Goal: Information Seeking & Learning: Learn about a topic

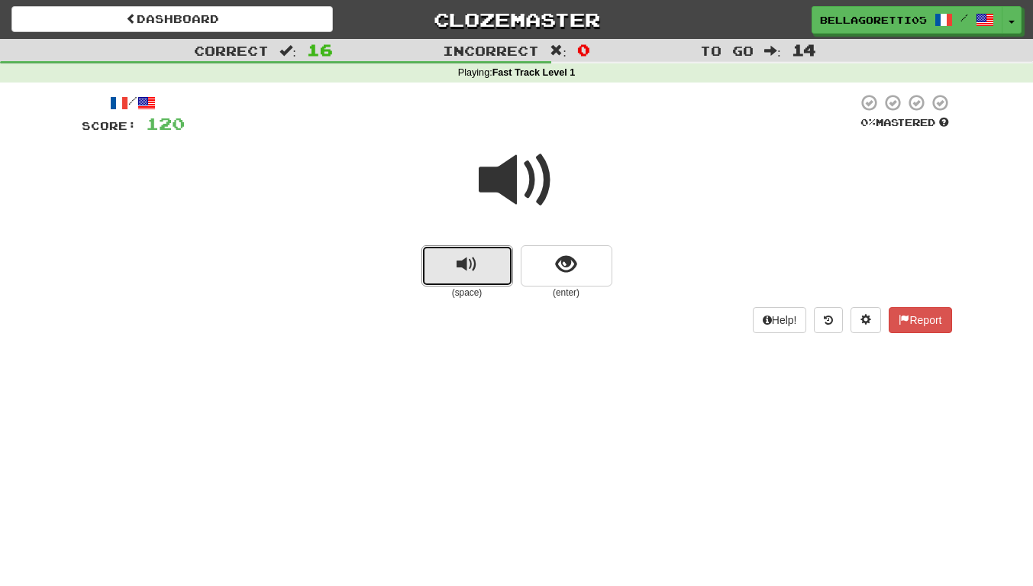
click at [500, 245] on button "replay audio" at bounding box center [468, 265] width 92 height 41
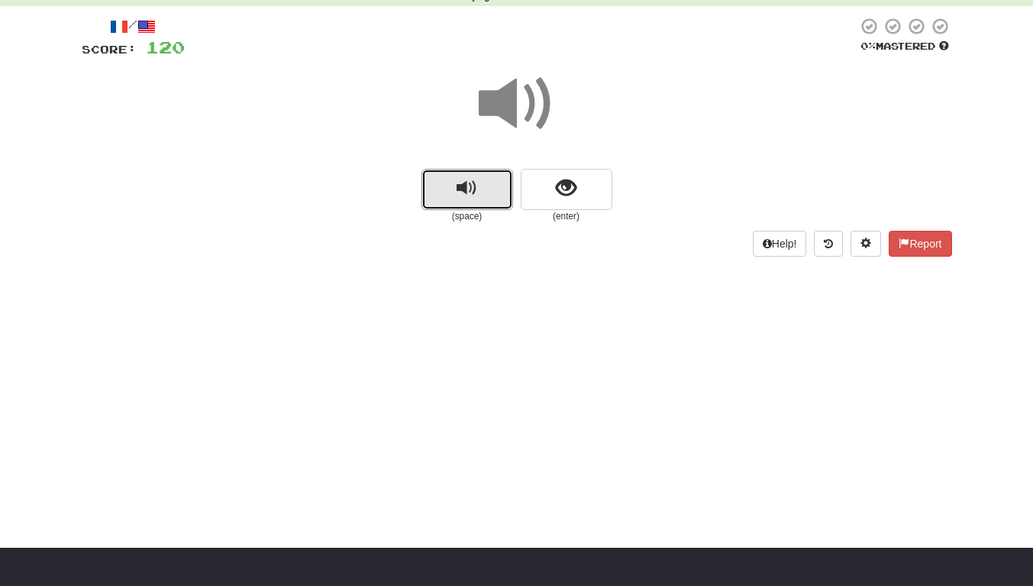
scroll to position [76, 0]
click at [488, 183] on button "replay audio" at bounding box center [468, 189] width 92 height 41
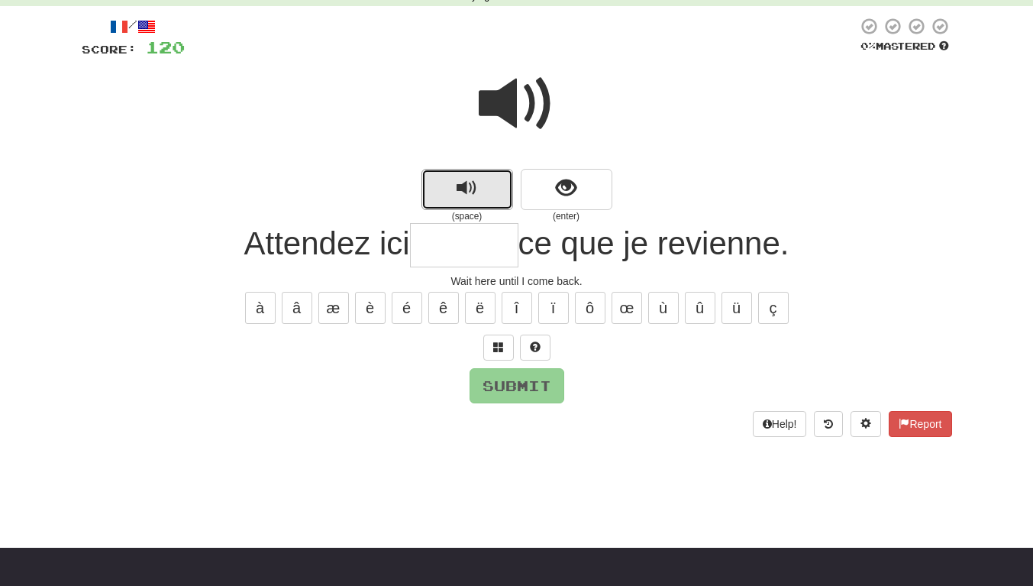
click at [481, 175] on button "replay audio" at bounding box center [468, 189] width 92 height 41
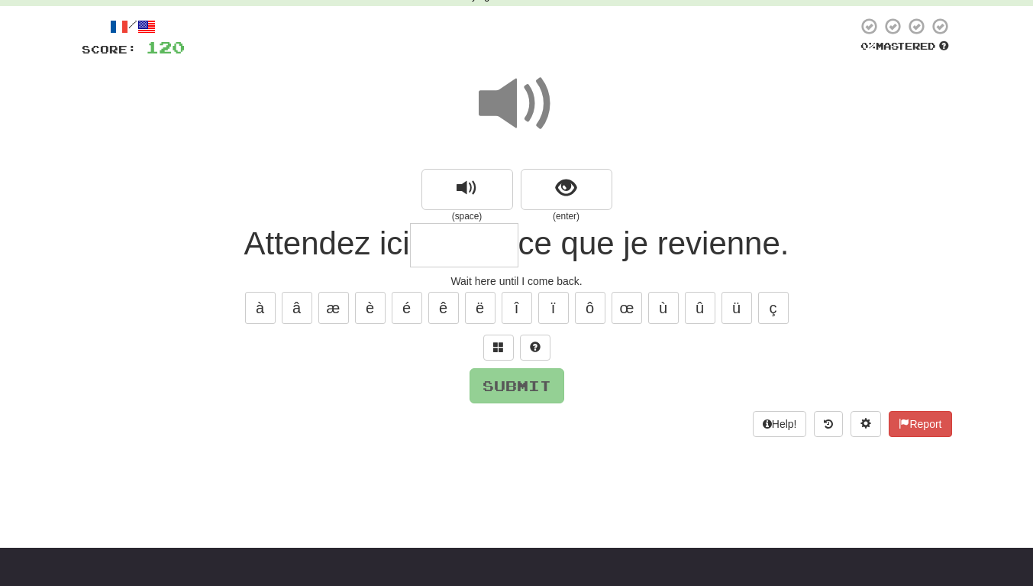
click at [477, 254] on input "text" at bounding box center [464, 245] width 108 height 45
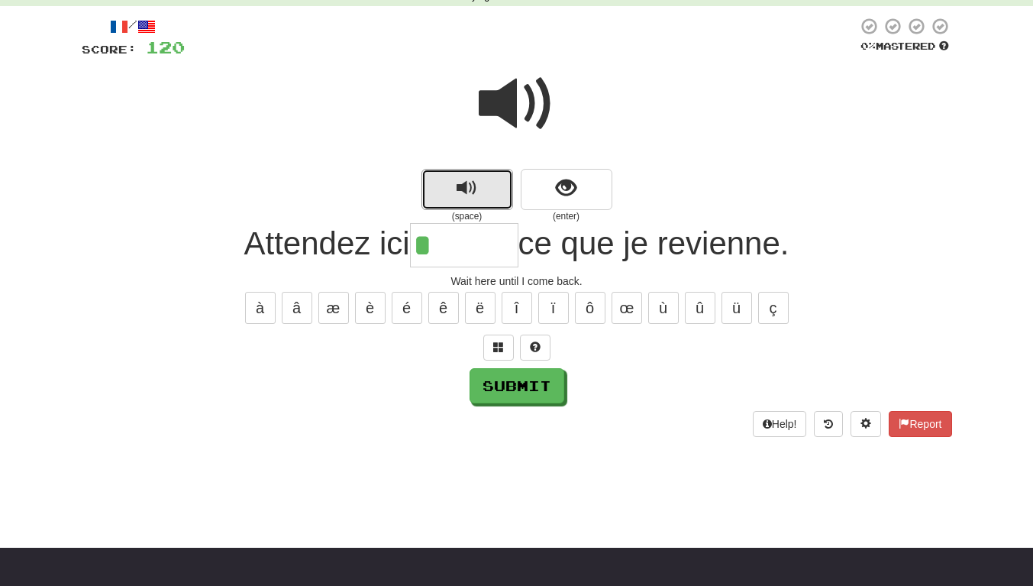
click at [470, 195] on span "replay audio" at bounding box center [467, 188] width 21 height 21
click at [464, 199] on span "replay audio" at bounding box center [467, 188] width 21 height 21
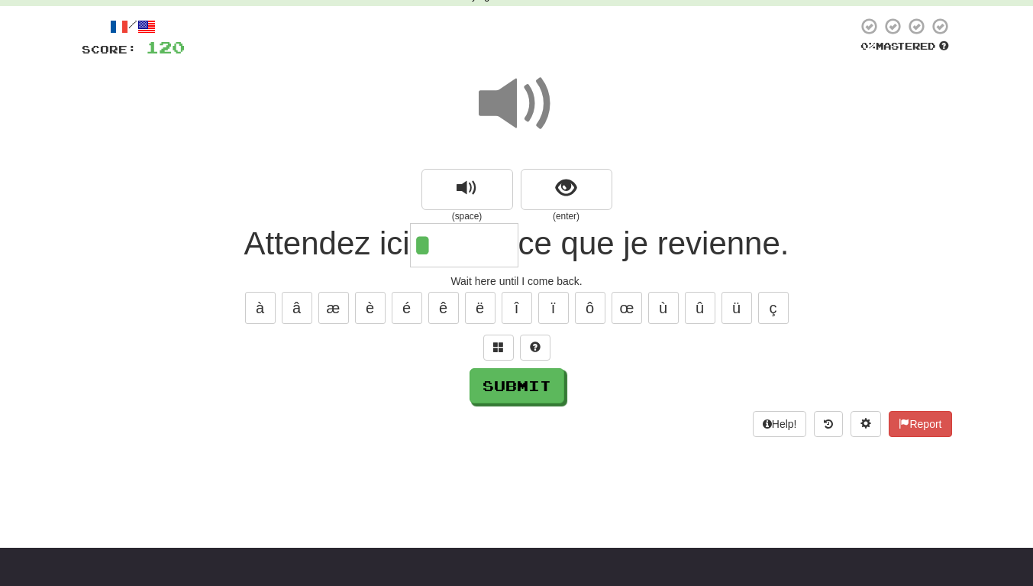
click at [479, 247] on input "*" at bounding box center [464, 245] width 108 height 45
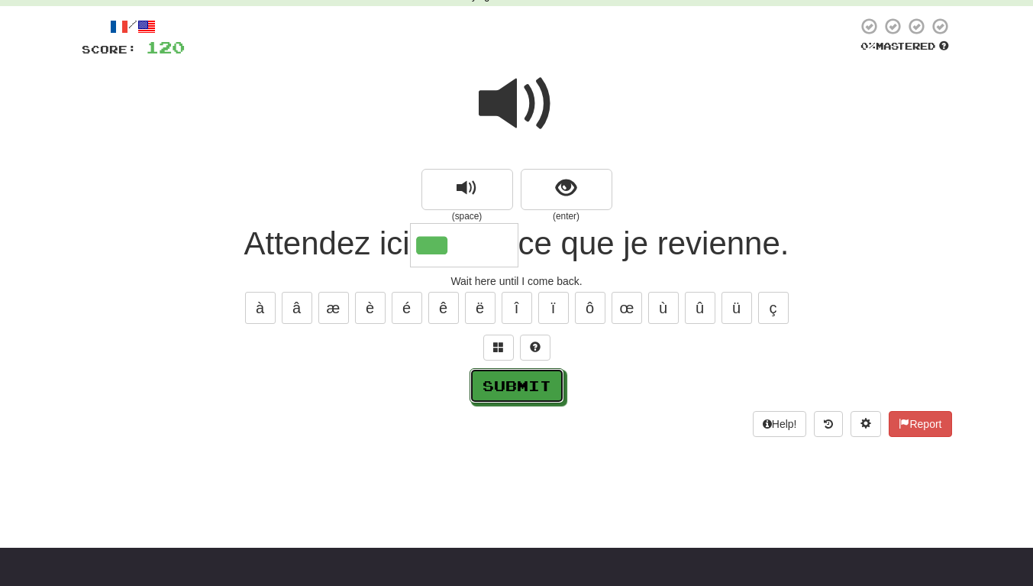
click at [529, 387] on button "Submit" at bounding box center [517, 385] width 95 height 35
type input "*******"
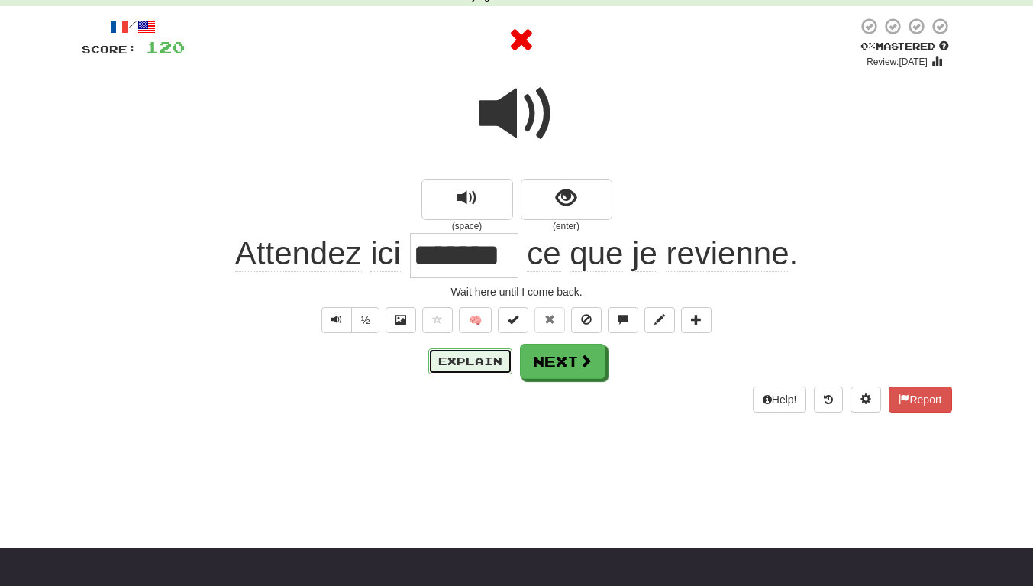
click at [485, 355] on button "Explain" at bounding box center [470, 361] width 84 height 26
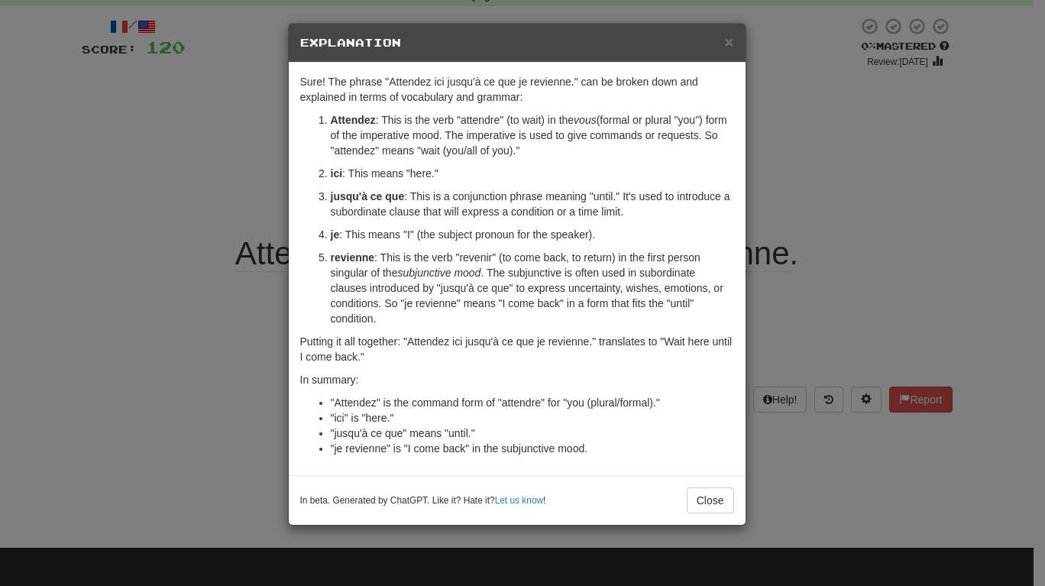
click at [747, 532] on div "× Explanation Sure! The phrase "Attendez ici jusqu'à ce que je revienne." can b…" at bounding box center [522, 293] width 1045 height 586
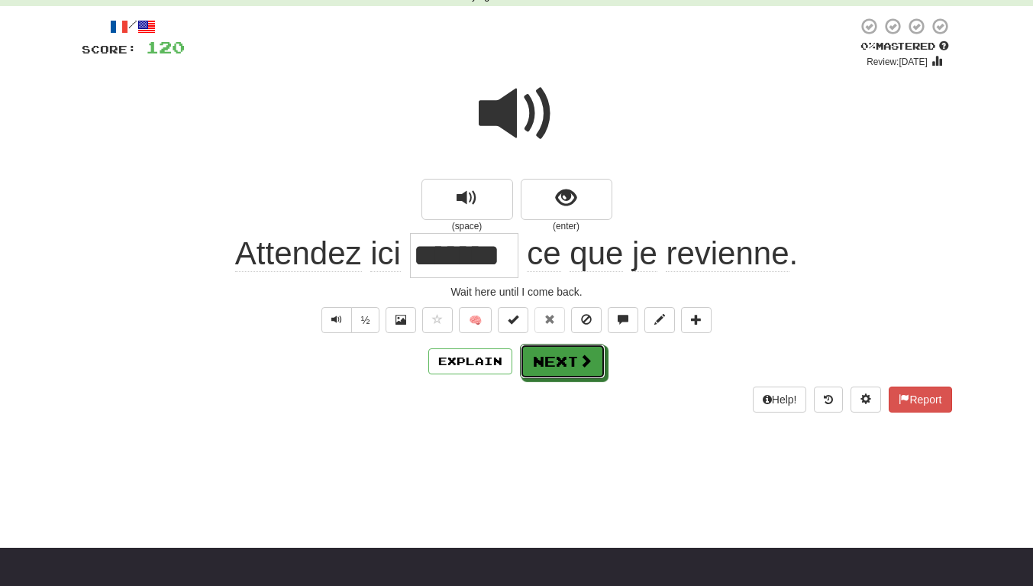
click at [598, 357] on button "Next" at bounding box center [563, 361] width 86 height 35
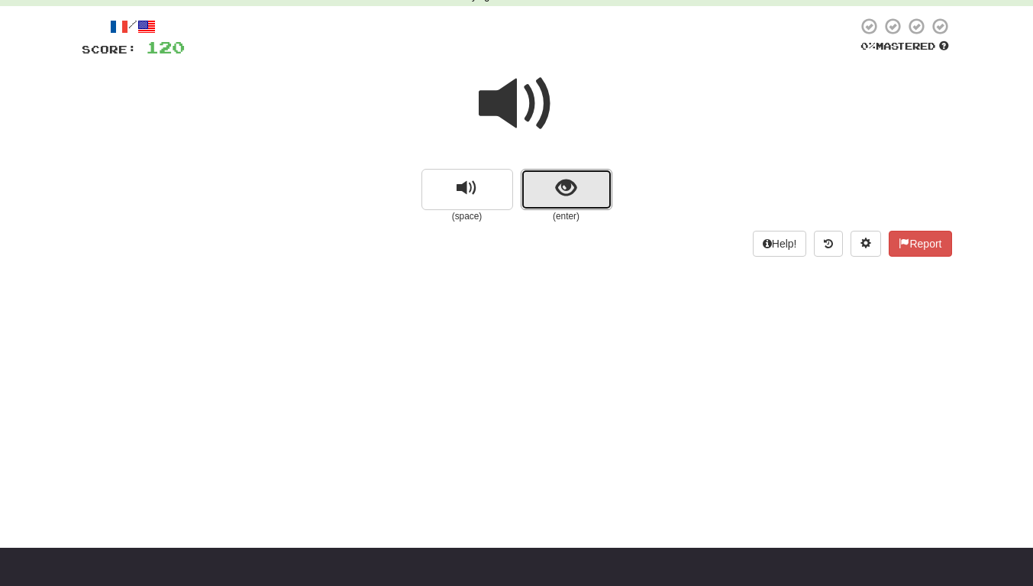
click at [537, 186] on button "show sentence" at bounding box center [567, 189] width 92 height 41
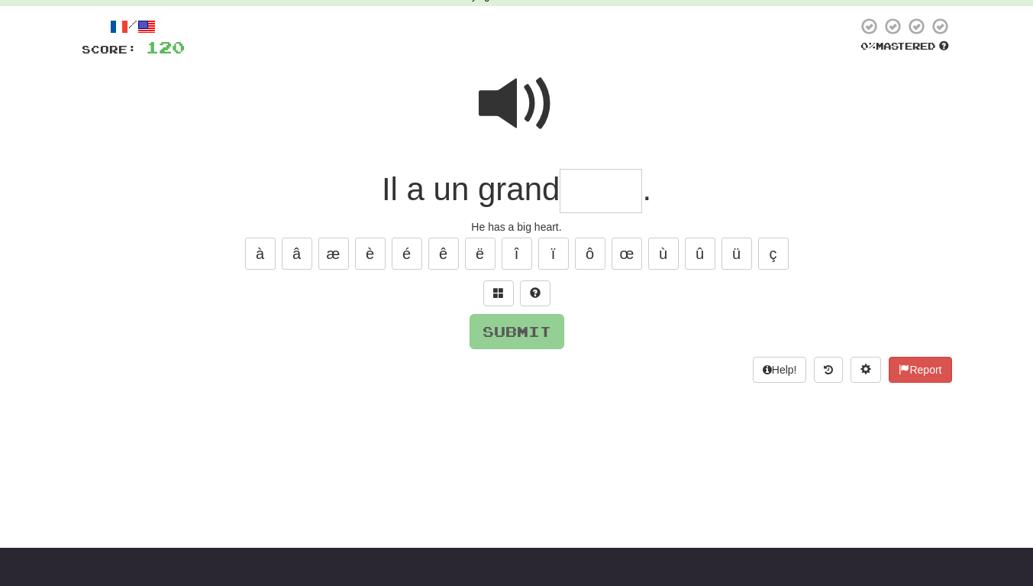
click at [512, 103] on span at bounding box center [517, 104] width 76 height 76
click at [621, 196] on input "text" at bounding box center [601, 191] width 82 height 45
click at [640, 263] on button "œ" at bounding box center [627, 254] width 31 height 32
type input "****"
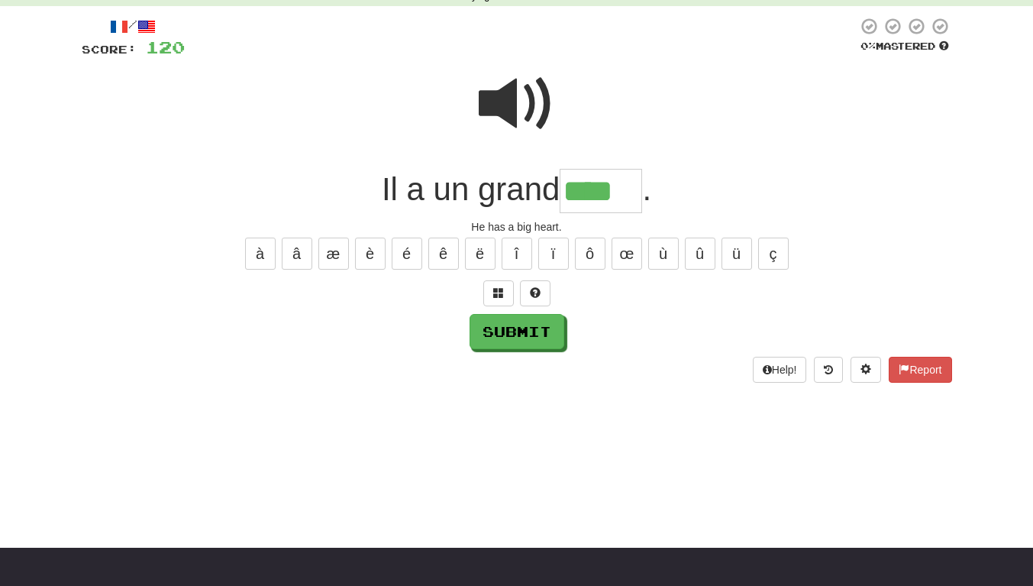
click at [524, 351] on div "/ Score: 120 0 % Mastered Il a un grand **** . He has a big heart. à â æ è é ê …" at bounding box center [517, 200] width 871 height 366
click at [527, 334] on button "Submit" at bounding box center [517, 331] width 95 height 35
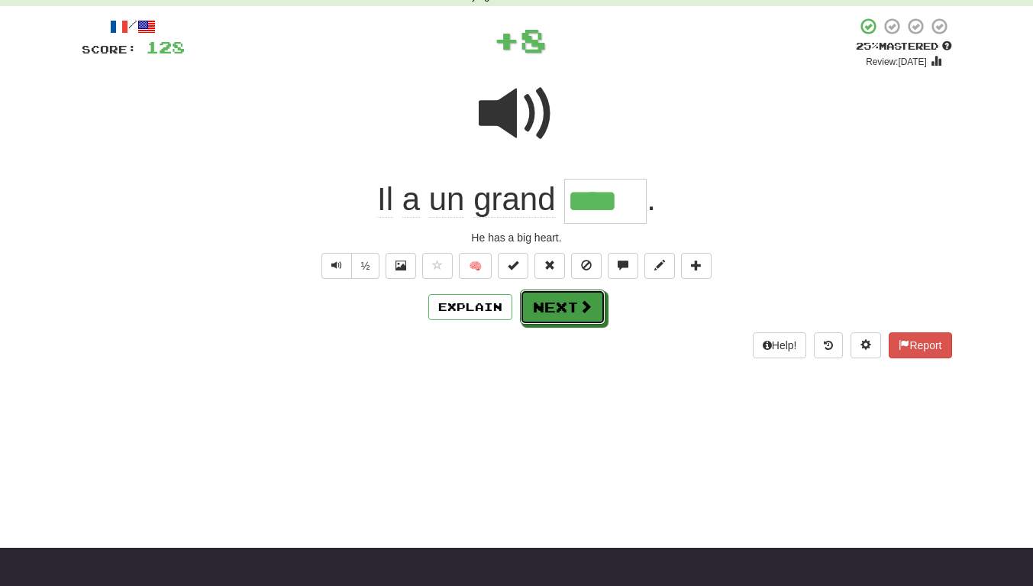
click at [584, 310] on span at bounding box center [586, 306] width 14 height 14
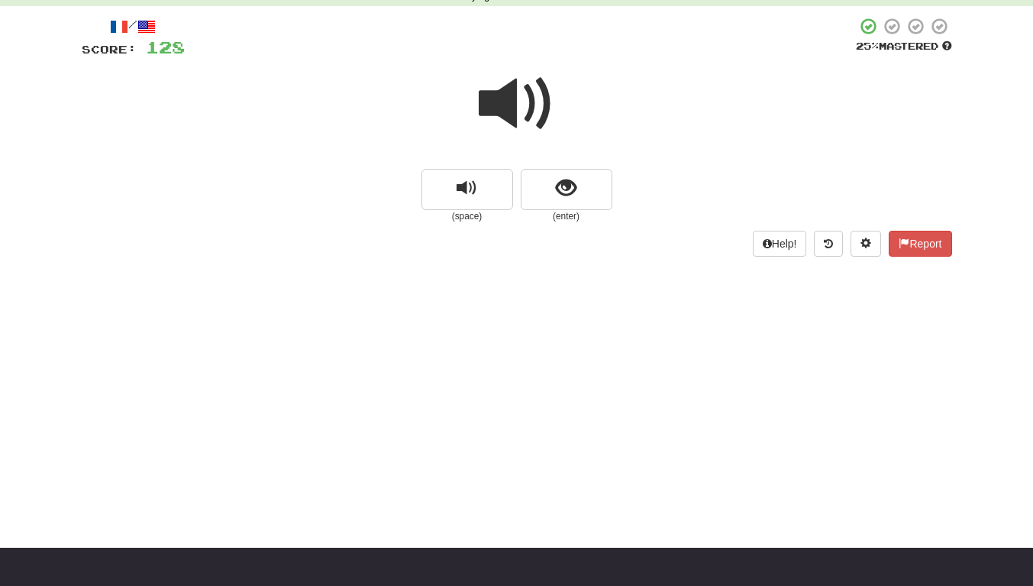
click at [515, 120] on span at bounding box center [517, 104] width 76 height 76
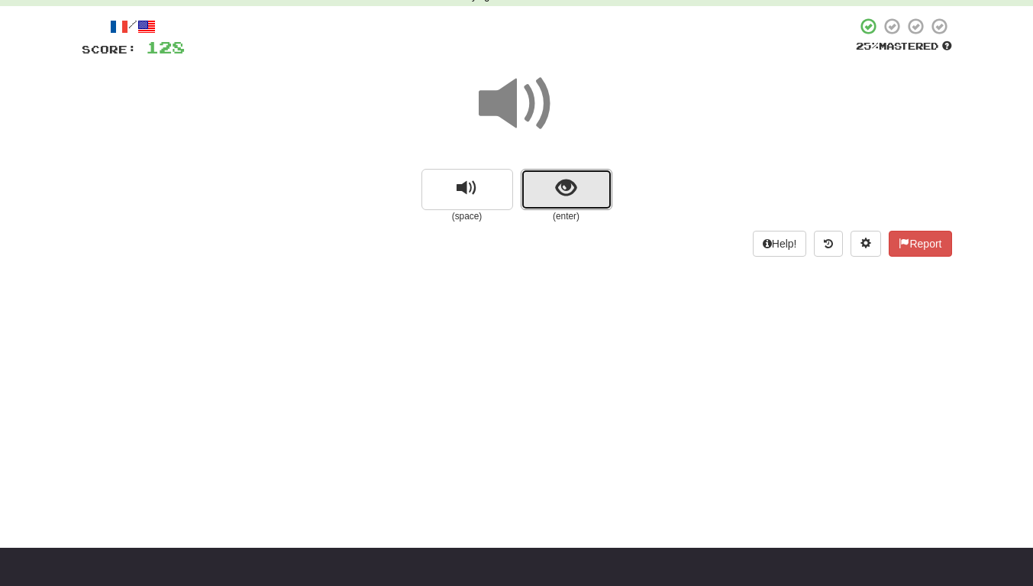
click at [591, 197] on button "show sentence" at bounding box center [567, 189] width 92 height 41
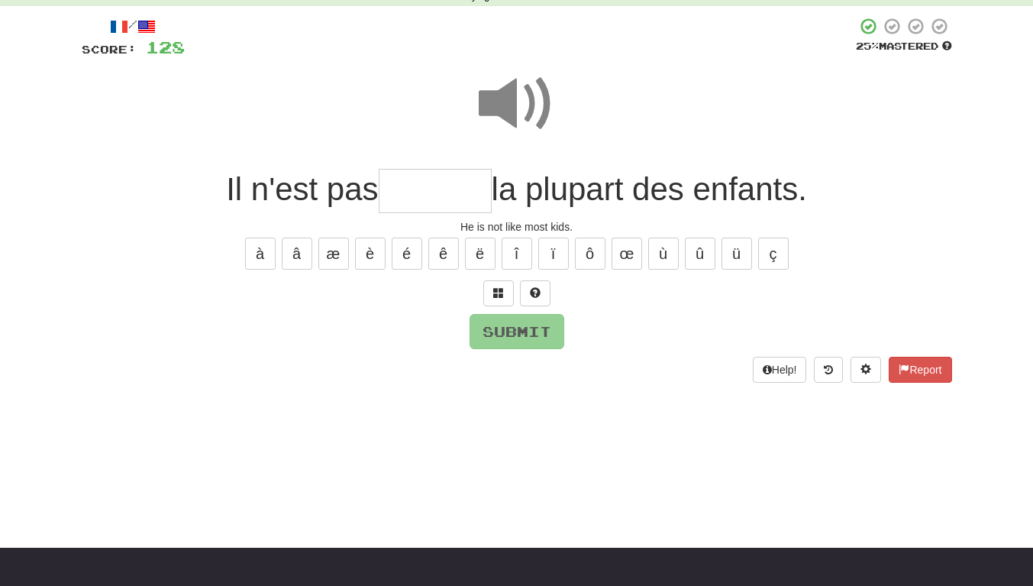
click at [503, 100] on span at bounding box center [517, 104] width 76 height 76
click at [461, 190] on input "text" at bounding box center [435, 191] width 113 height 45
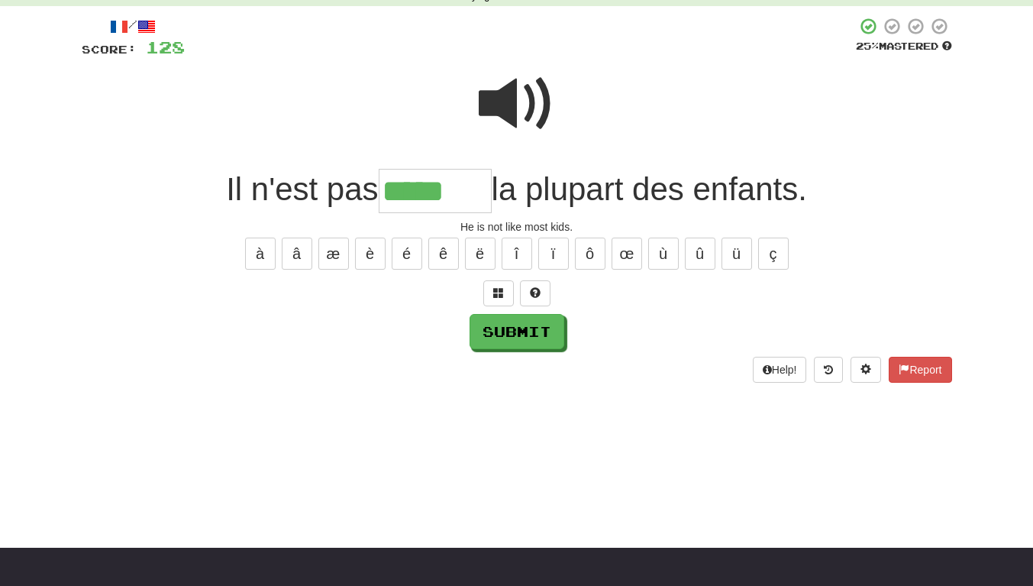
type input "*****"
click at [539, 336] on button "Submit" at bounding box center [517, 331] width 95 height 35
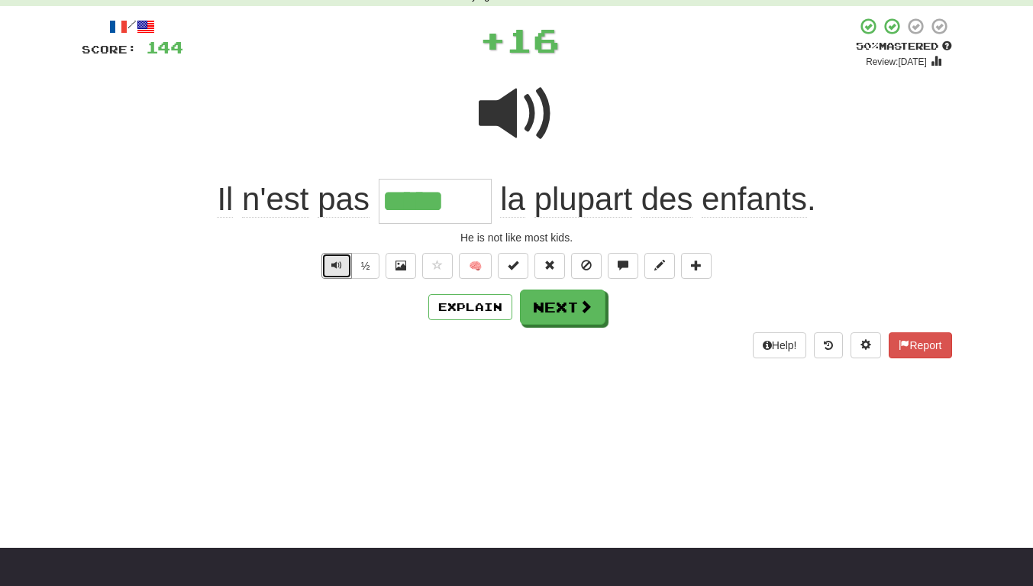
click at [344, 263] on button "Text-to-speech controls" at bounding box center [337, 266] width 31 height 26
click at [560, 312] on button "Next" at bounding box center [563, 306] width 86 height 35
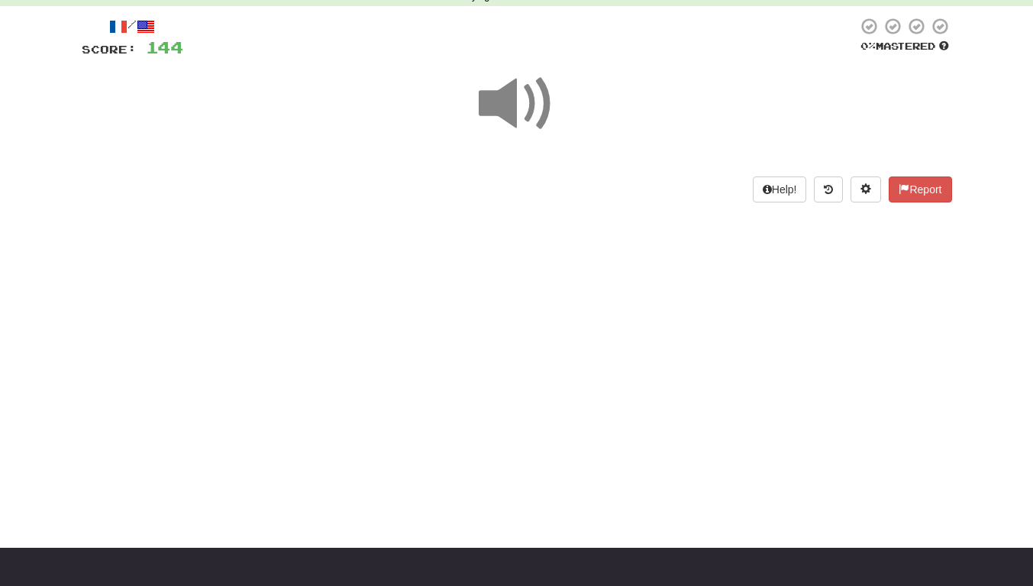
click at [520, 115] on span at bounding box center [517, 104] width 76 height 76
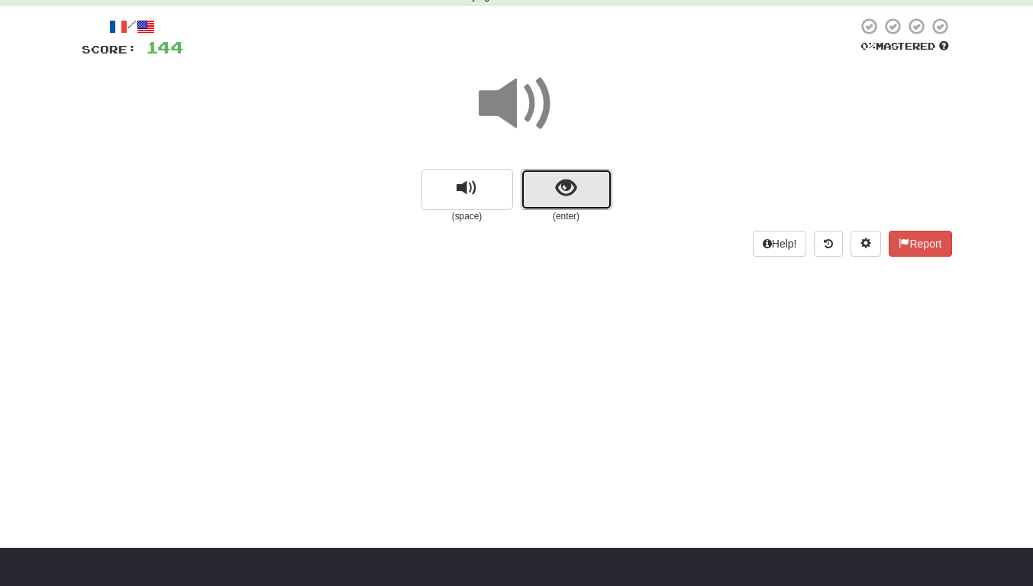
click at [551, 174] on button "show sentence" at bounding box center [567, 189] width 92 height 41
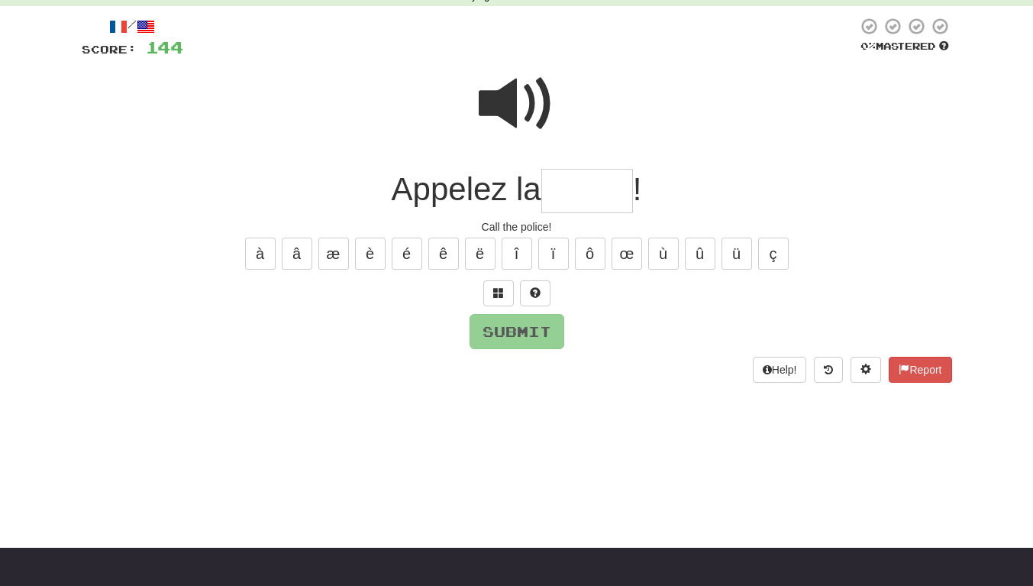
click at [525, 99] on span at bounding box center [517, 104] width 76 height 76
click at [501, 95] on span at bounding box center [517, 104] width 76 height 76
click at [592, 195] on input "text" at bounding box center [587, 191] width 92 height 45
type input "******"
click at [537, 348] on button "Submit" at bounding box center [517, 331] width 95 height 35
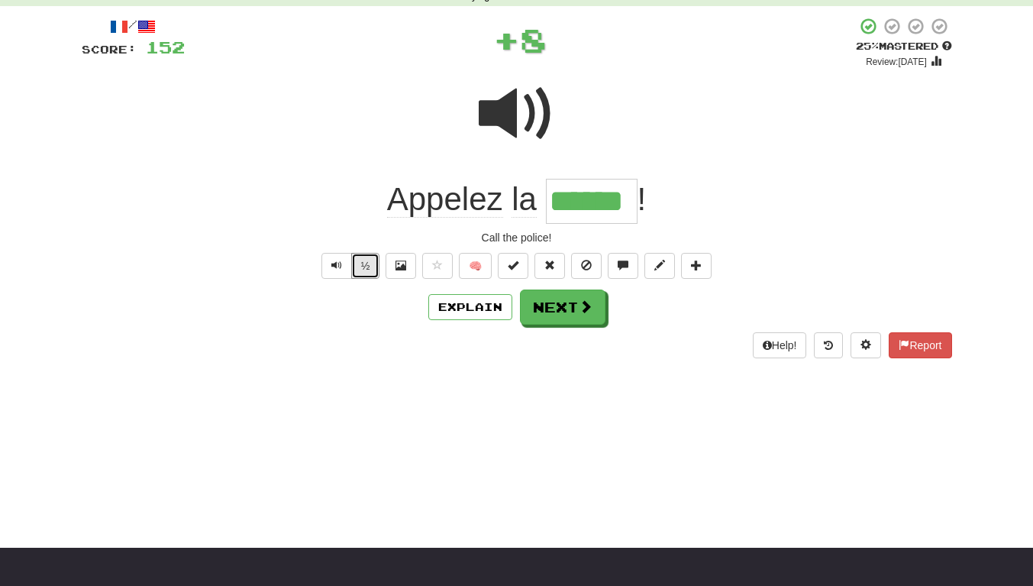
click at [367, 269] on button "½" at bounding box center [365, 266] width 29 height 26
drag, startPoint x: 364, startPoint y: 269, endPoint x: 375, endPoint y: 269, distance: 10.7
click at [375, 269] on button "½" at bounding box center [365, 266] width 29 height 26
click at [586, 318] on button "Next" at bounding box center [563, 306] width 86 height 35
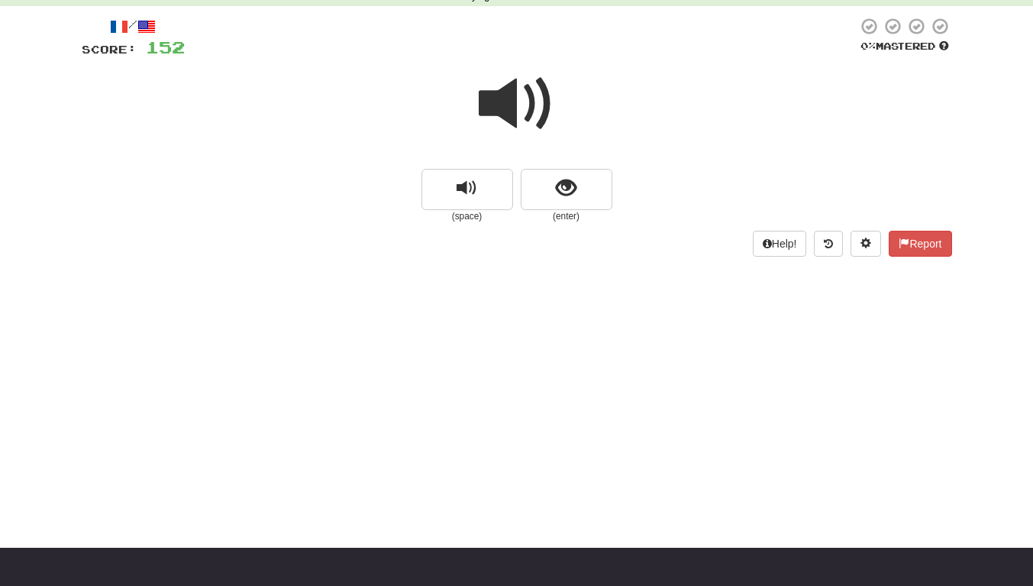
click at [494, 93] on span at bounding box center [517, 104] width 76 height 76
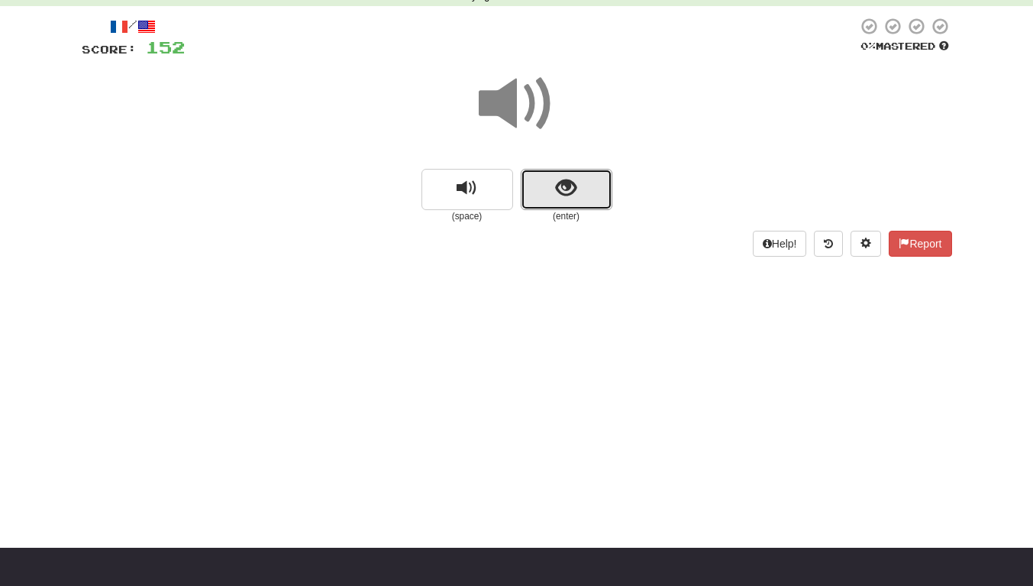
click at [561, 184] on span "show sentence" at bounding box center [566, 188] width 21 height 21
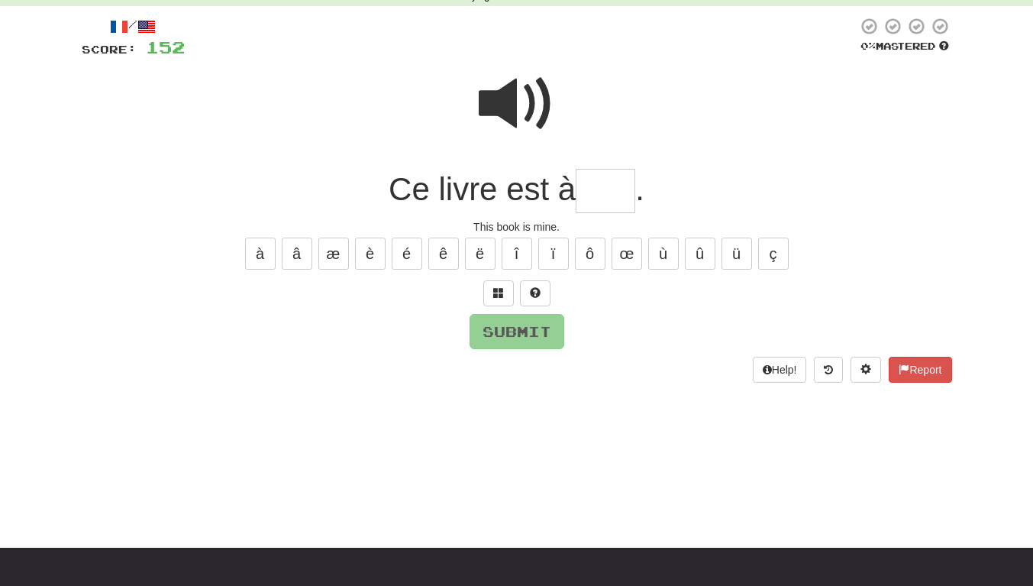
click at [634, 192] on input "text" at bounding box center [606, 191] width 60 height 45
type input "***"
click at [486, 66] on span at bounding box center [517, 104] width 76 height 76
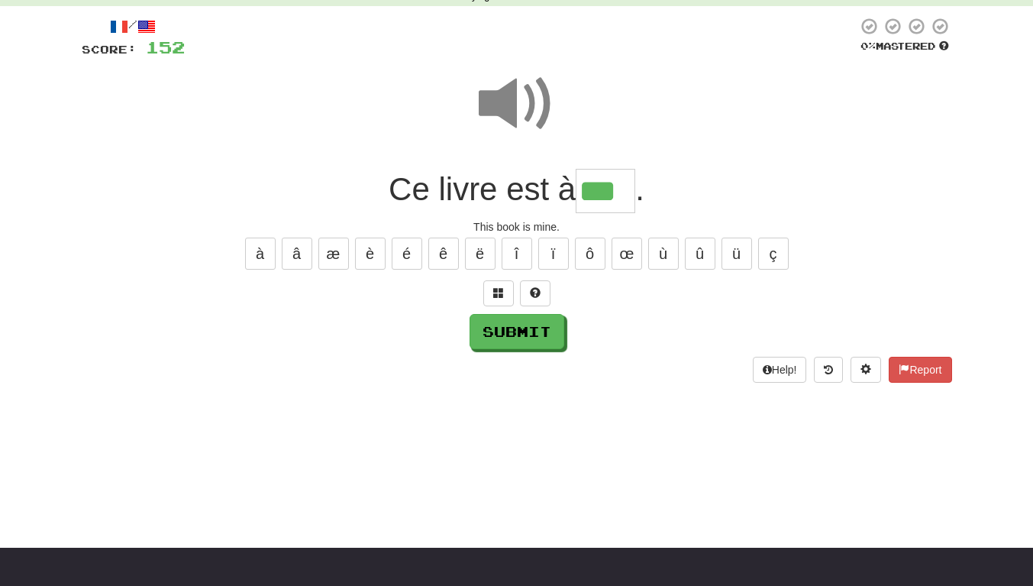
click at [509, 103] on span at bounding box center [517, 104] width 76 height 76
click at [541, 338] on button "Submit" at bounding box center [517, 331] width 95 height 35
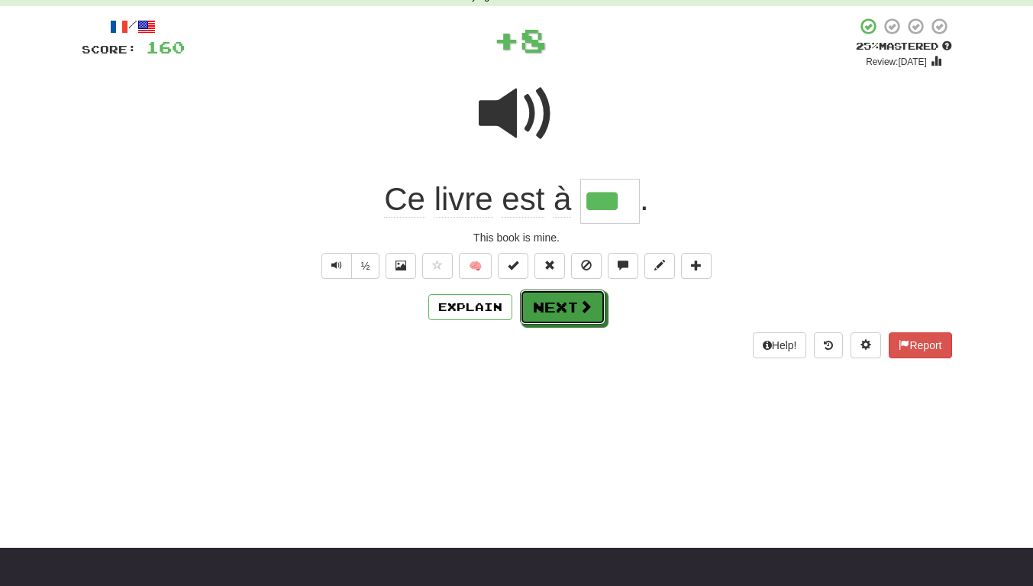
click at [552, 301] on button "Next" at bounding box center [563, 306] width 86 height 35
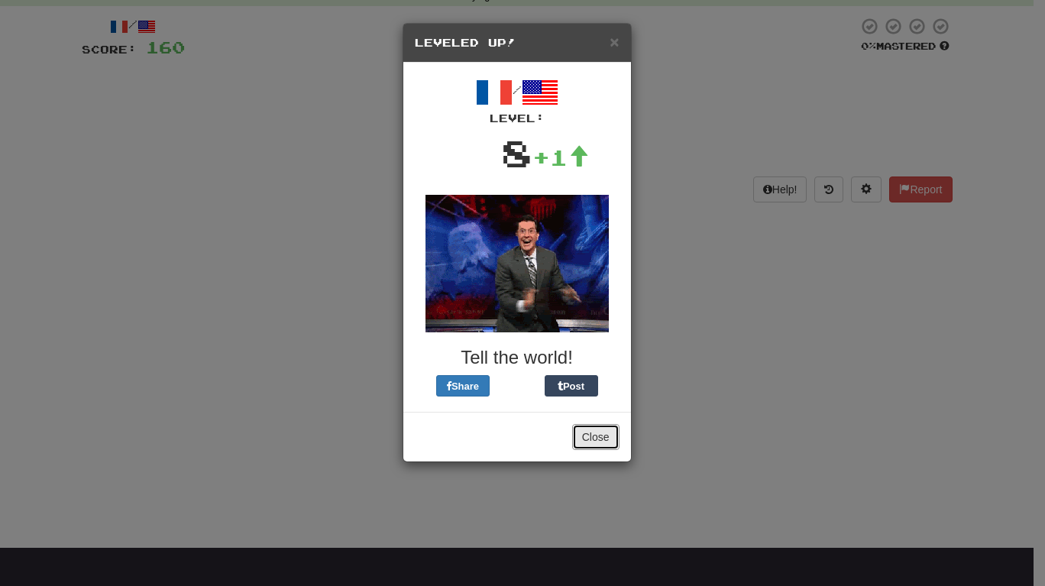
click at [602, 435] on button "Close" at bounding box center [595, 437] width 47 height 26
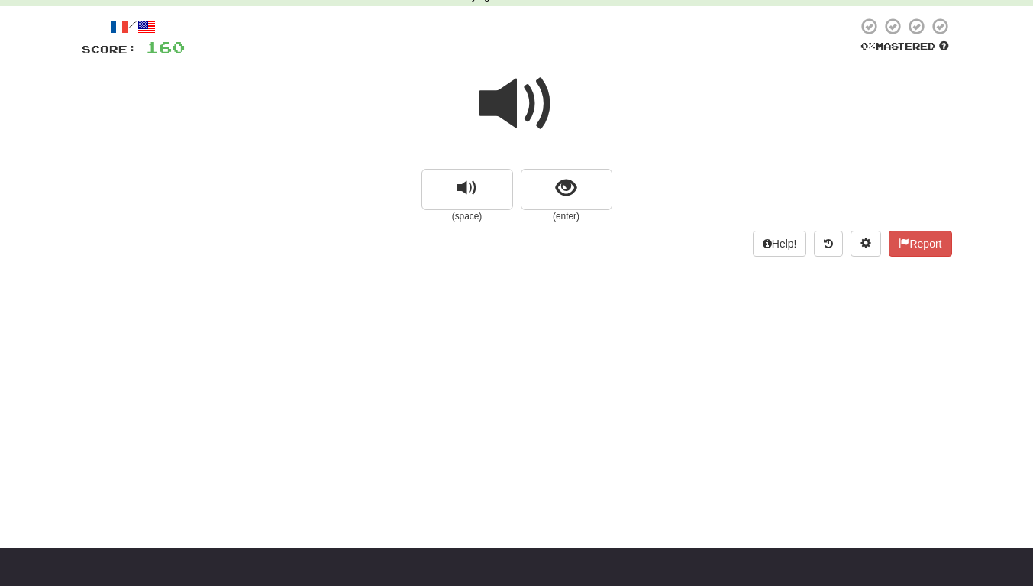
click at [506, 107] on span at bounding box center [517, 104] width 76 height 76
click at [554, 231] on div "/ Score: 160 0 % Mastered (space) (enter) Help! Report" at bounding box center [517, 136] width 871 height 239
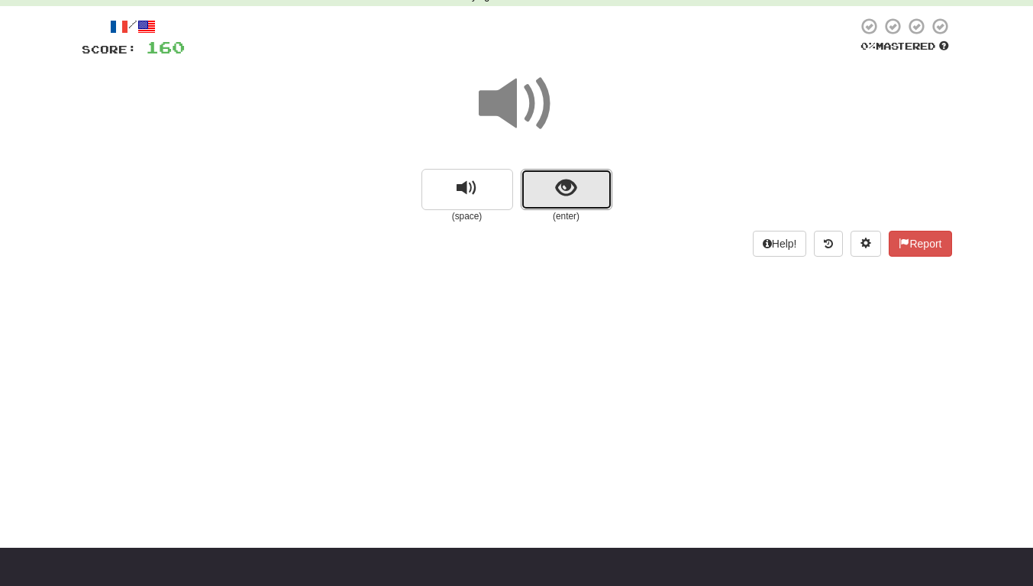
click at [551, 181] on button "show sentence" at bounding box center [567, 189] width 92 height 41
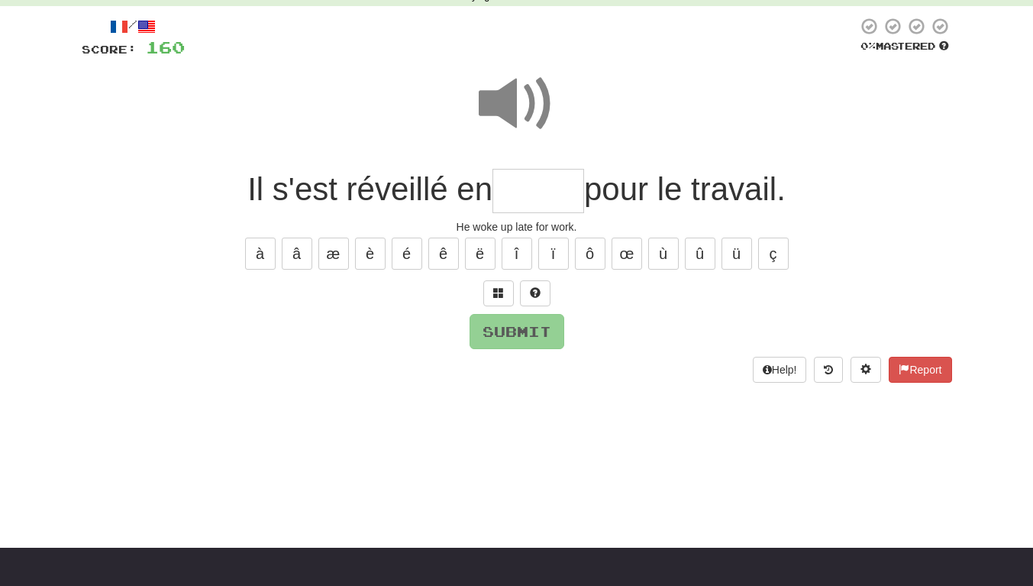
click at [519, 192] on input "text" at bounding box center [539, 191] width 92 height 45
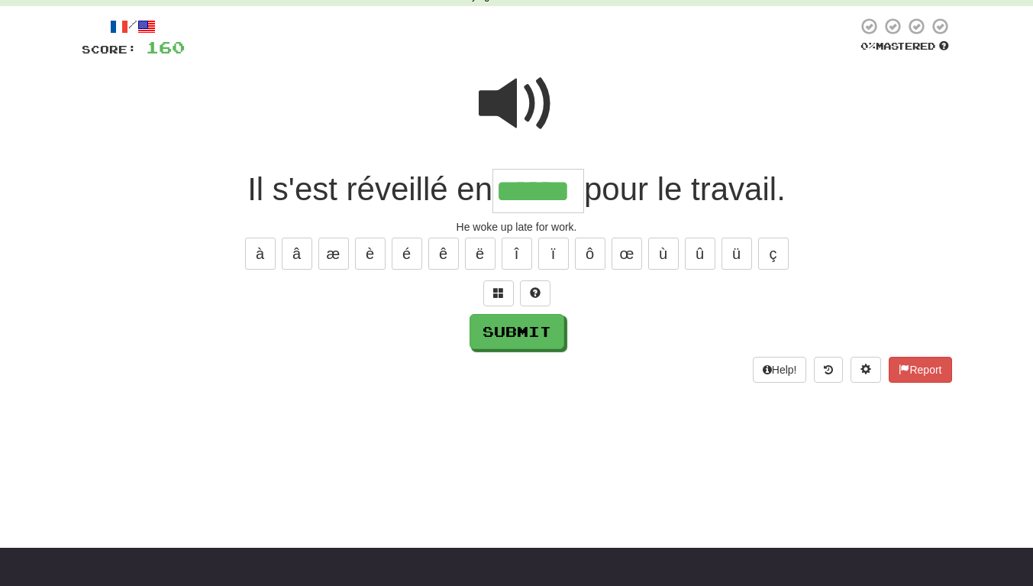
type input "******"
click at [533, 339] on button "Submit" at bounding box center [517, 331] width 95 height 35
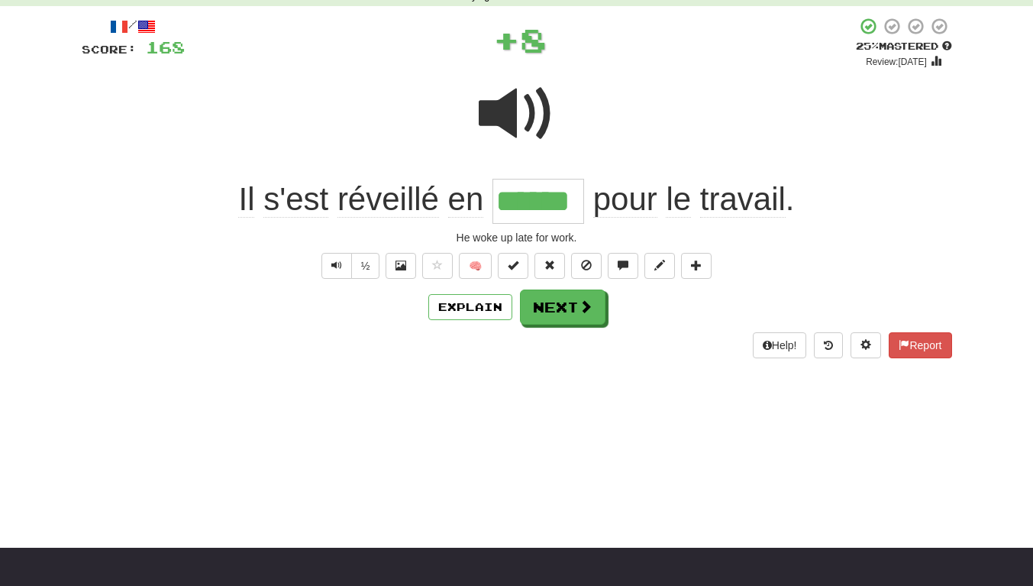
click at [497, 115] on span at bounding box center [517, 114] width 76 height 76
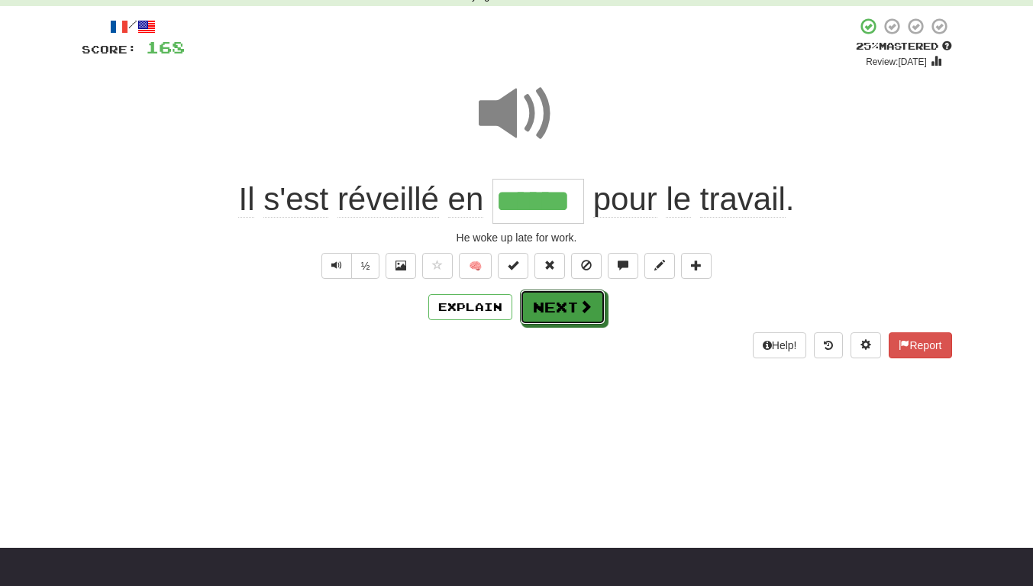
click at [561, 309] on button "Next" at bounding box center [563, 306] width 86 height 35
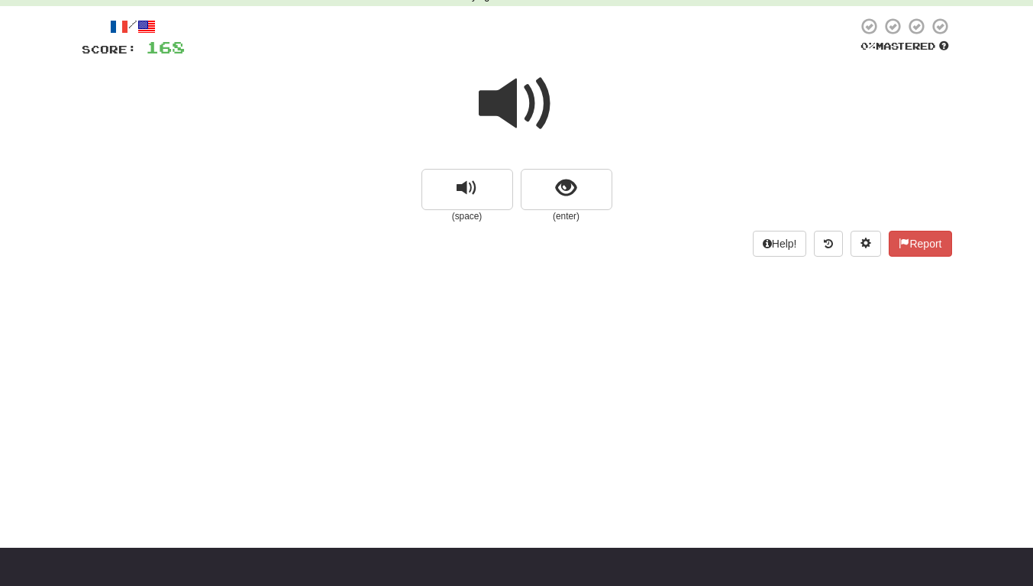
click at [514, 126] on span at bounding box center [517, 104] width 76 height 76
click at [542, 164] on div at bounding box center [517, 114] width 871 height 109
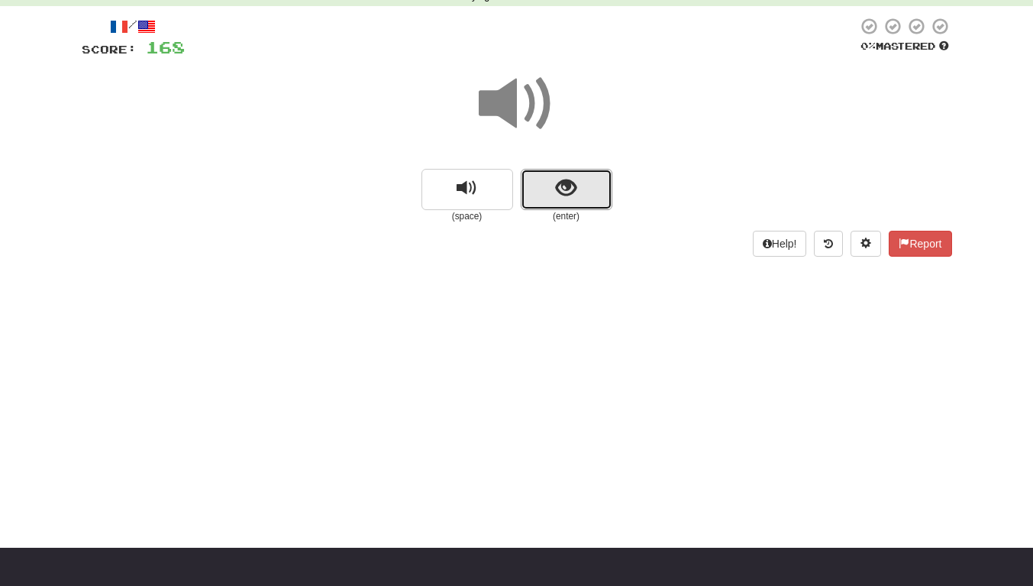
click at [556, 195] on span "show sentence" at bounding box center [566, 188] width 21 height 21
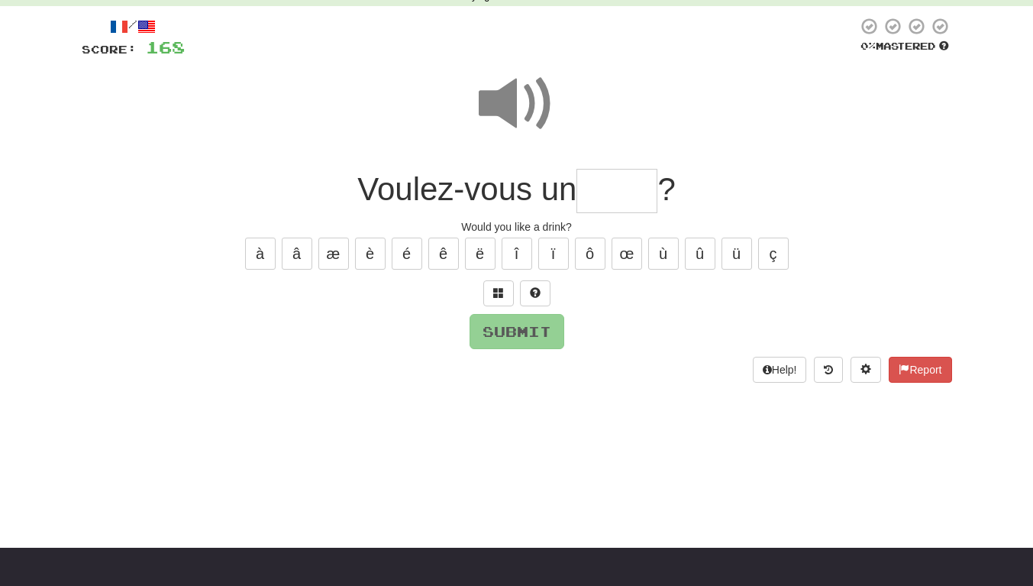
click at [611, 186] on input "text" at bounding box center [617, 191] width 81 height 45
click at [520, 110] on span at bounding box center [517, 104] width 76 height 76
click at [636, 183] on input "text" at bounding box center [617, 191] width 81 height 45
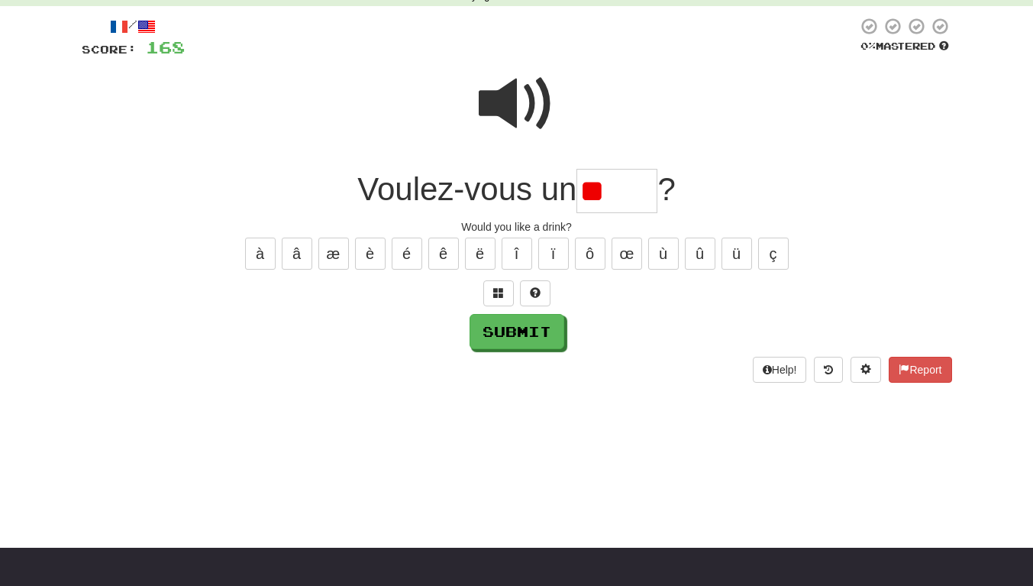
type input "*"
click at [502, 125] on span at bounding box center [517, 104] width 76 height 76
click at [537, 329] on button "Submit" at bounding box center [517, 331] width 95 height 35
click at [621, 221] on div "Would you like a drink?" at bounding box center [517, 226] width 871 height 15
click at [632, 191] on input "***" at bounding box center [617, 191] width 81 height 45
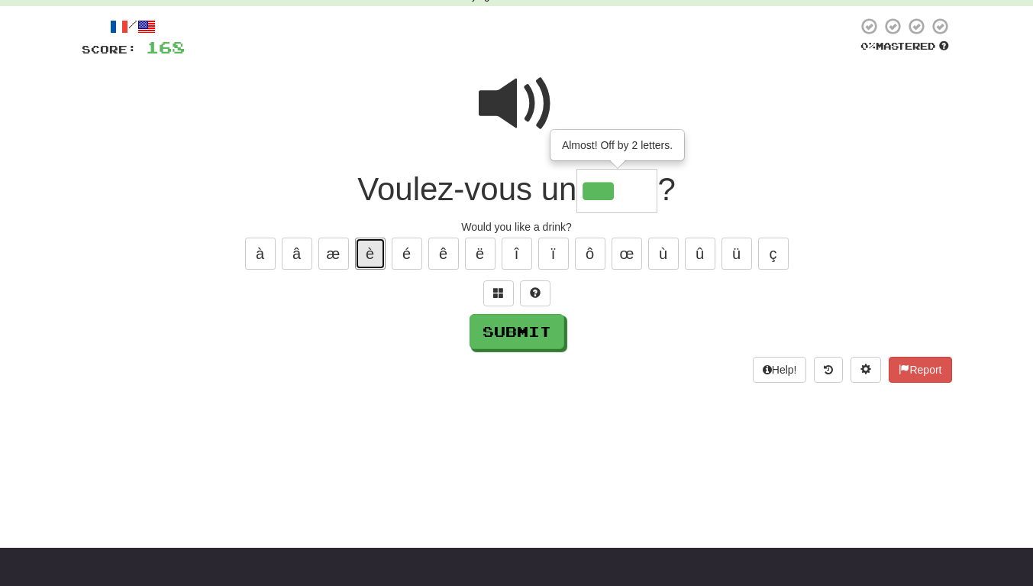
click at [381, 265] on button "è" at bounding box center [370, 254] width 31 height 32
click at [417, 260] on button "é" at bounding box center [407, 254] width 31 height 32
type input "*****"
click at [545, 340] on button "Submit" at bounding box center [517, 331] width 95 height 35
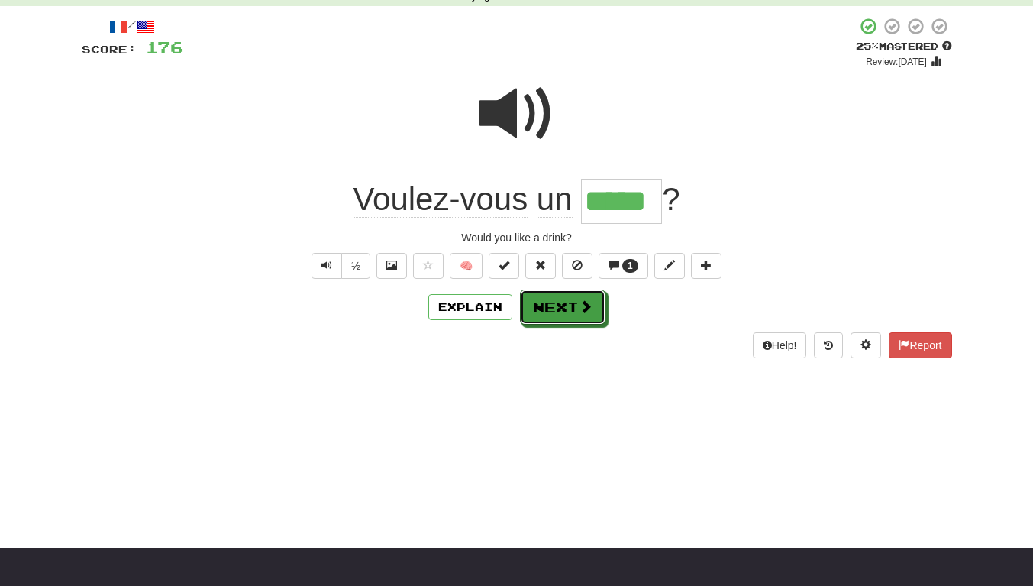
click at [573, 312] on button "Next" at bounding box center [563, 306] width 86 height 35
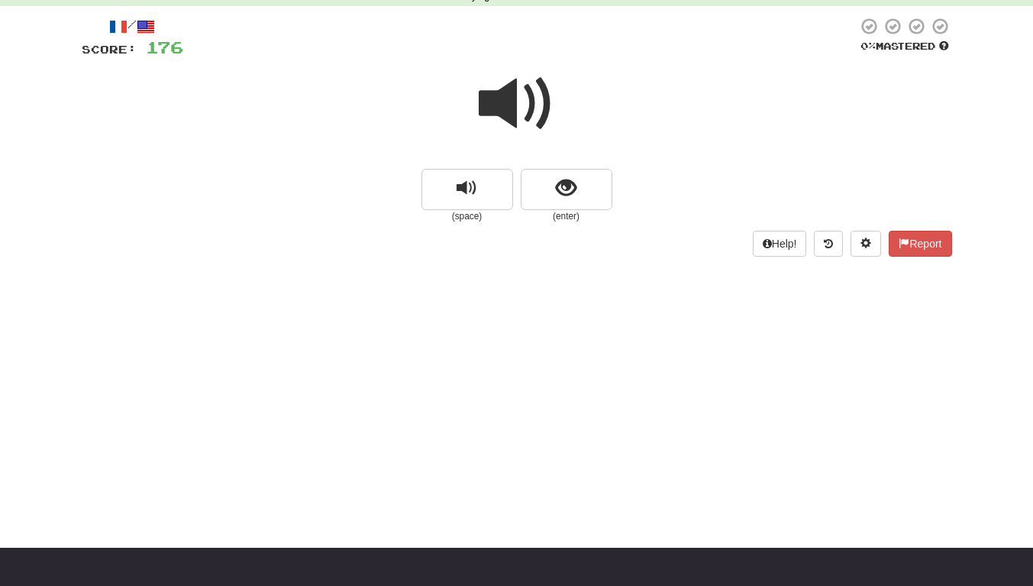
click at [535, 112] on span at bounding box center [517, 104] width 76 height 76
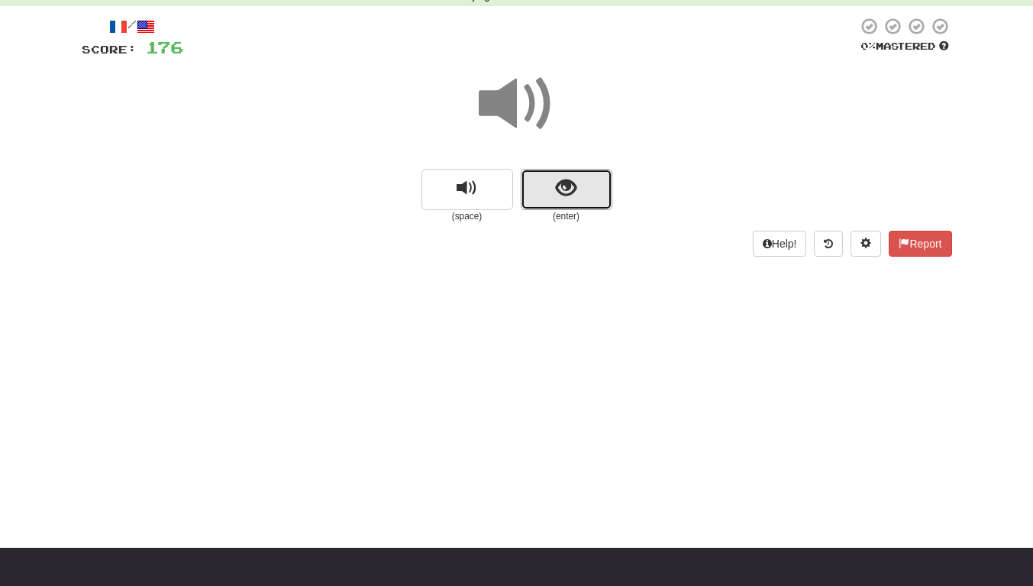
click at [567, 193] on span "show sentence" at bounding box center [566, 188] width 21 height 21
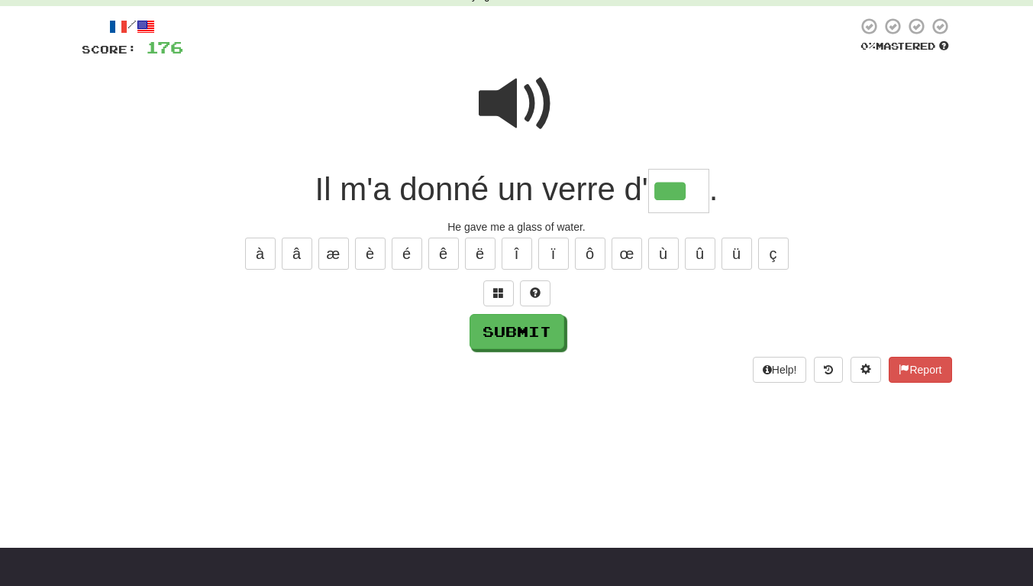
type input "***"
click at [518, 345] on button "Submit" at bounding box center [517, 331] width 95 height 35
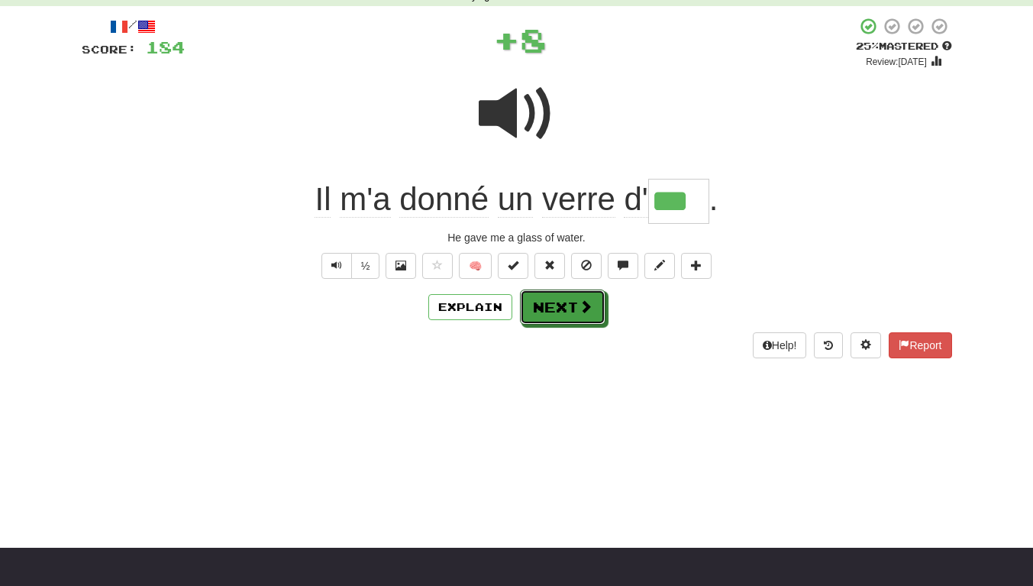
click at [572, 300] on button "Next" at bounding box center [563, 306] width 86 height 35
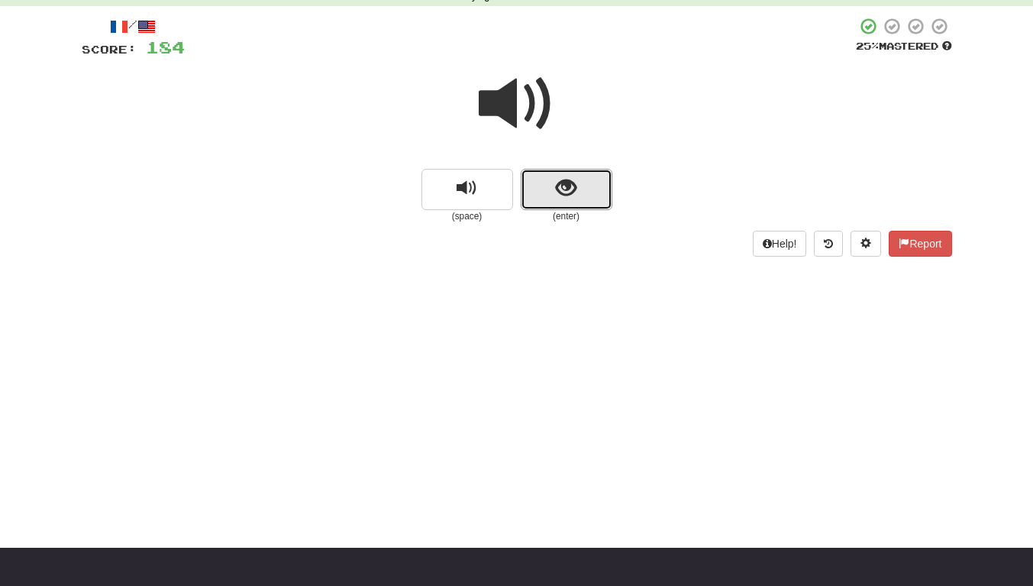
click at [557, 199] on button "show sentence" at bounding box center [567, 189] width 92 height 41
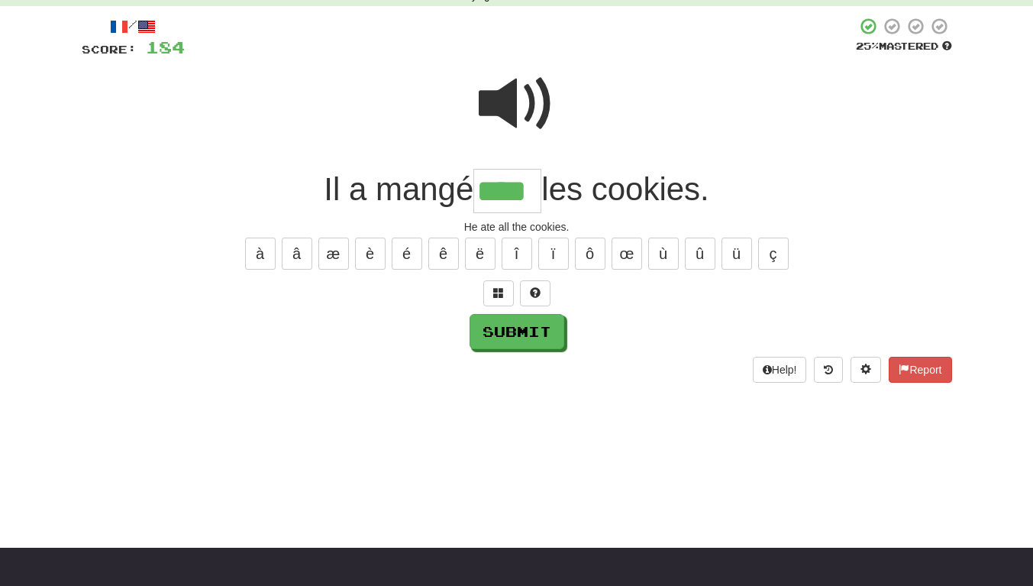
type input "****"
click at [549, 339] on button "Submit" at bounding box center [517, 331] width 95 height 35
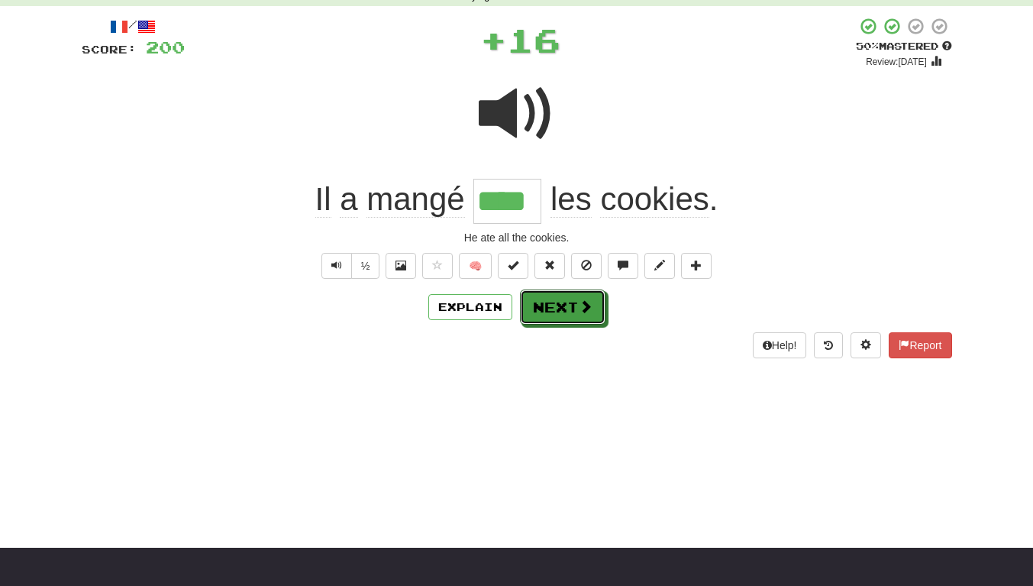
click at [553, 312] on button "Next" at bounding box center [563, 306] width 86 height 35
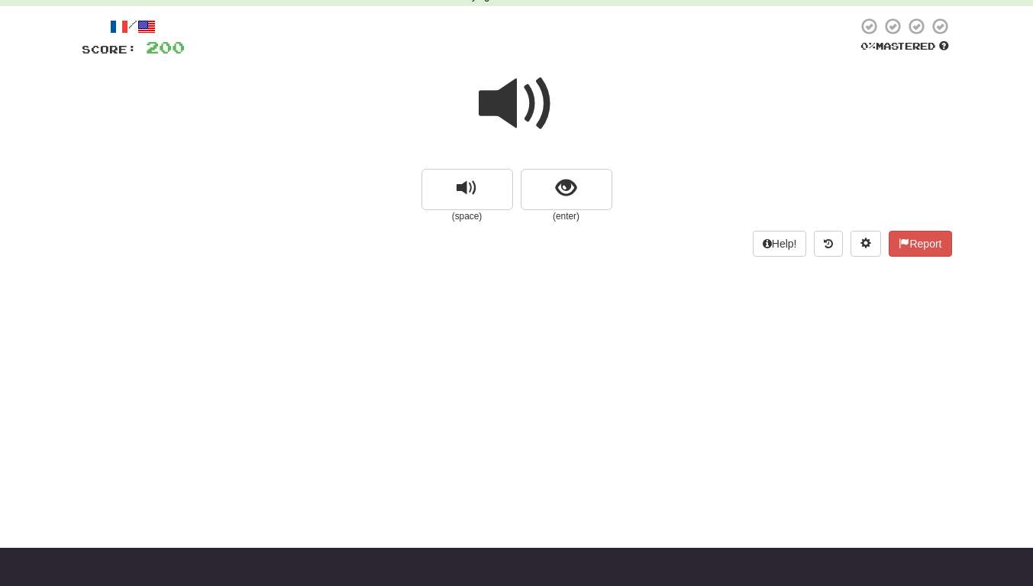
click at [535, 106] on span at bounding box center [517, 104] width 76 height 76
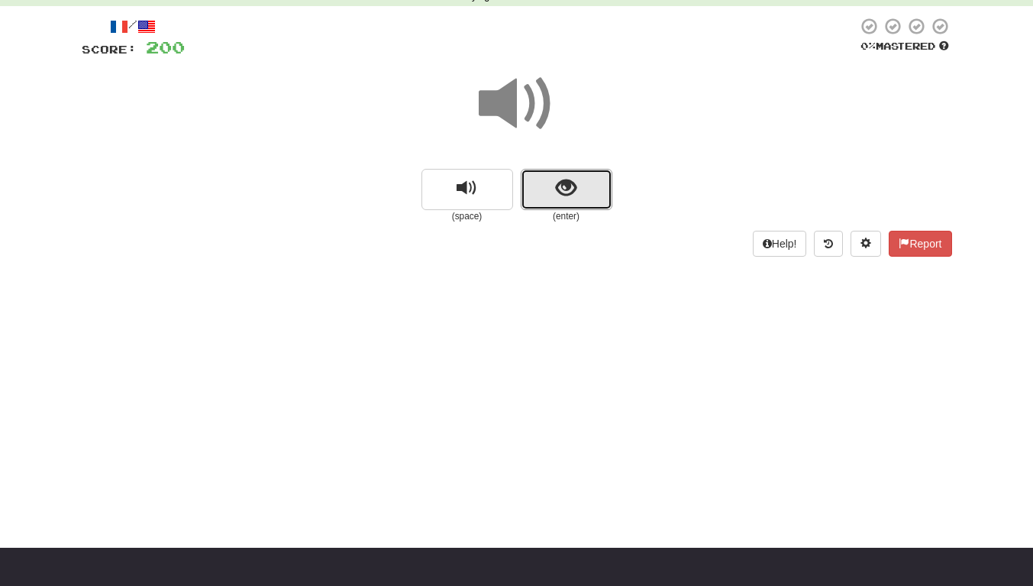
click at [536, 179] on button "show sentence" at bounding box center [567, 189] width 92 height 41
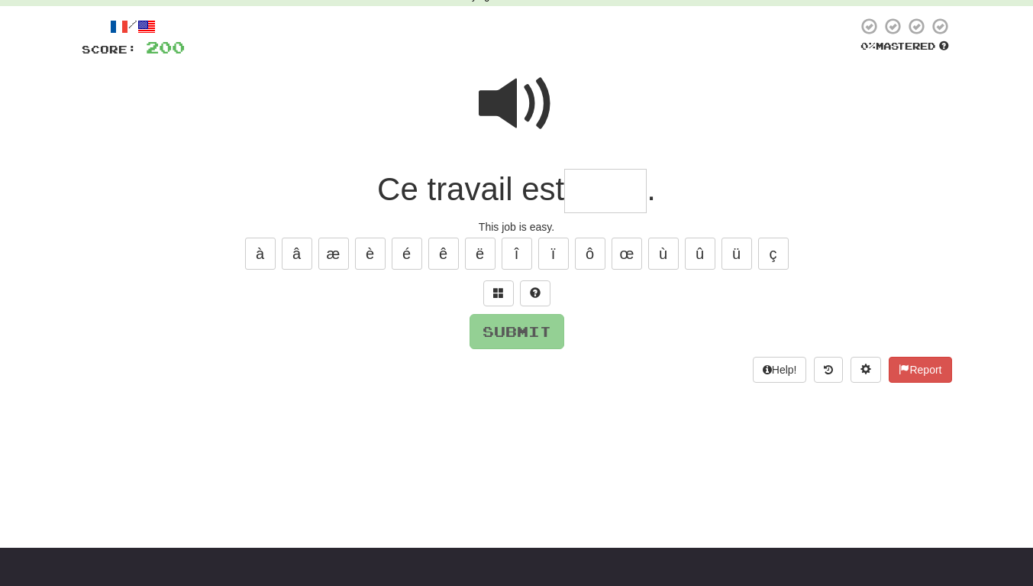
click at [593, 184] on input "text" at bounding box center [605, 191] width 82 height 45
click at [564, 322] on div "Submit" at bounding box center [517, 331] width 871 height 35
click at [559, 328] on button "Submit" at bounding box center [517, 331] width 95 height 35
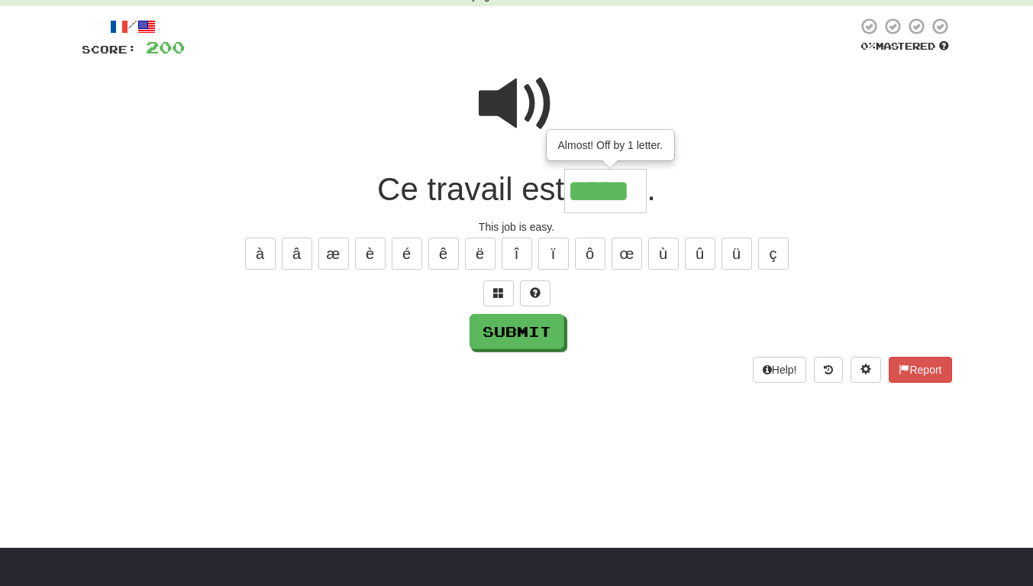
click at [635, 187] on input "*****" at bounding box center [605, 191] width 82 height 45
type input "******"
drag, startPoint x: 561, startPoint y: 325, endPoint x: 561, endPoint y: 333, distance: 8.4
click at [560, 325] on button "Submit" at bounding box center [517, 331] width 95 height 35
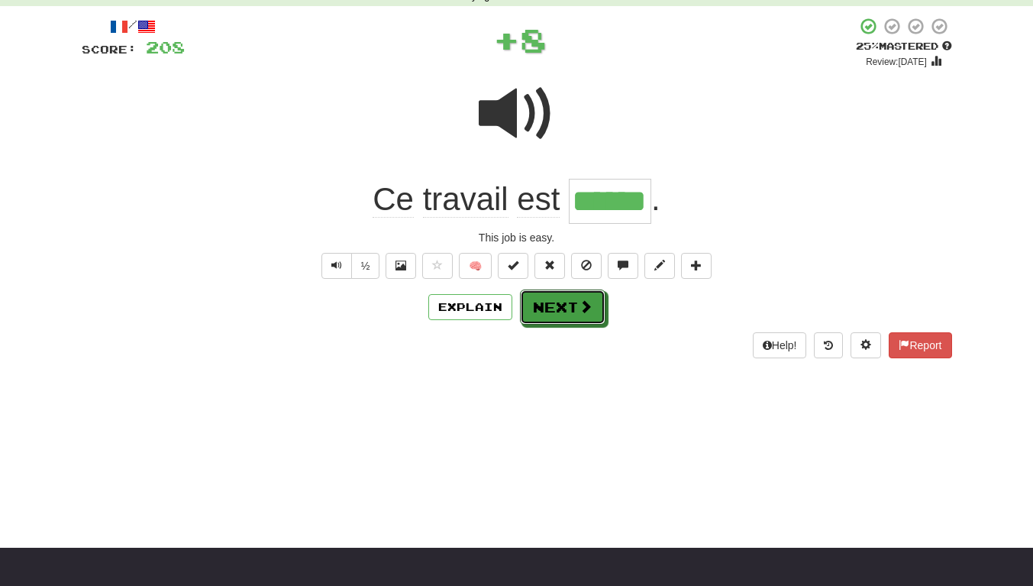
click at [588, 318] on button "Next" at bounding box center [563, 306] width 86 height 35
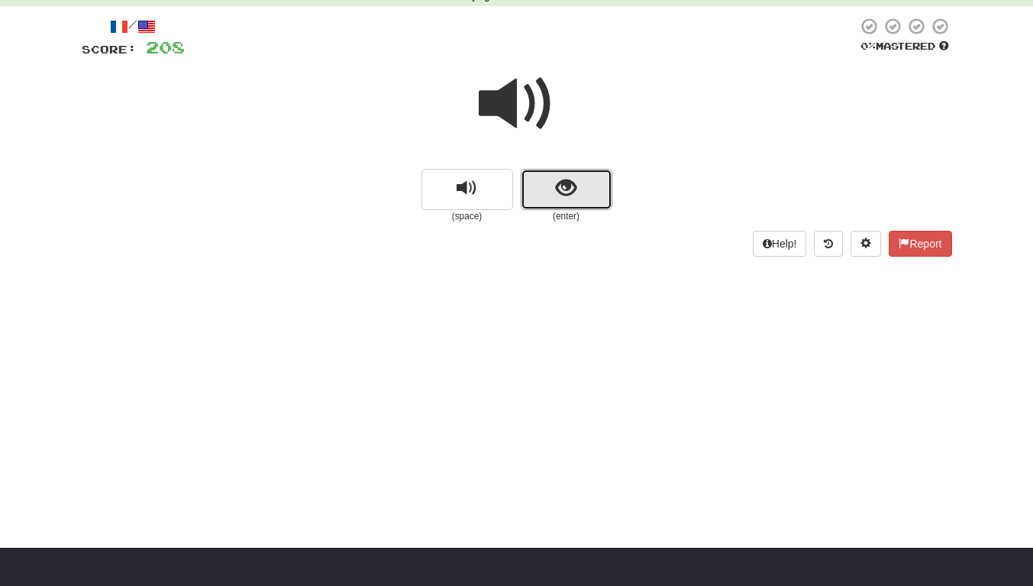
click at [567, 206] on button "show sentence" at bounding box center [567, 189] width 92 height 41
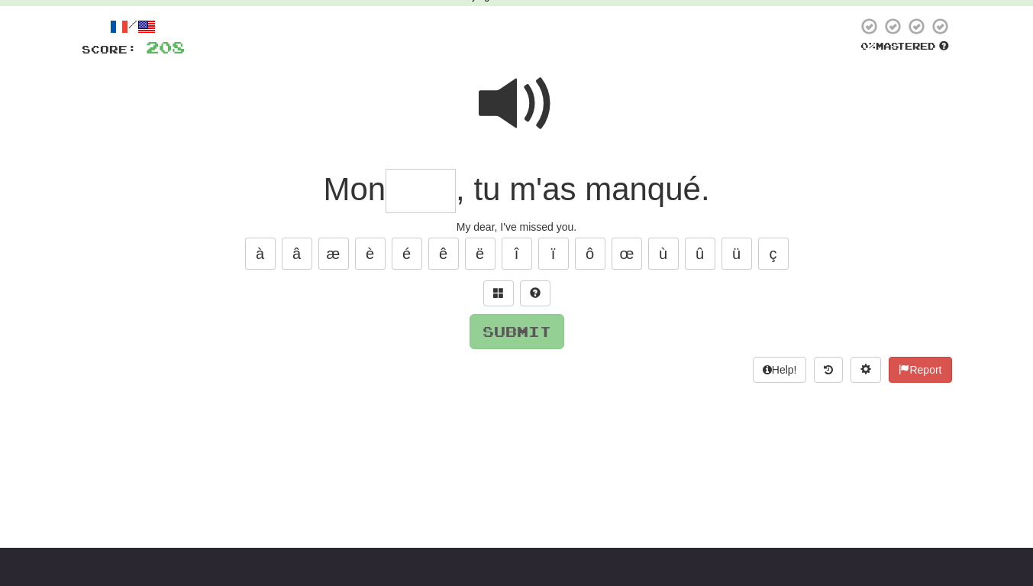
click at [445, 203] on input "text" at bounding box center [421, 191] width 70 height 45
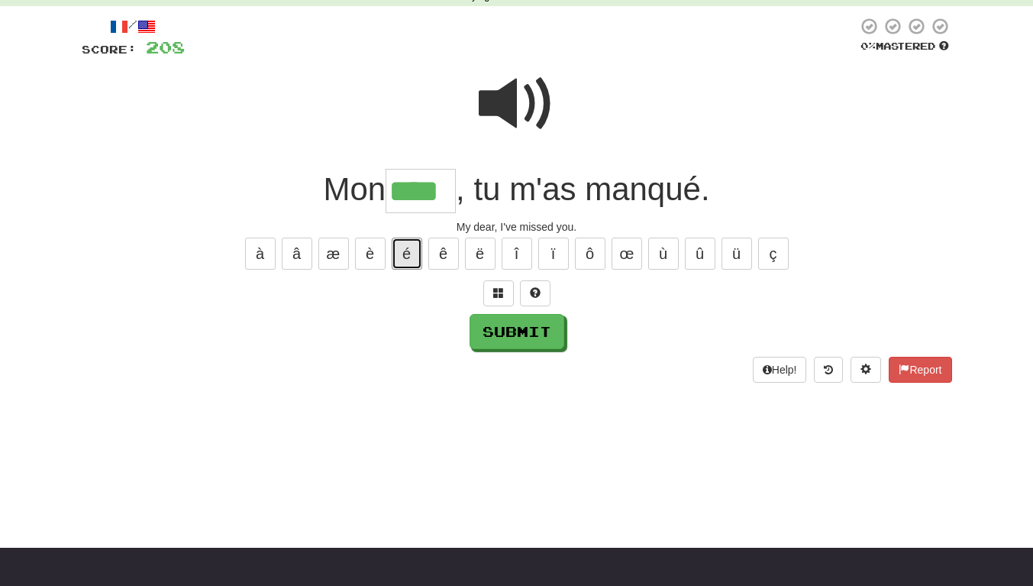
click at [404, 256] on button "é" at bounding box center [407, 254] width 31 height 32
click at [440, 198] on input "*****" at bounding box center [421, 191] width 70 height 45
click at [456, 199] on input "*****" at bounding box center [421, 191] width 70 height 45
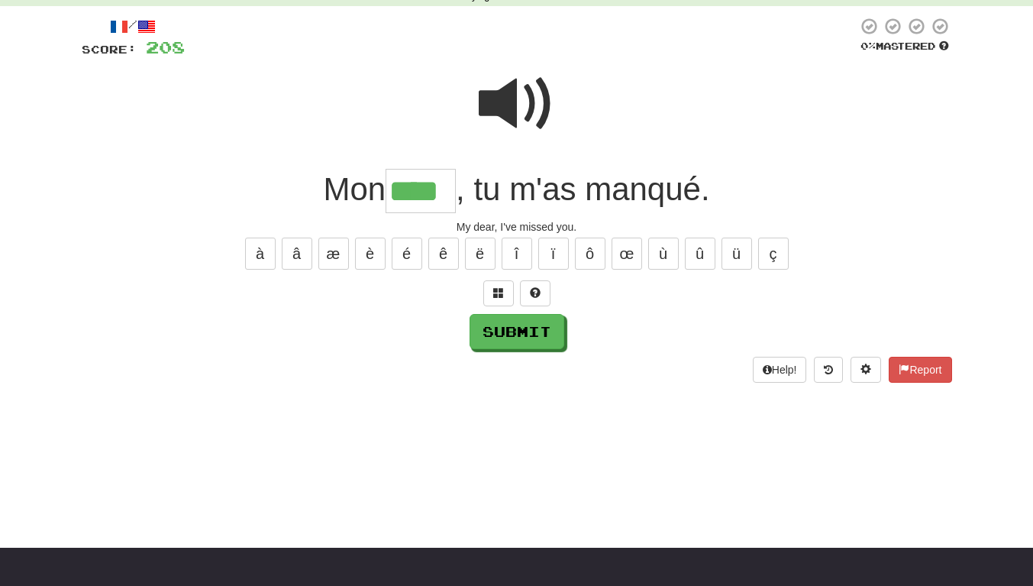
type input "****"
click at [494, 321] on button "Submit" at bounding box center [517, 331] width 95 height 35
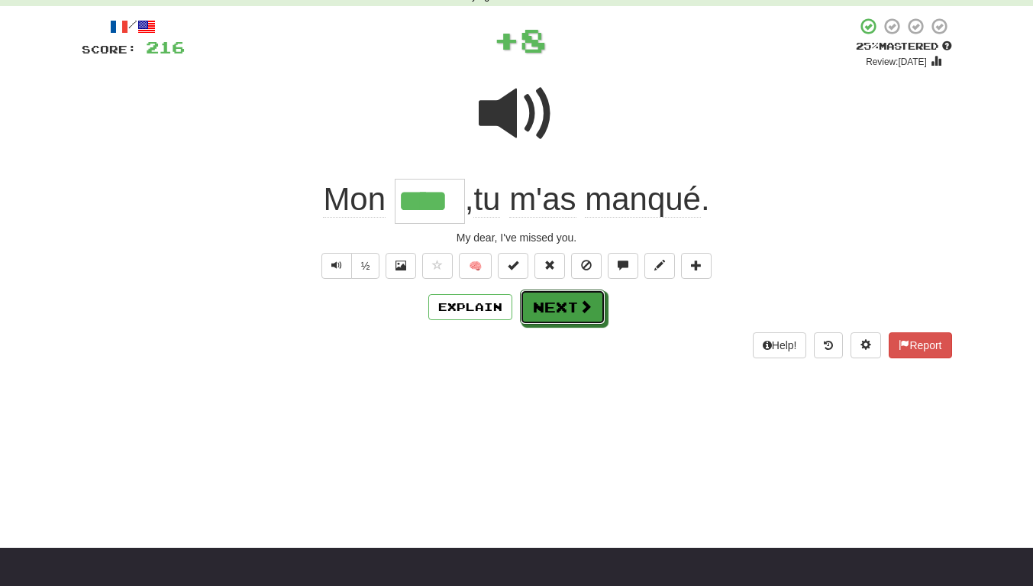
click at [567, 304] on button "Next" at bounding box center [563, 306] width 86 height 35
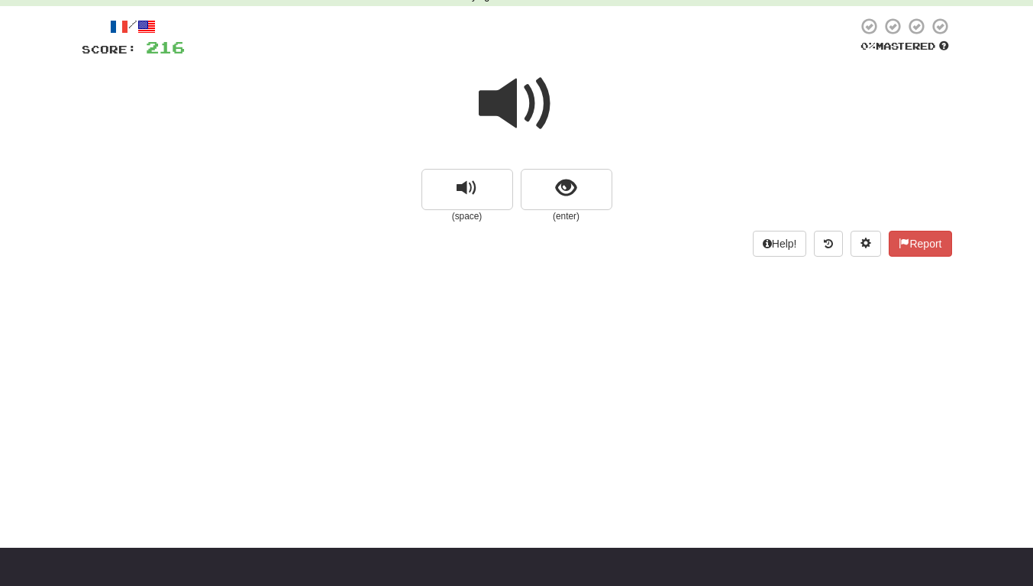
click at [582, 223] on small "(enter)" at bounding box center [567, 216] width 92 height 13
click at [554, 179] on button "show sentence" at bounding box center [567, 189] width 92 height 41
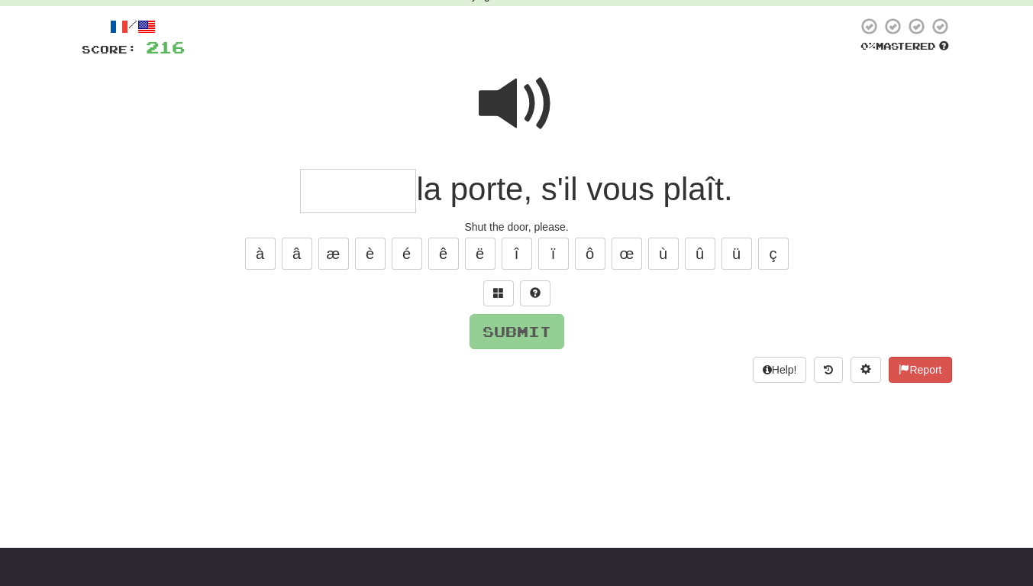
click at [358, 177] on input "text" at bounding box center [358, 191] width 116 height 45
type input "*"
click at [499, 341] on button "Submit" at bounding box center [517, 331] width 95 height 35
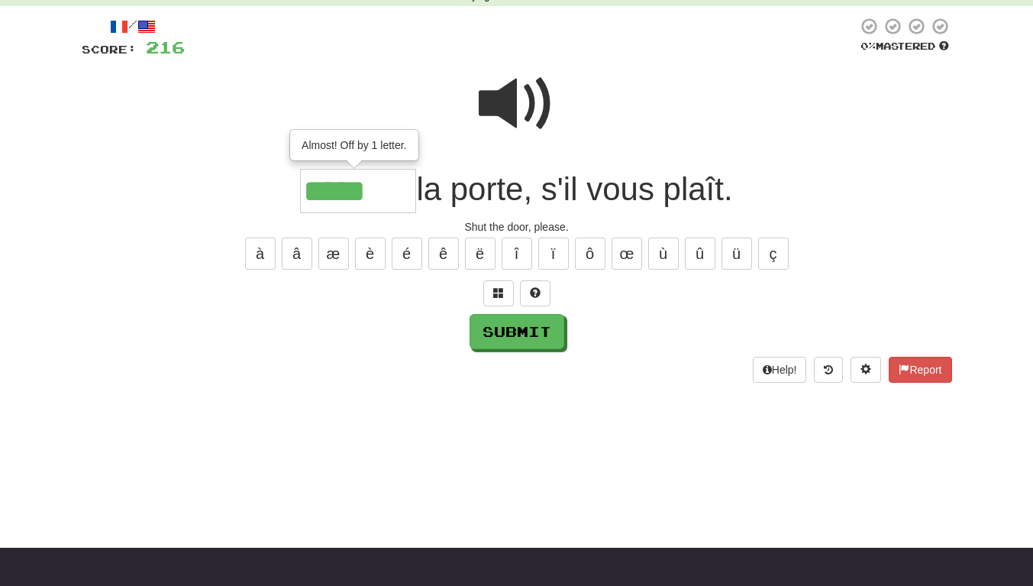
click at [386, 206] on input "*****" at bounding box center [358, 191] width 116 height 45
click at [303, 194] on input "*****" at bounding box center [358, 191] width 116 height 45
click at [304, 194] on input "*****" at bounding box center [358, 191] width 116 height 45
click at [314, 196] on input "*****" at bounding box center [358, 191] width 116 height 45
click at [369, 189] on input "*****" at bounding box center [358, 191] width 116 height 45
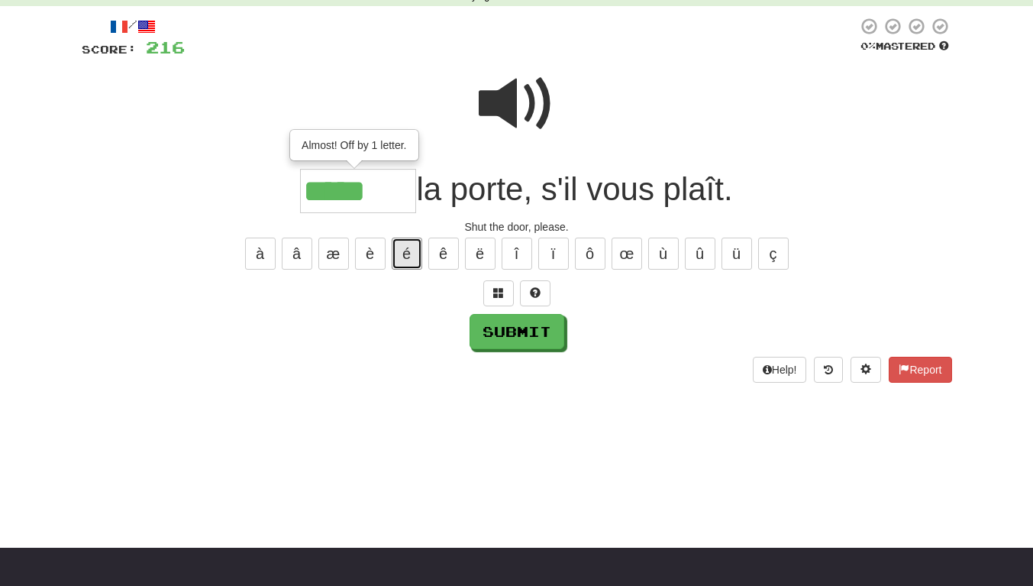
click at [412, 255] on button "é" at bounding box center [407, 254] width 31 height 32
click at [389, 198] on input "*****" at bounding box center [358, 191] width 116 height 45
click at [522, 108] on span at bounding box center [517, 104] width 76 height 76
click at [349, 199] on input "*****" at bounding box center [358, 191] width 116 height 45
click at [496, 293] on span at bounding box center [498, 292] width 11 height 11
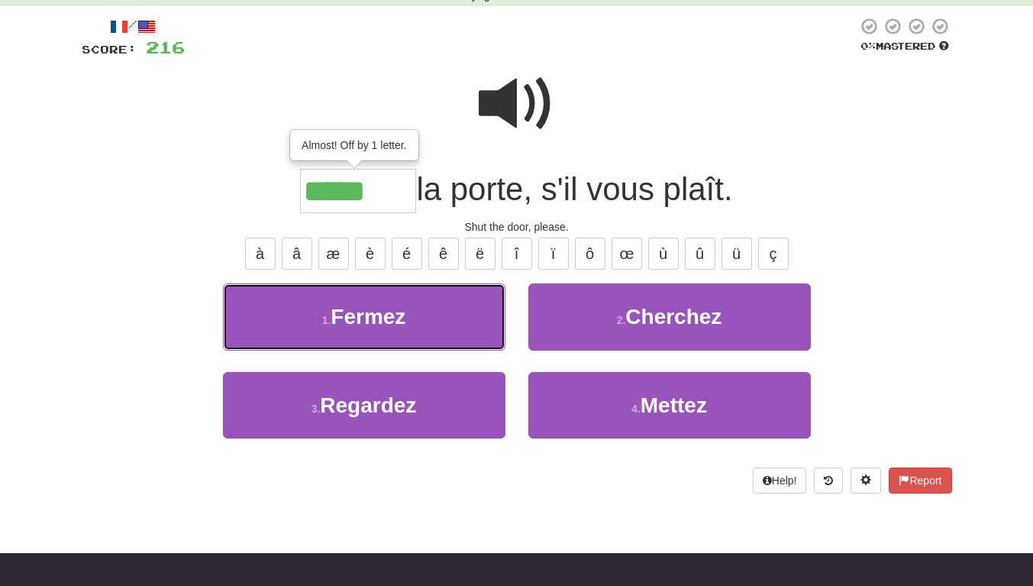
click at [481, 322] on button "1 . [GEOGRAPHIC_DATA]" at bounding box center [364, 316] width 283 height 66
type input "******"
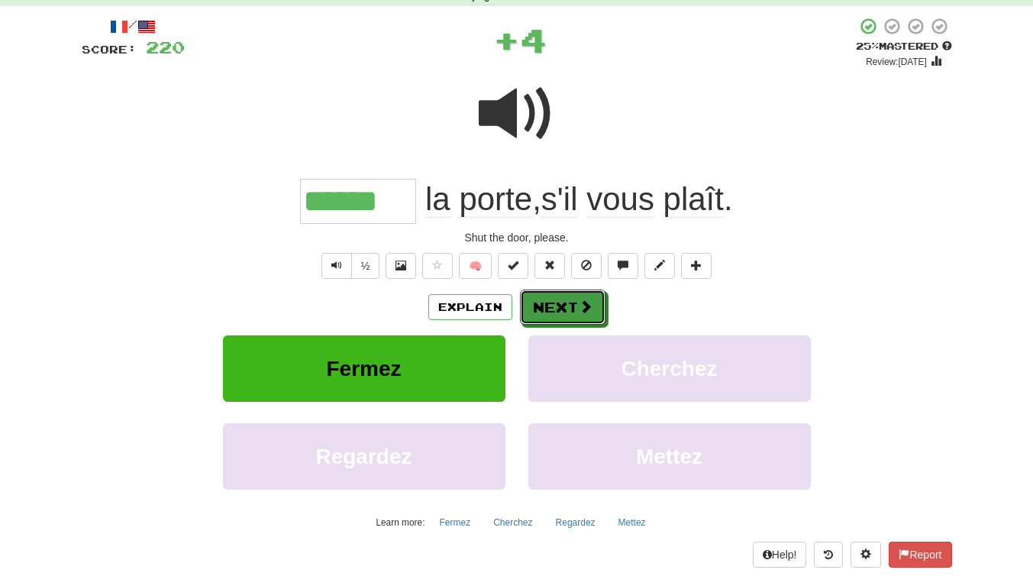
click at [540, 311] on button "Next" at bounding box center [563, 306] width 86 height 35
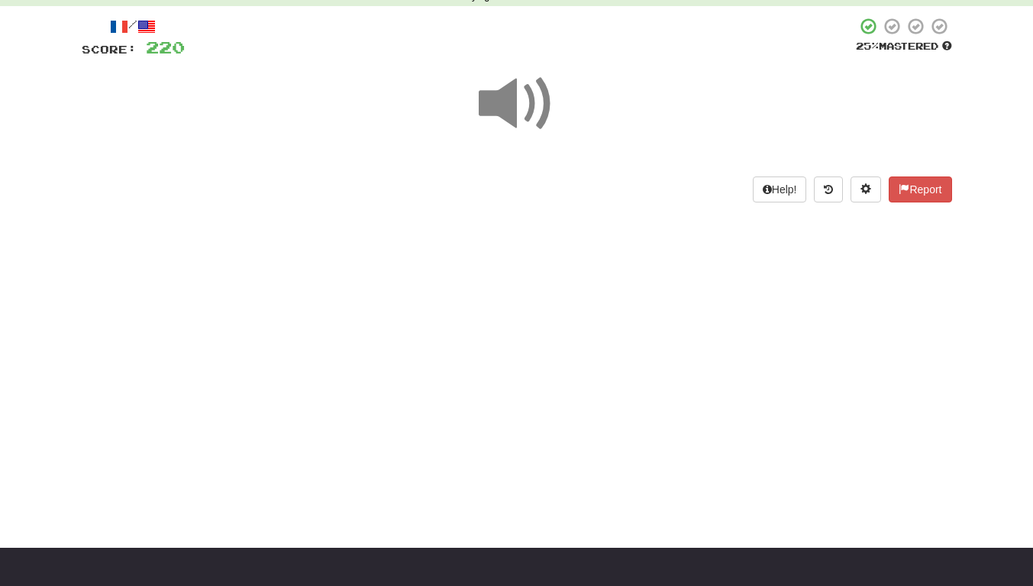
click at [530, 108] on span at bounding box center [517, 104] width 76 height 76
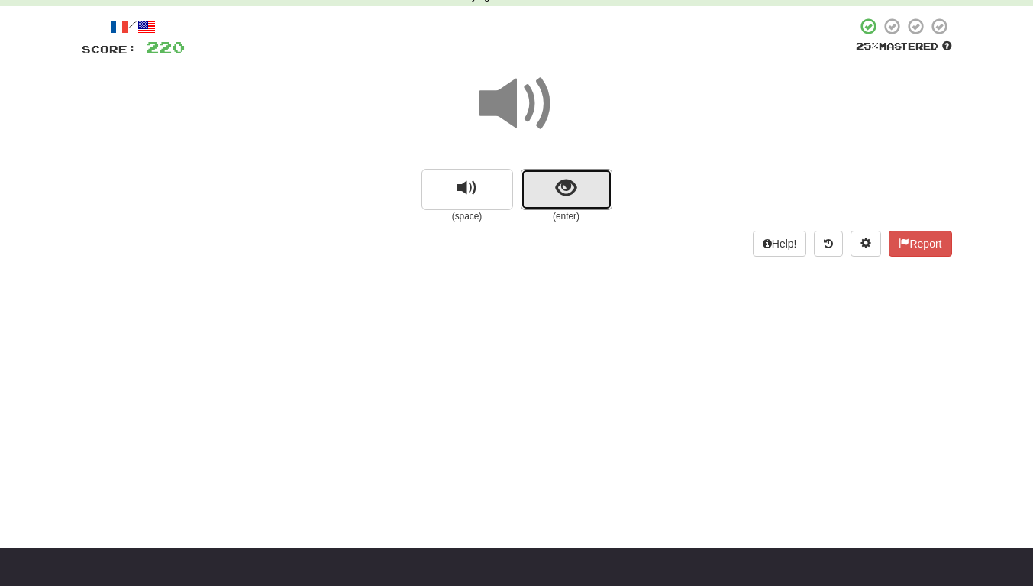
click at [587, 186] on button "show sentence" at bounding box center [567, 189] width 92 height 41
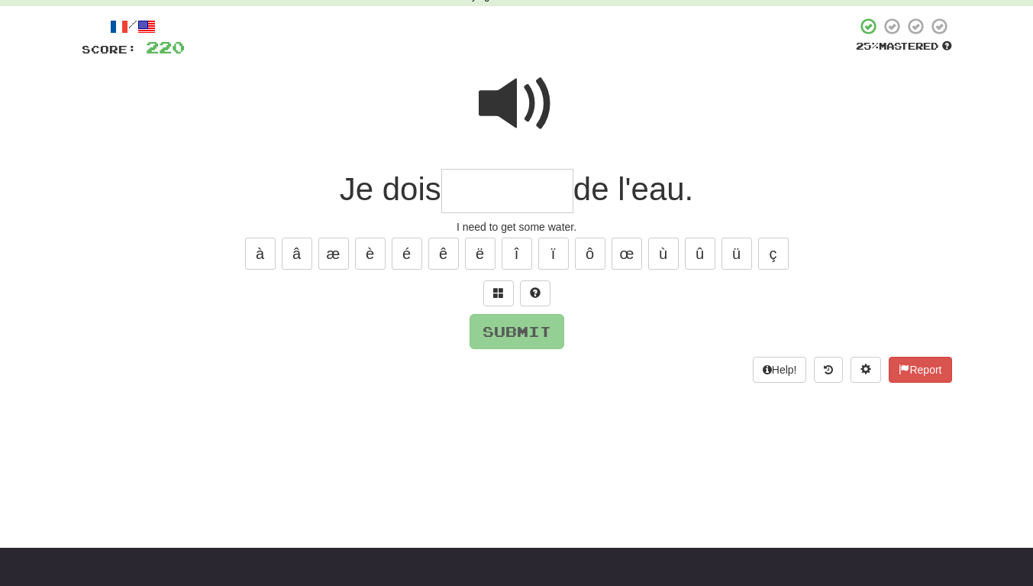
click at [522, 118] on span at bounding box center [517, 104] width 76 height 76
click at [488, 200] on input "text" at bounding box center [507, 191] width 132 height 45
type input "********"
click at [477, 322] on button "Submit" at bounding box center [517, 331] width 95 height 35
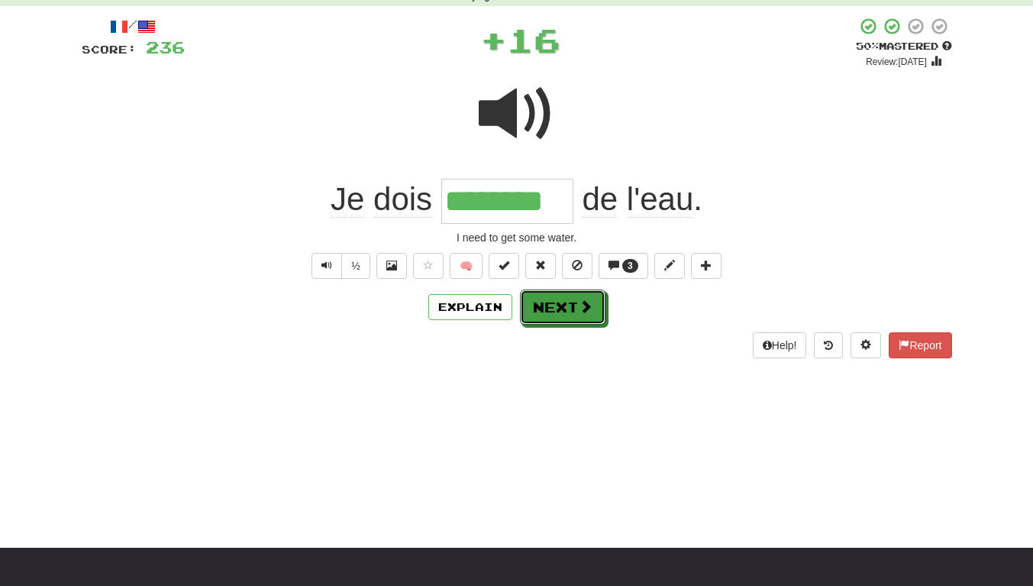
click at [600, 317] on button "Next" at bounding box center [563, 306] width 86 height 35
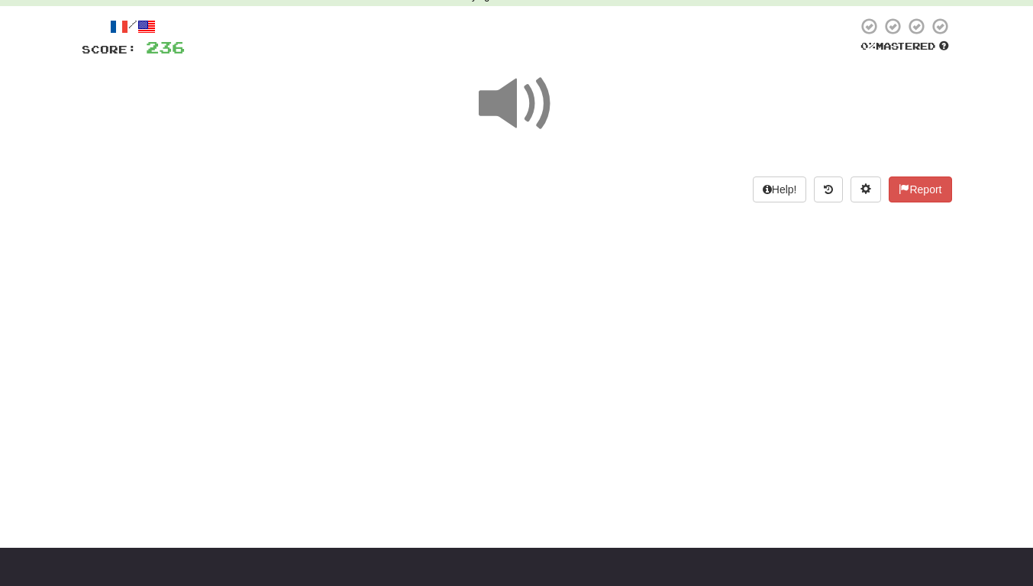
click at [522, 111] on span at bounding box center [517, 104] width 76 height 76
click at [500, 102] on span at bounding box center [517, 104] width 76 height 76
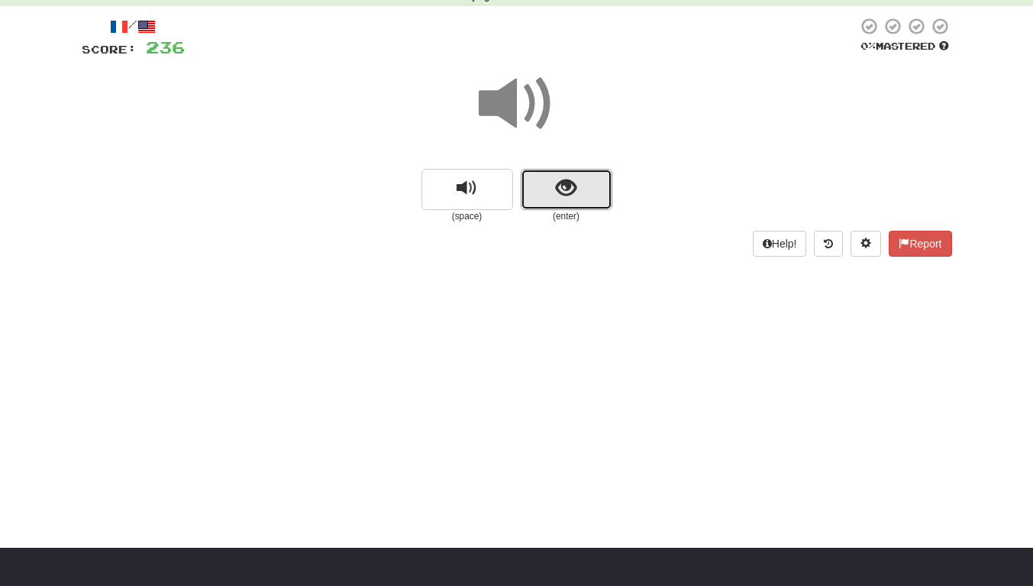
click at [533, 199] on button "show sentence" at bounding box center [567, 189] width 92 height 41
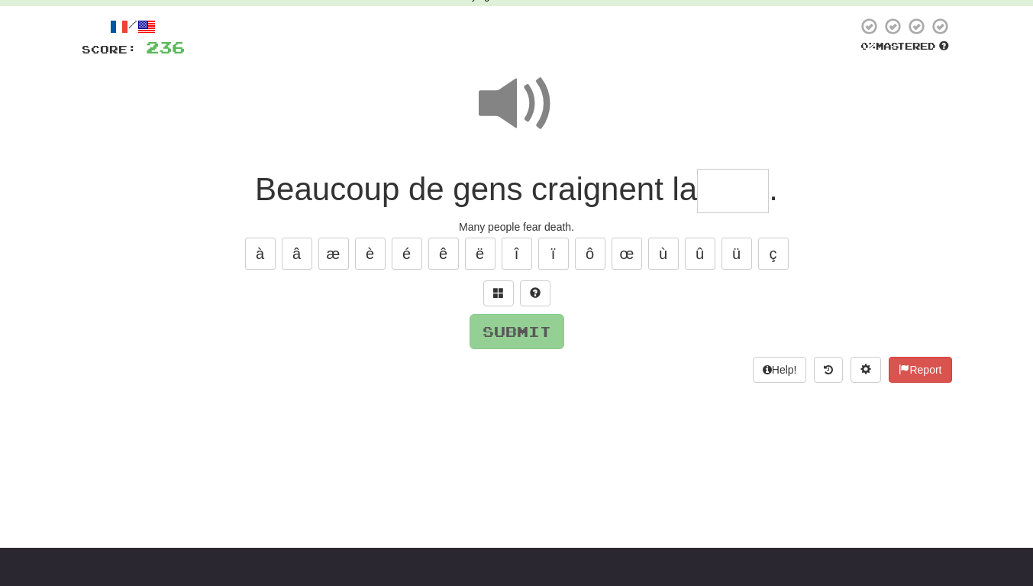
click at [512, 102] on span at bounding box center [517, 104] width 76 height 76
click at [761, 202] on input "text" at bounding box center [733, 191] width 72 height 45
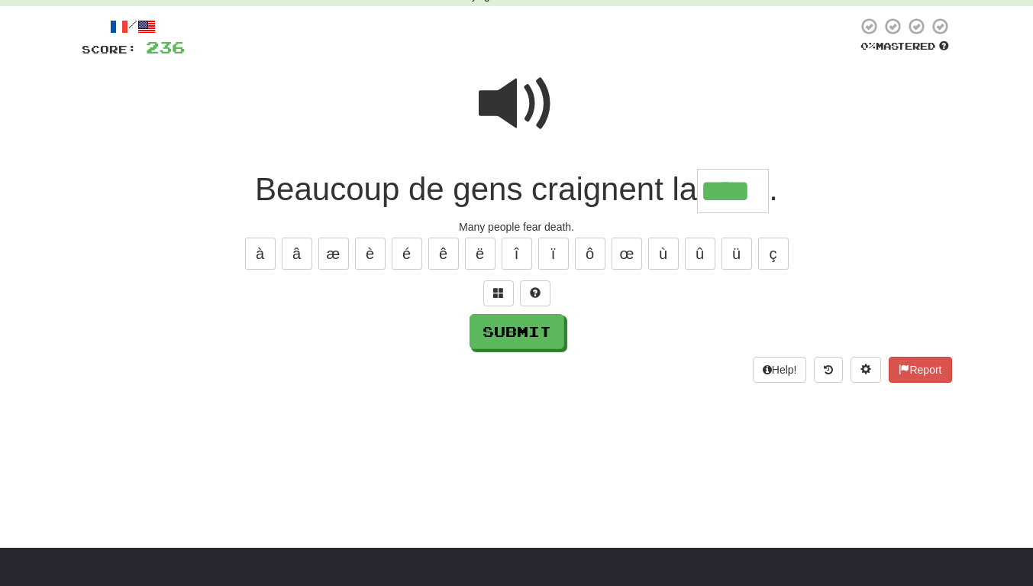
type input "****"
click at [548, 336] on button "Submit" at bounding box center [517, 331] width 95 height 35
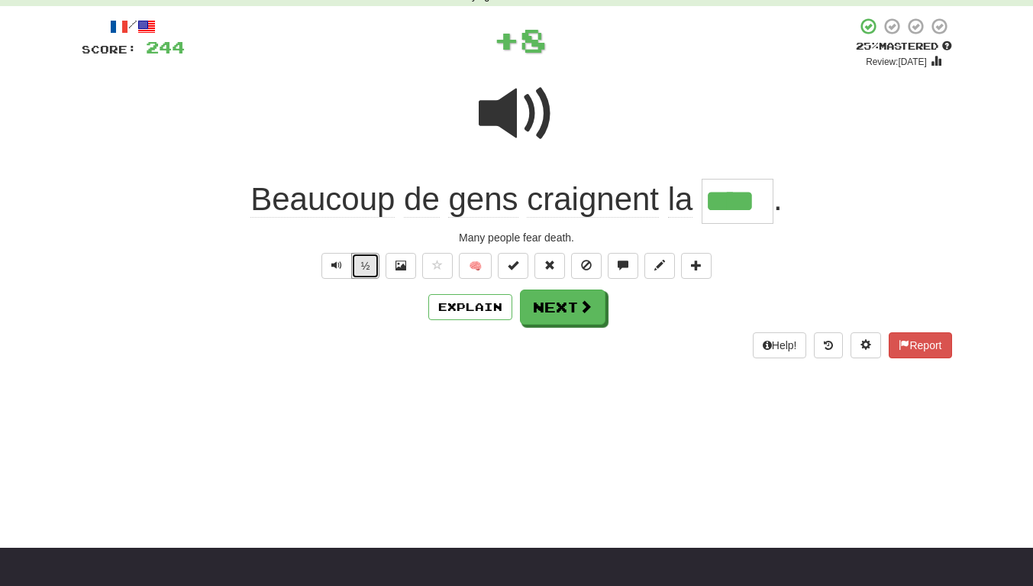
click at [368, 270] on button "½" at bounding box center [365, 266] width 29 height 26
click at [577, 315] on button "Next" at bounding box center [563, 306] width 86 height 35
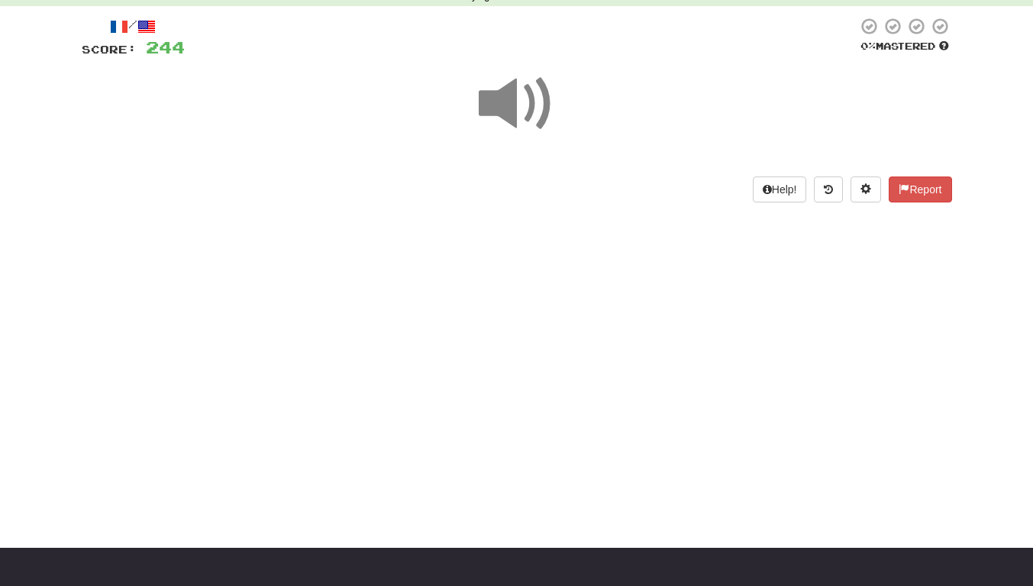
click at [527, 112] on span at bounding box center [517, 104] width 76 height 76
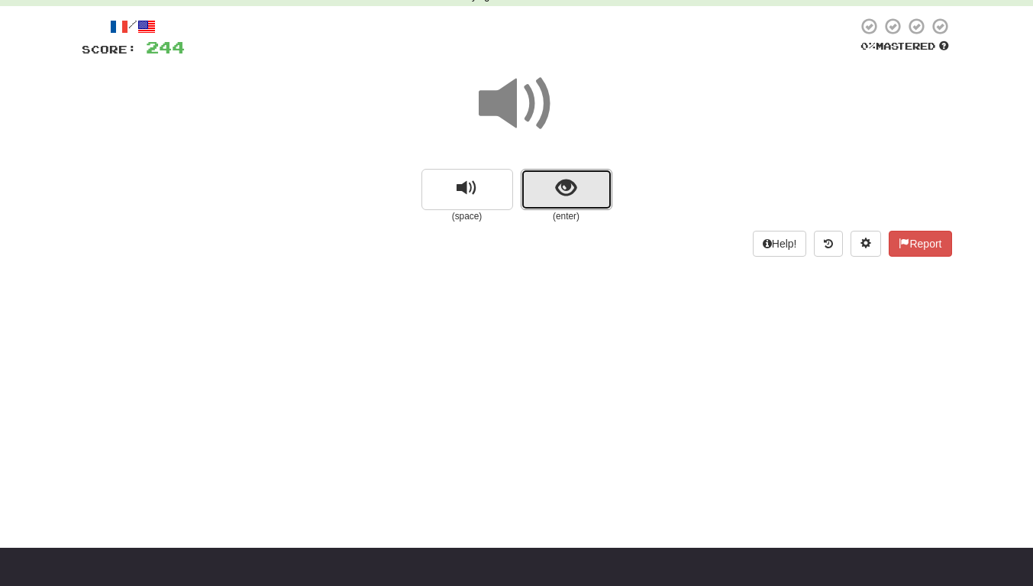
click at [578, 197] on button "show sentence" at bounding box center [567, 189] width 92 height 41
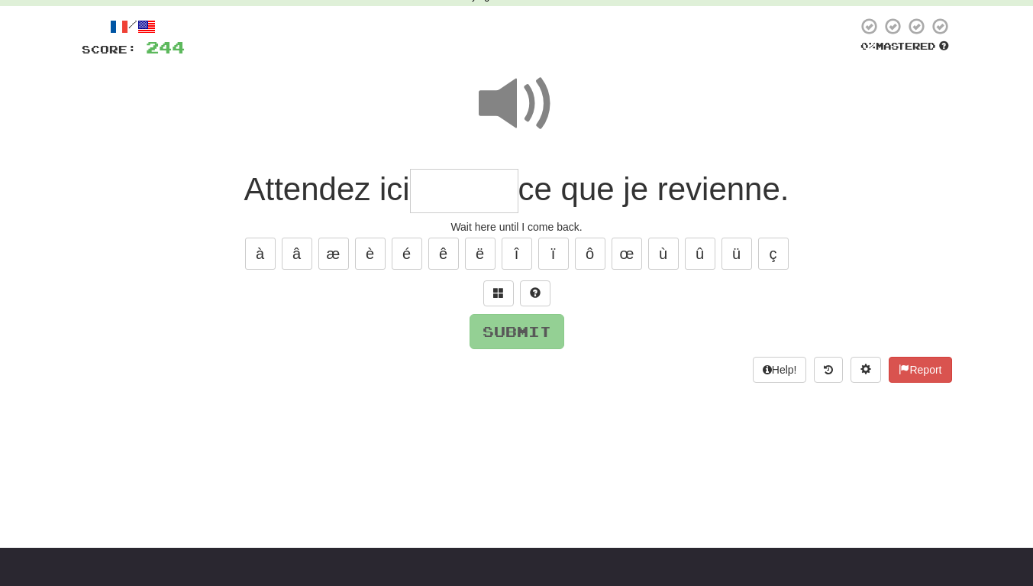
click at [503, 104] on span at bounding box center [517, 104] width 76 height 76
click at [485, 197] on input "text" at bounding box center [464, 191] width 108 height 45
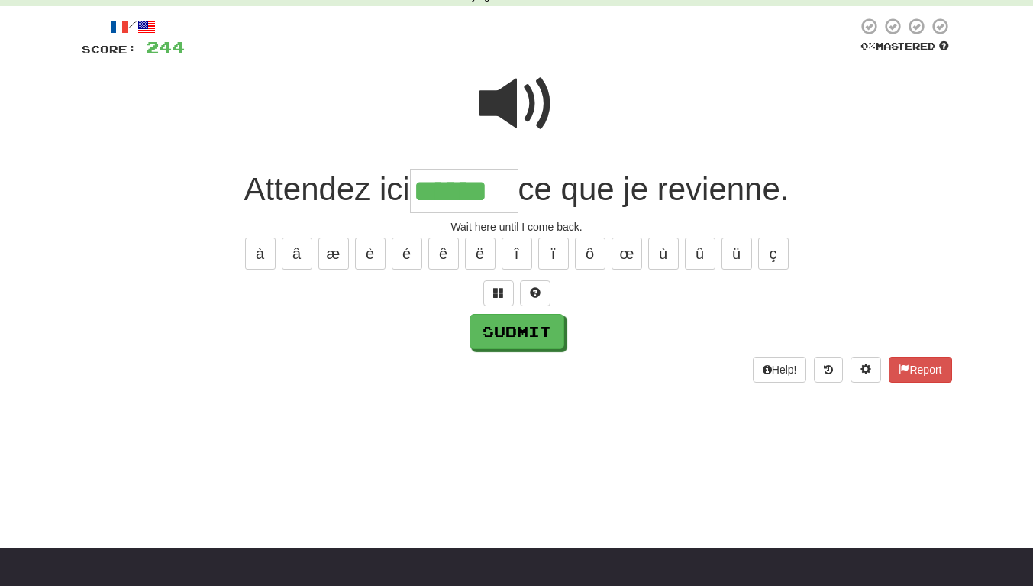
click at [539, 309] on div "/ Score: 244 0 % Mastered Attendez ici ****** ce que je revienne. Wait here unt…" at bounding box center [517, 200] width 871 height 366
click at [542, 334] on button "Submit" at bounding box center [517, 331] width 95 height 35
click at [508, 191] on input "******" at bounding box center [464, 191] width 108 height 45
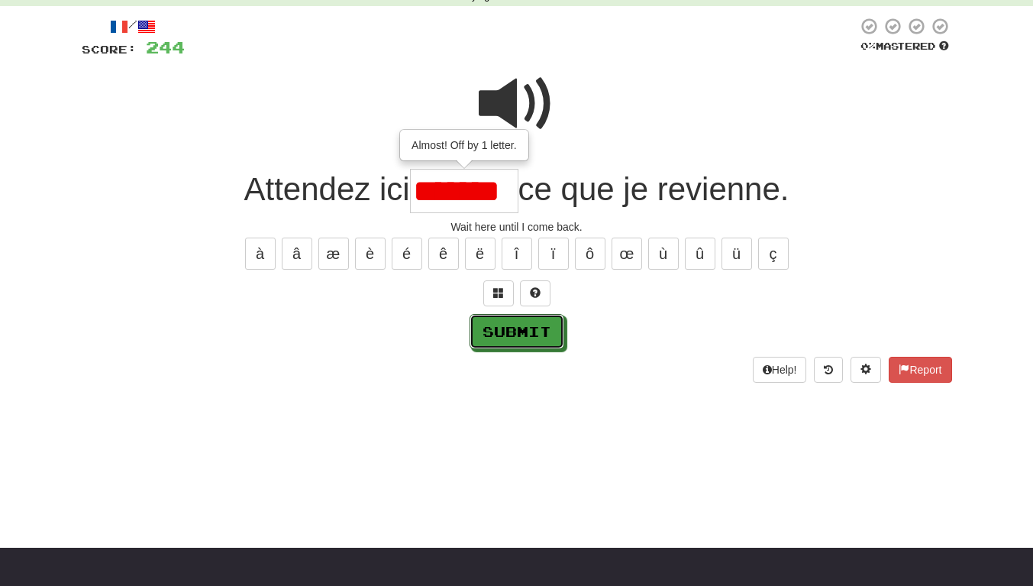
click at [542, 335] on button "Submit" at bounding box center [517, 331] width 95 height 35
click at [527, 339] on button "Submit" at bounding box center [517, 331] width 95 height 35
type input "*******"
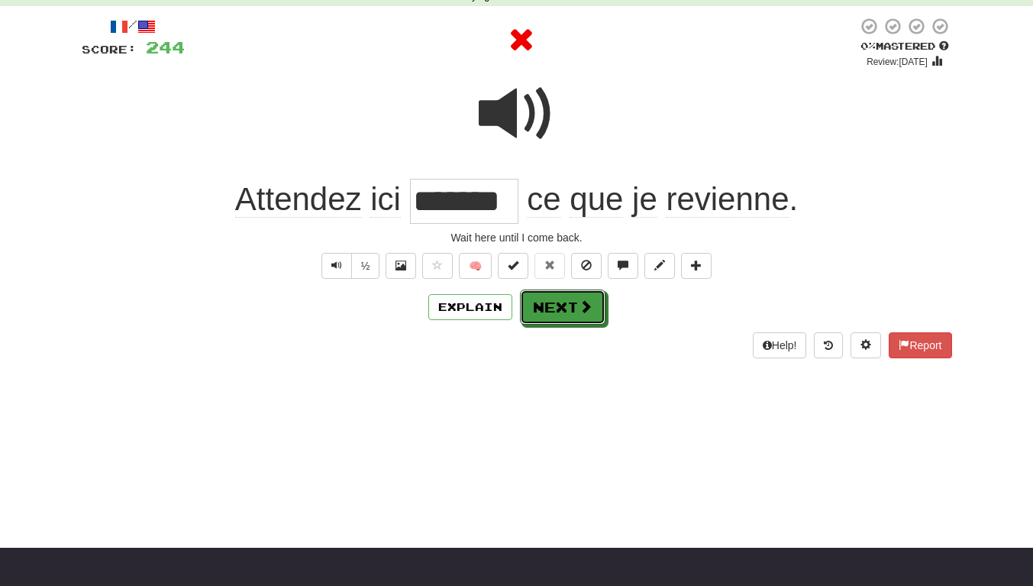
click at [545, 301] on button "Next" at bounding box center [563, 306] width 86 height 35
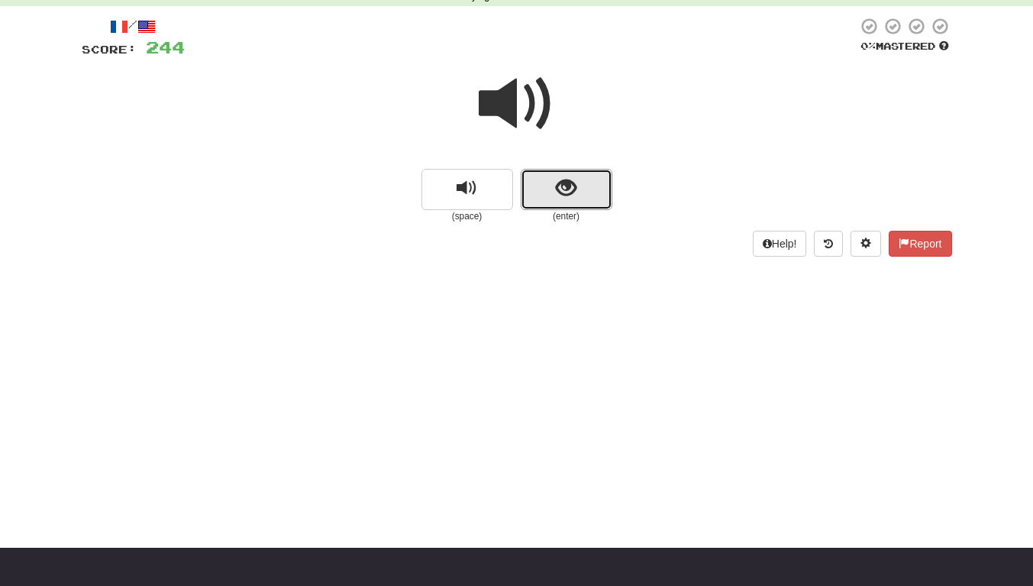
click at [559, 178] on span "show sentence" at bounding box center [566, 188] width 21 height 21
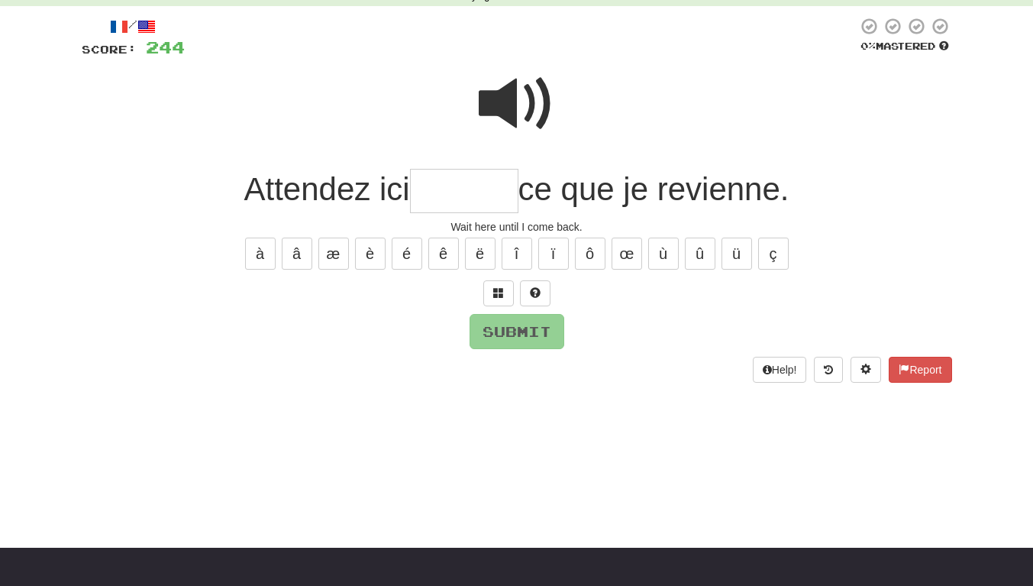
click at [529, 106] on span at bounding box center [517, 104] width 76 height 76
click at [497, 200] on input "text" at bounding box center [464, 191] width 108 height 45
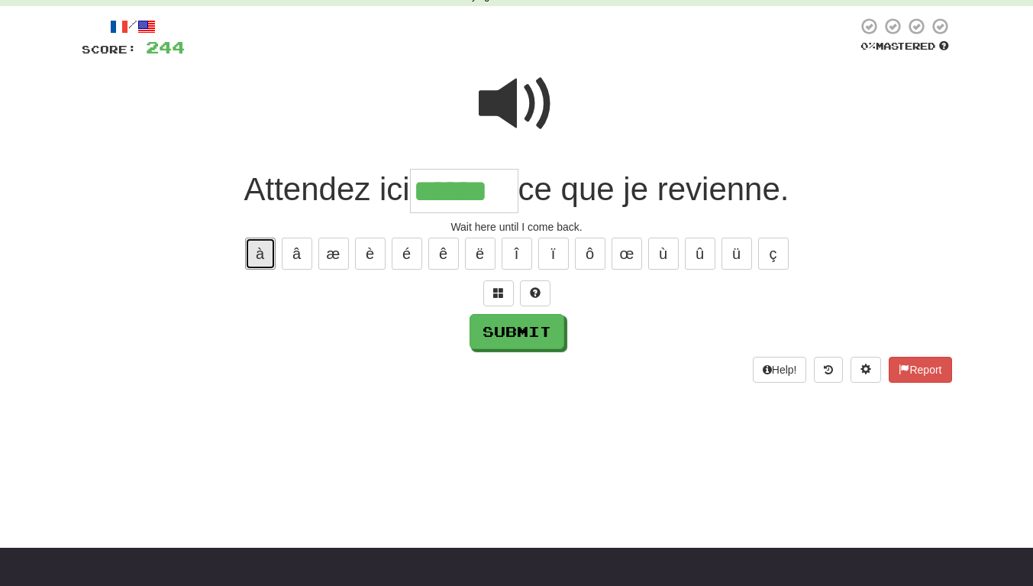
click at [267, 256] on button "à" at bounding box center [260, 254] width 31 height 32
type input "*******"
click at [496, 104] on span at bounding box center [517, 104] width 76 height 76
click at [512, 100] on span at bounding box center [517, 104] width 76 height 76
click at [516, 98] on span at bounding box center [517, 104] width 76 height 76
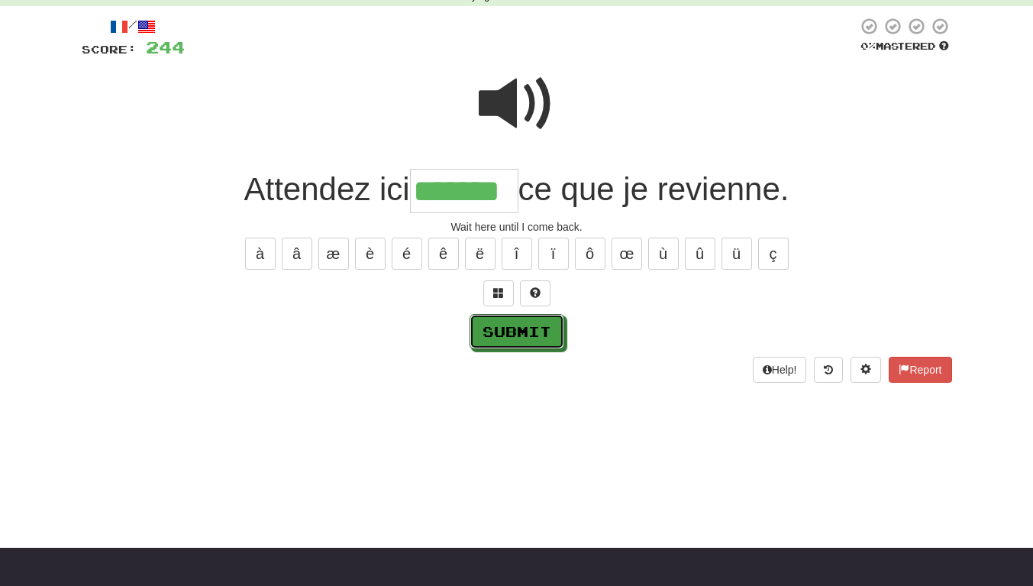
click at [513, 341] on button "Submit" at bounding box center [517, 331] width 95 height 35
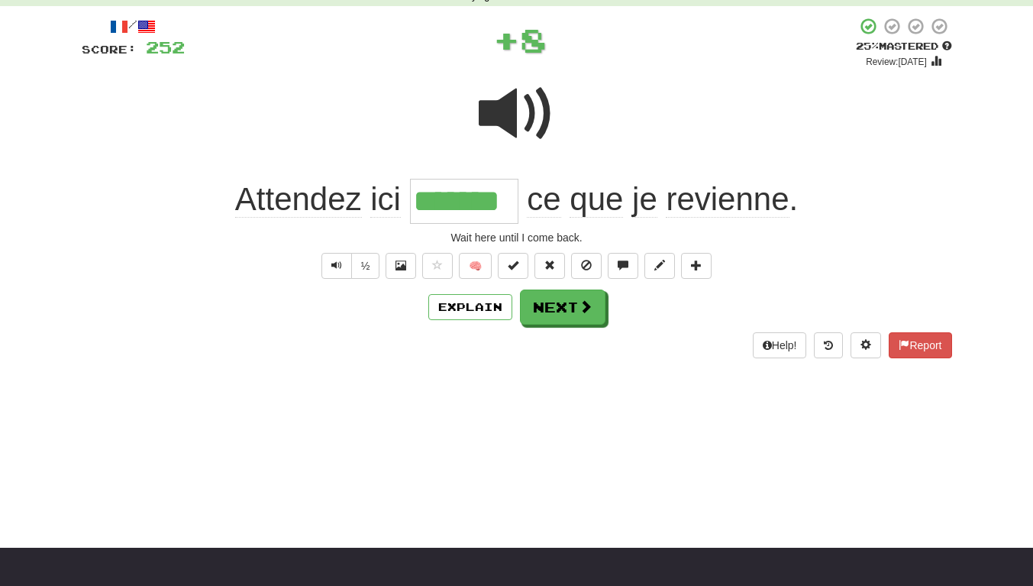
click at [515, 110] on span at bounding box center [517, 114] width 76 height 76
click at [365, 263] on button "½" at bounding box center [365, 266] width 29 height 26
click at [372, 260] on button "½" at bounding box center [365, 266] width 29 height 26
click at [327, 269] on button "Text-to-speech controls" at bounding box center [337, 266] width 31 height 26
click at [347, 273] on button "Text-to-speech controls" at bounding box center [337, 266] width 31 height 26
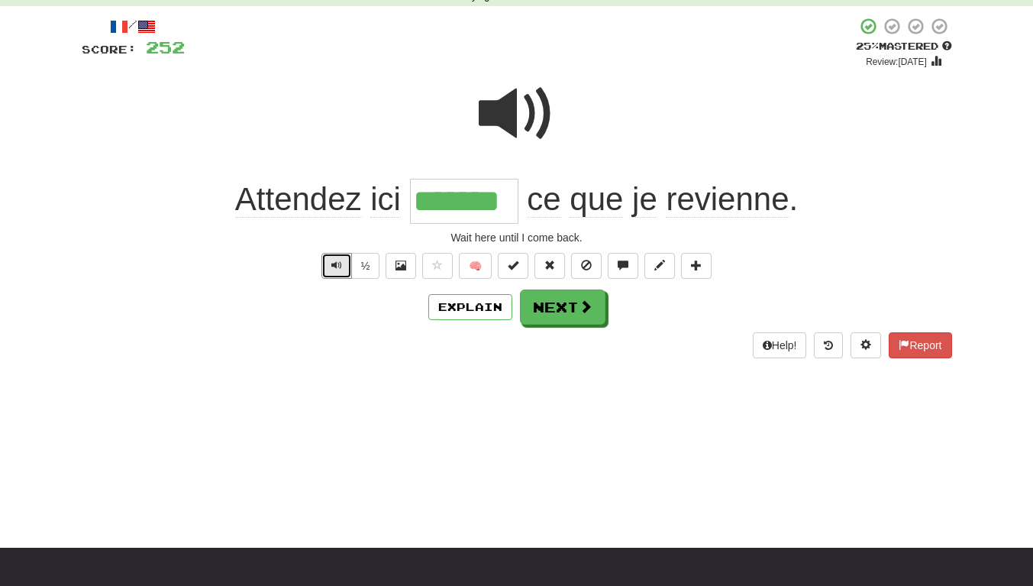
click at [349, 273] on button "Text-to-speech controls" at bounding box center [337, 266] width 31 height 26
click at [369, 273] on button "½" at bounding box center [365, 266] width 29 height 26
click at [370, 261] on button "½" at bounding box center [365, 266] width 29 height 26
click at [372, 267] on button "½" at bounding box center [365, 266] width 29 height 26
click at [348, 267] on button "Text-to-speech controls" at bounding box center [337, 266] width 31 height 26
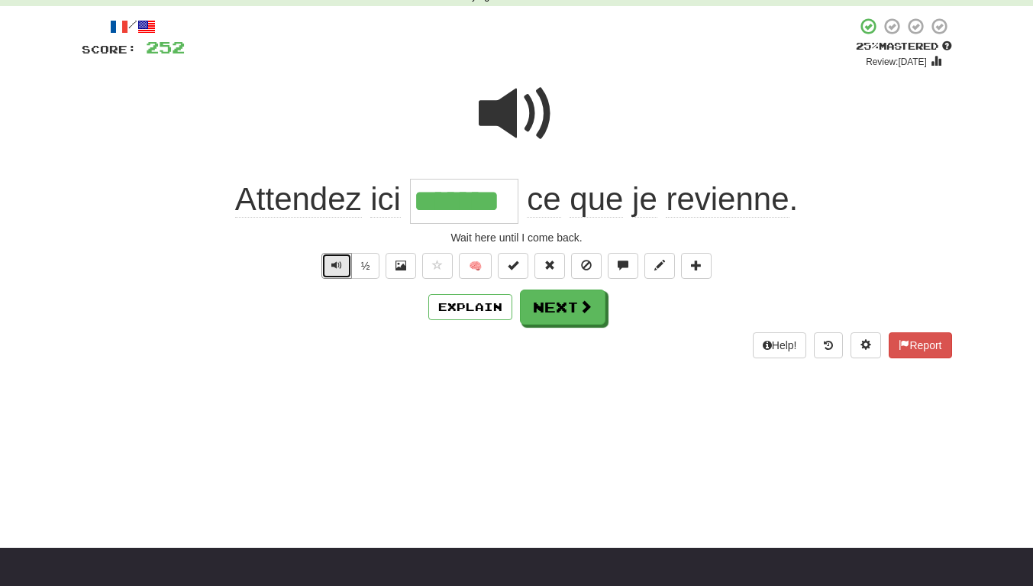
click at [346, 269] on button "Text-to-speech controls" at bounding box center [337, 266] width 31 height 26
click at [339, 272] on button "Text-to-speech controls" at bounding box center [337, 266] width 31 height 26
click at [334, 263] on span "Text-to-speech controls" at bounding box center [336, 265] width 11 height 11
click at [336, 273] on button "Text-to-speech controls" at bounding box center [337, 266] width 31 height 26
click at [558, 312] on button "Next" at bounding box center [563, 306] width 86 height 35
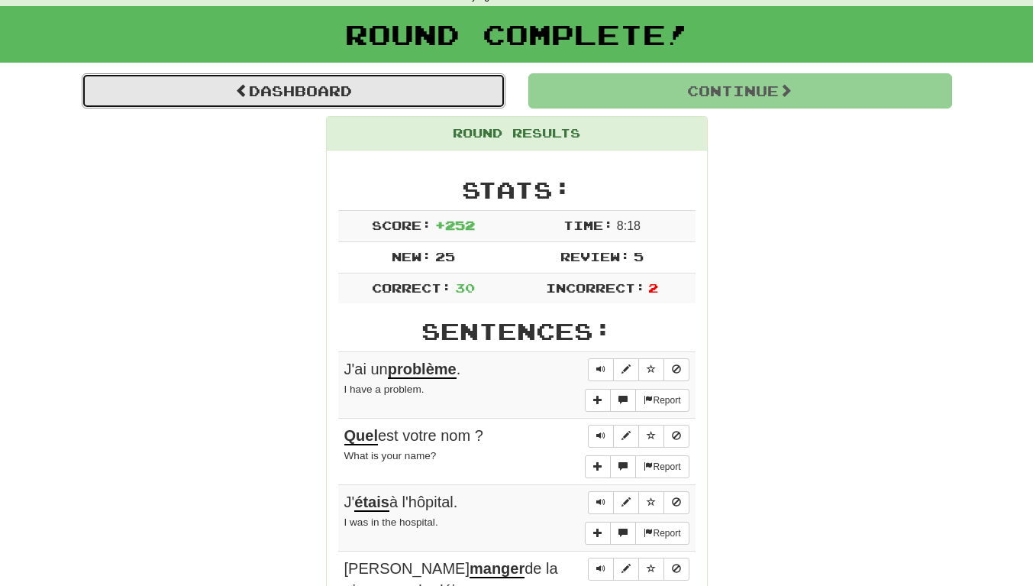
click at [390, 76] on link "Dashboard" at bounding box center [294, 90] width 424 height 35
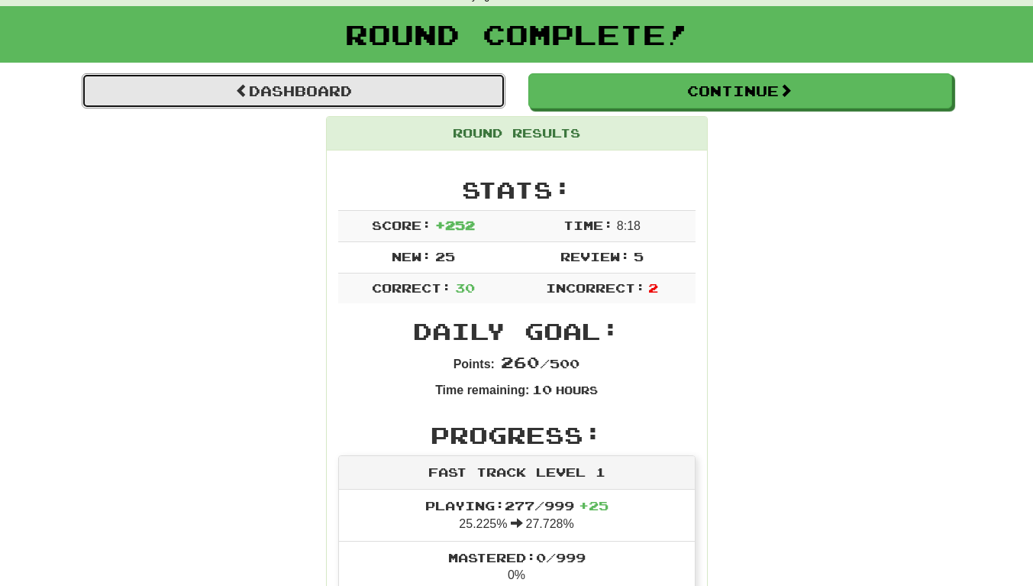
click at [377, 95] on link "Dashboard" at bounding box center [294, 90] width 424 height 35
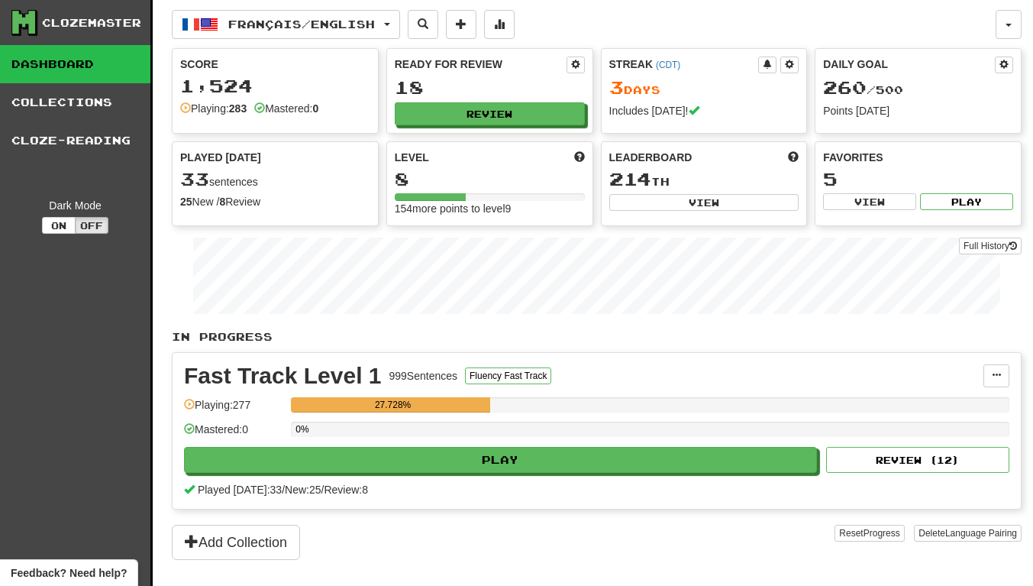
click at [82, 104] on link "Collections" at bounding box center [75, 102] width 150 height 38
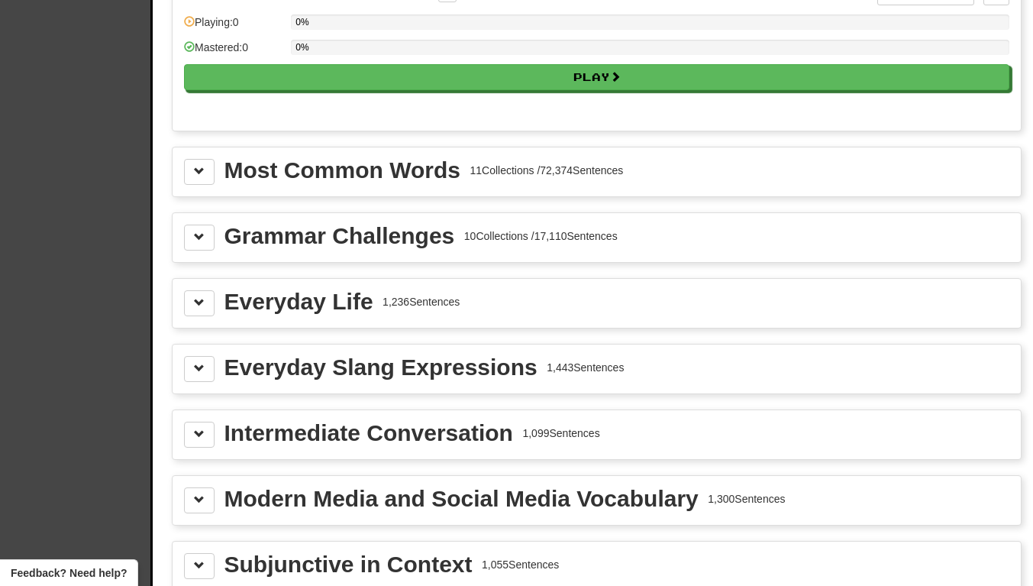
scroll to position [1604, 0]
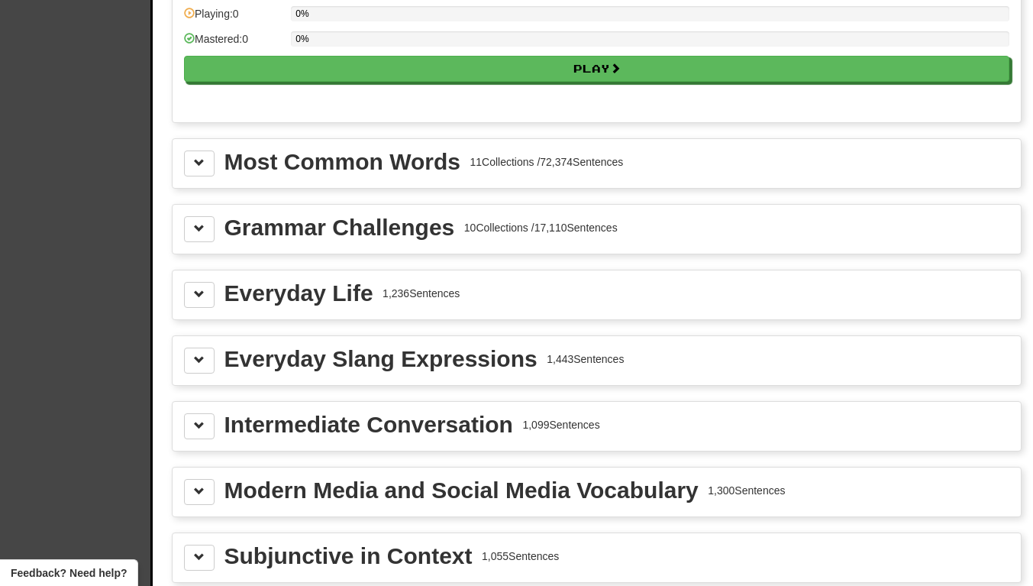
click at [344, 364] on div "Everyday Slang Expressions" at bounding box center [381, 358] width 313 height 23
click at [190, 345] on div "Everyday Slang Expressions 1,443 Sentences" at bounding box center [597, 360] width 849 height 49
click at [201, 359] on span at bounding box center [199, 359] width 11 height 11
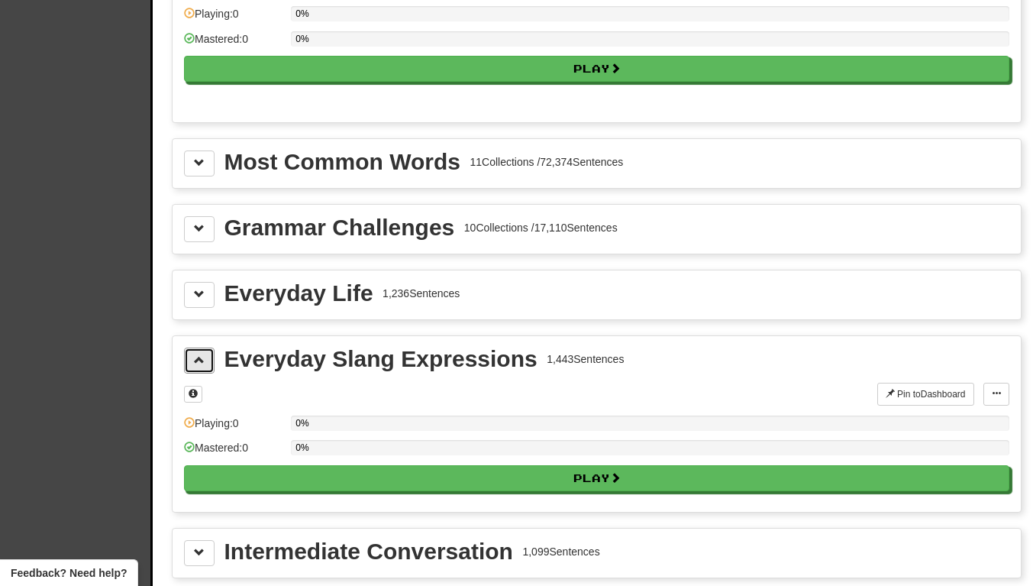
click at [204, 364] on span at bounding box center [199, 359] width 11 height 11
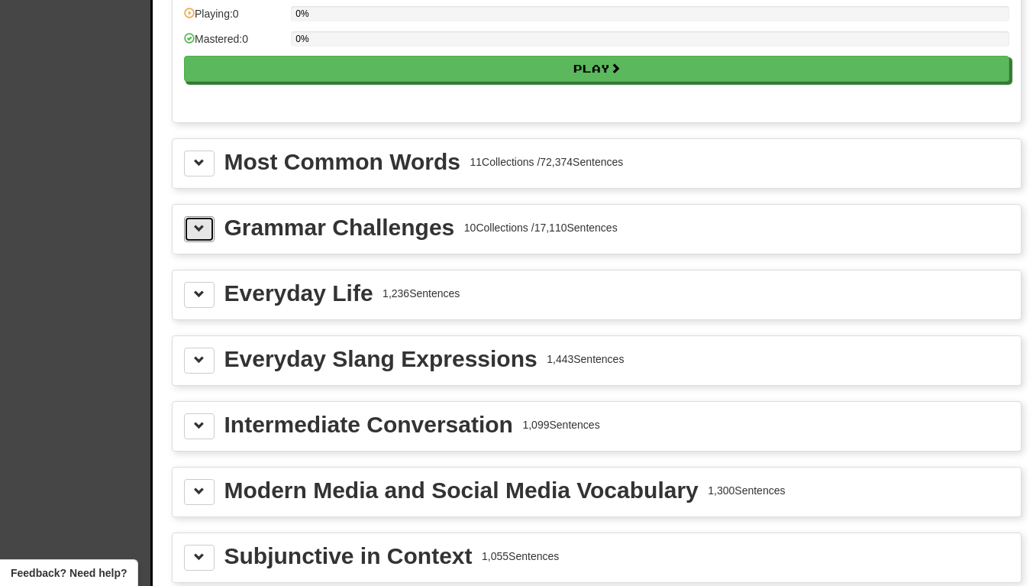
click at [195, 234] on span at bounding box center [199, 228] width 11 height 11
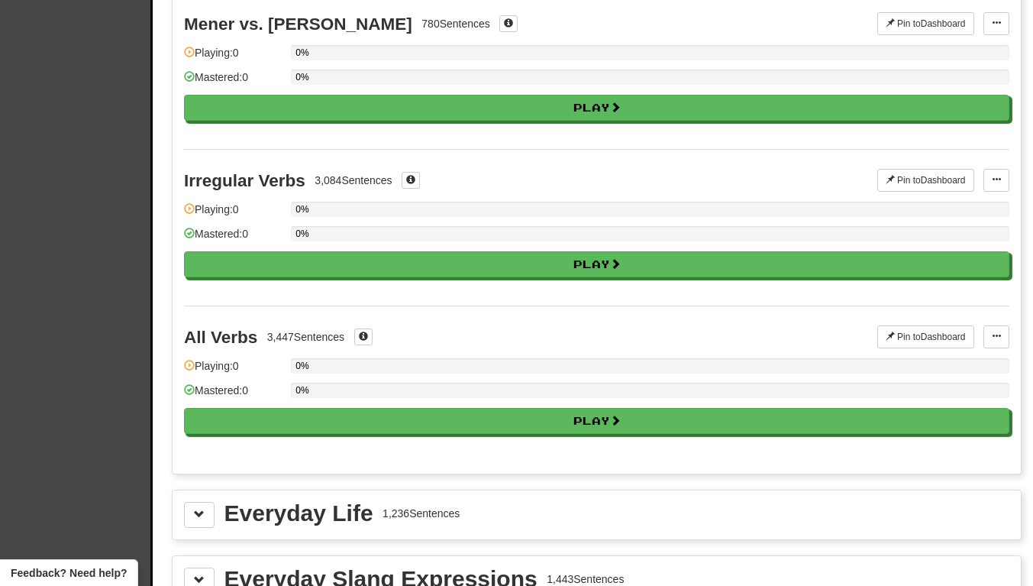
scroll to position [2979, 0]
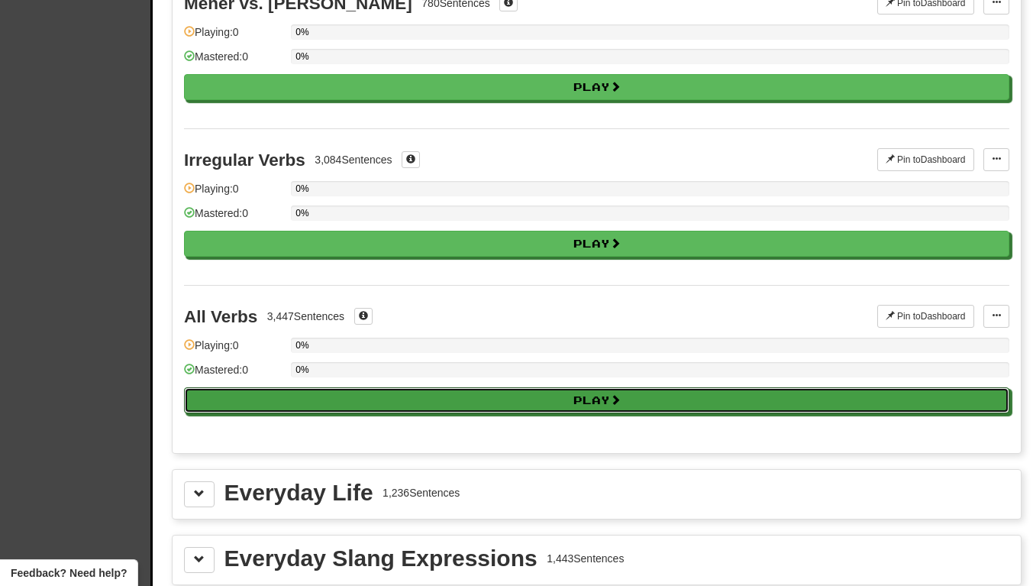
click at [285, 406] on button "Play" at bounding box center [597, 400] width 826 height 26
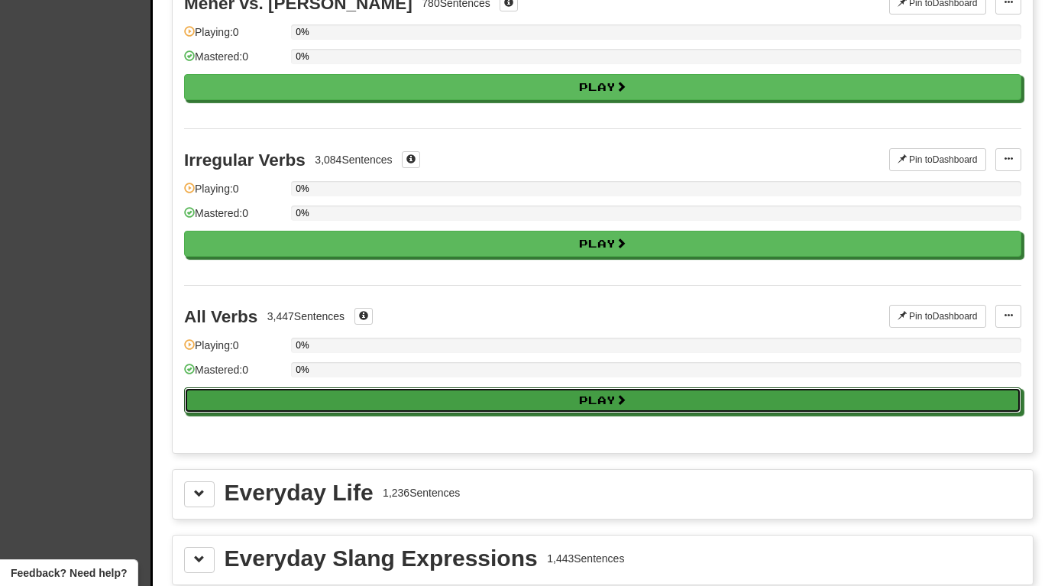
select select "**"
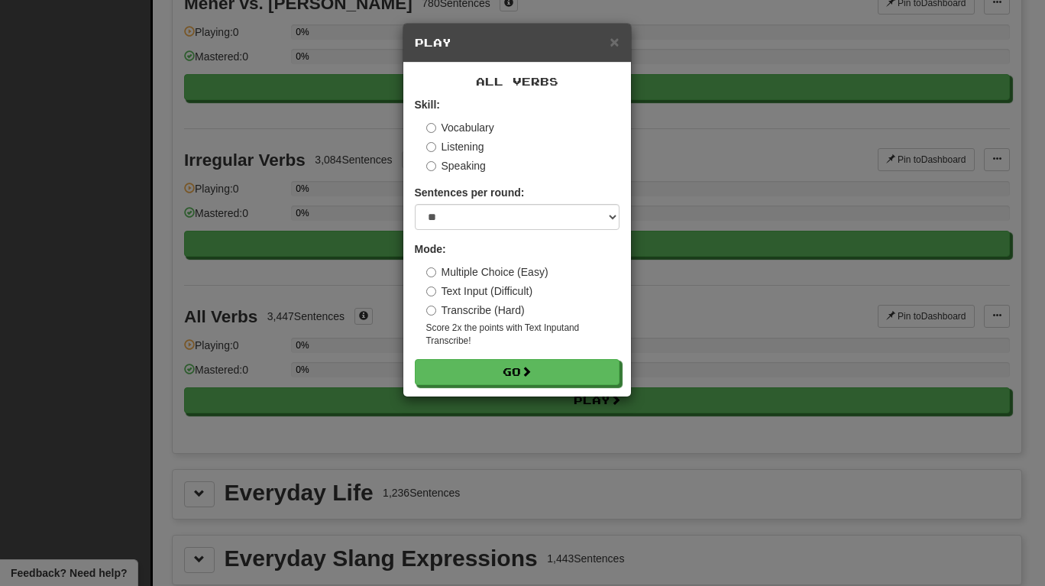
click at [718, 287] on div "× Play All Verbs Skill: Vocabulary Listening Speaking Sentences per round: * **…" at bounding box center [522, 293] width 1045 height 586
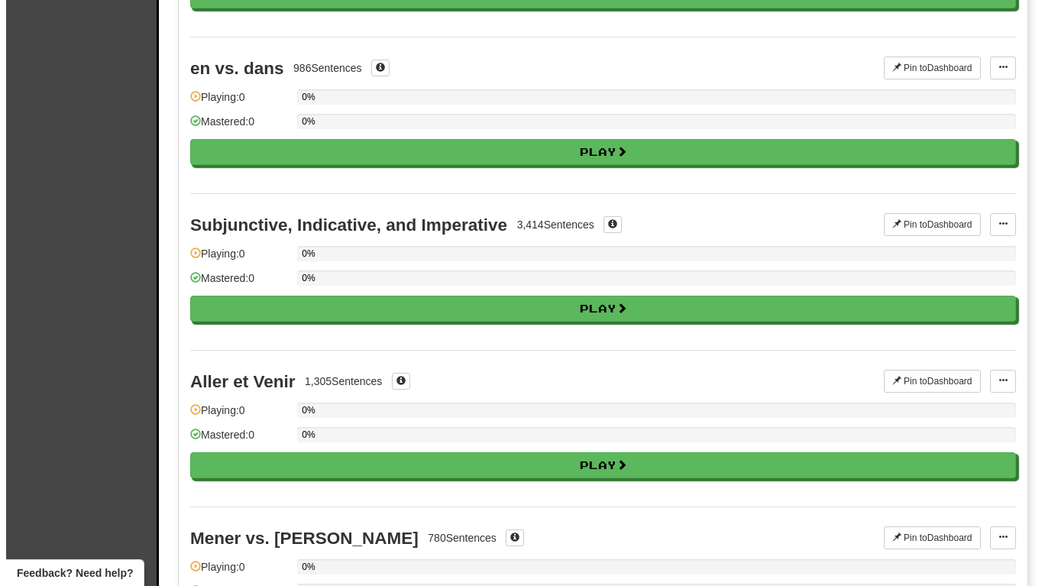
scroll to position [2444, 0]
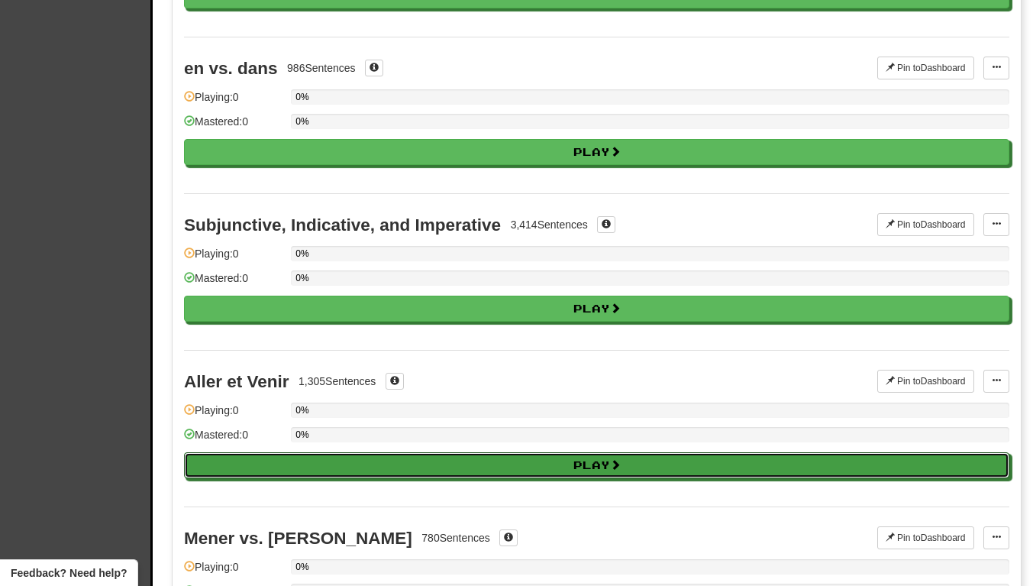
click at [585, 464] on button "Play" at bounding box center [597, 465] width 826 height 26
select select "**"
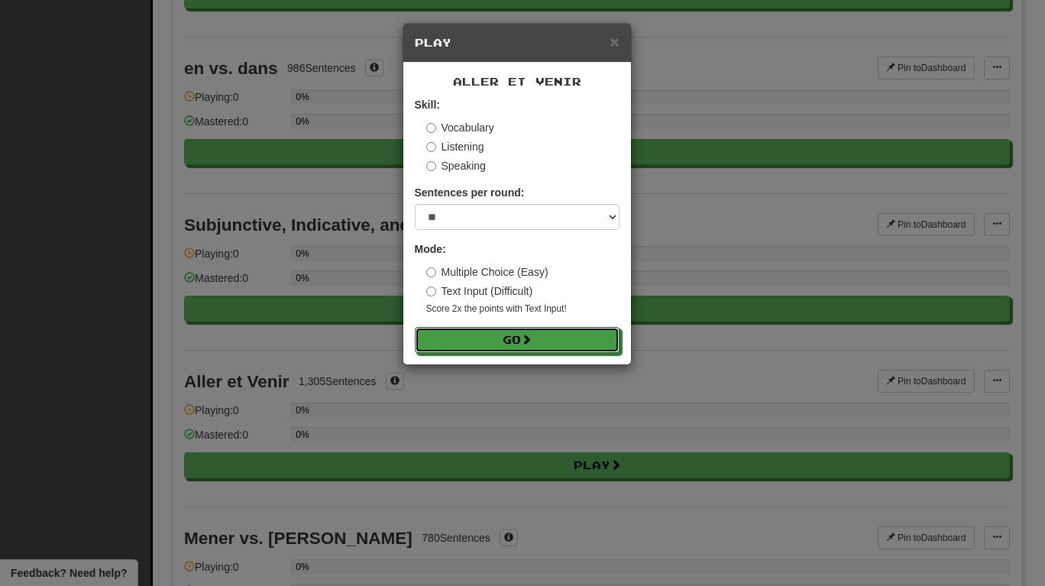
click at [522, 353] on button "Go" at bounding box center [517, 340] width 205 height 26
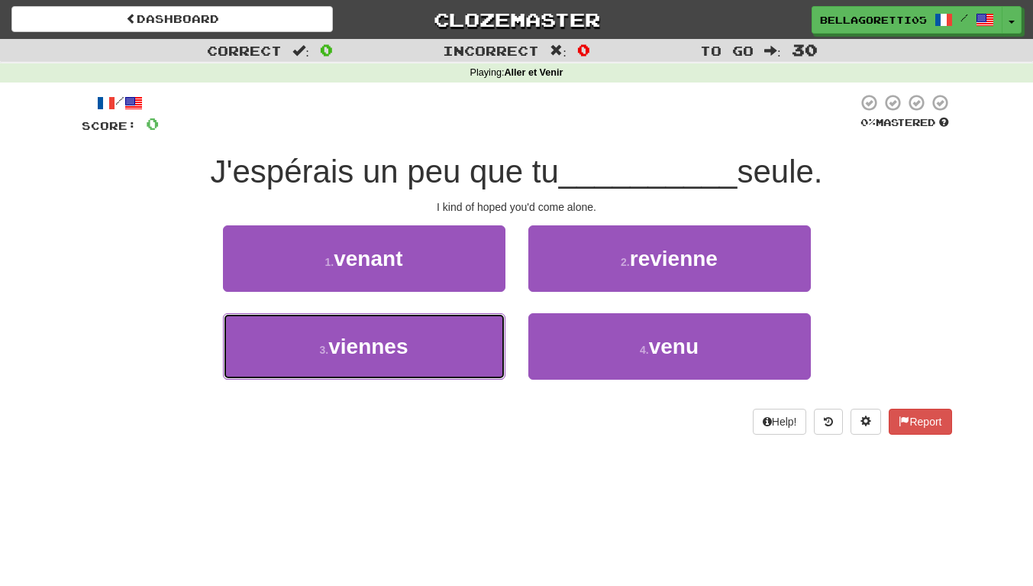
click at [427, 377] on button "3 . viennes" at bounding box center [364, 346] width 283 height 66
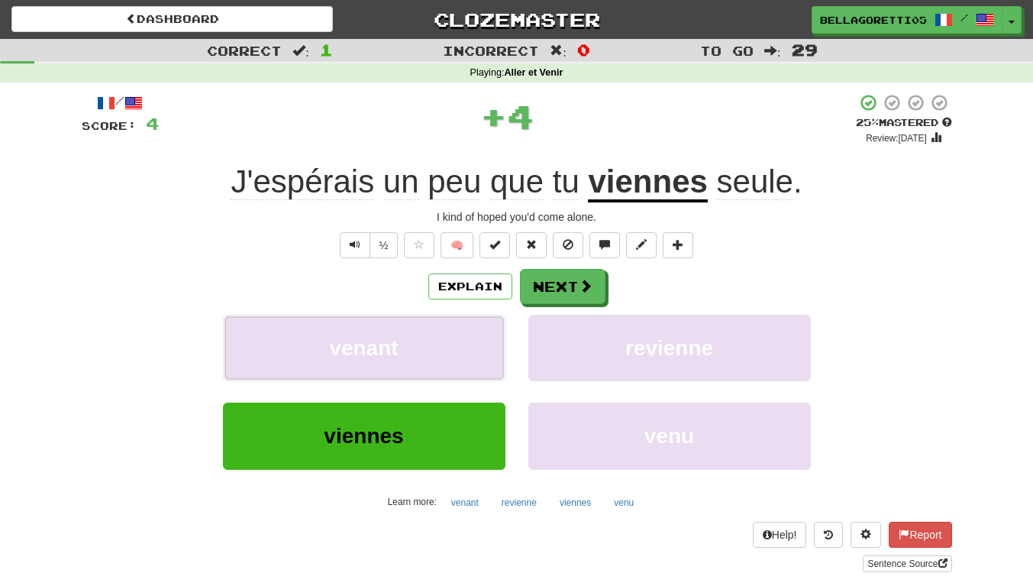
click at [435, 357] on button "venant" at bounding box center [364, 348] width 283 height 66
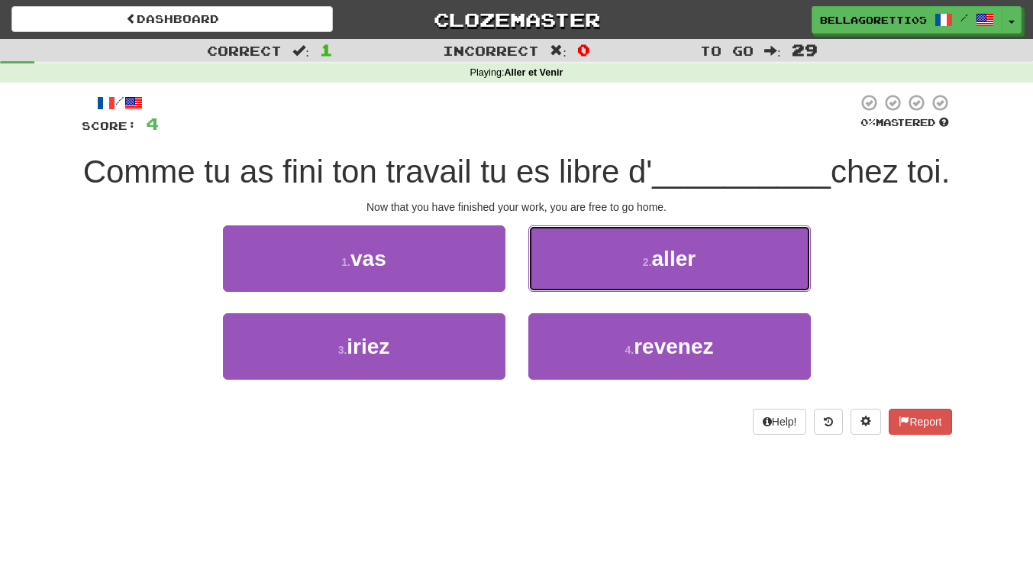
click at [571, 292] on button "2 . aller" at bounding box center [670, 258] width 283 height 66
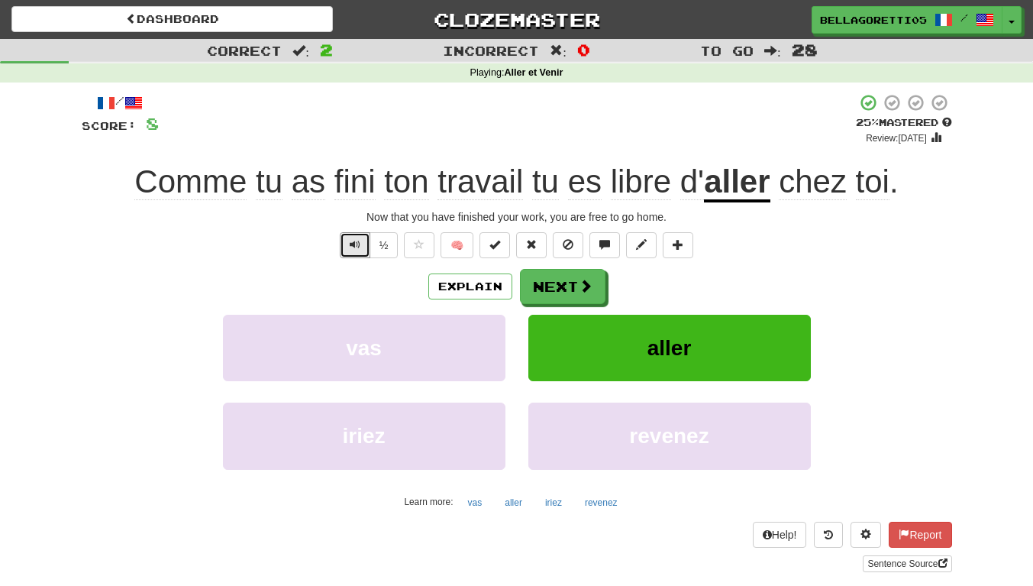
click at [363, 244] on button "Text-to-speech controls" at bounding box center [355, 245] width 31 height 26
click at [543, 275] on button "Next" at bounding box center [563, 286] width 86 height 35
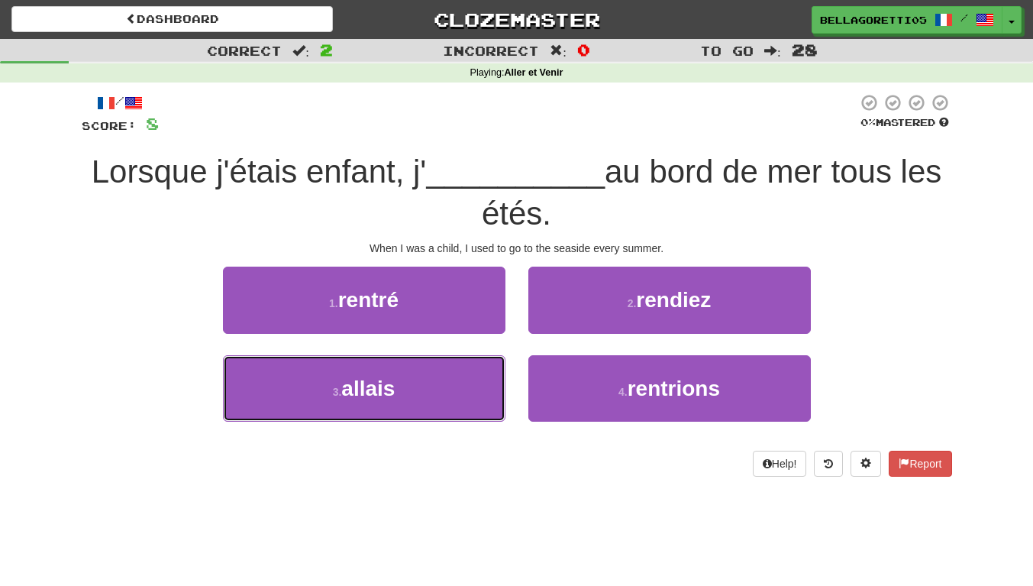
click at [448, 397] on button "3 . allais" at bounding box center [364, 388] width 283 height 66
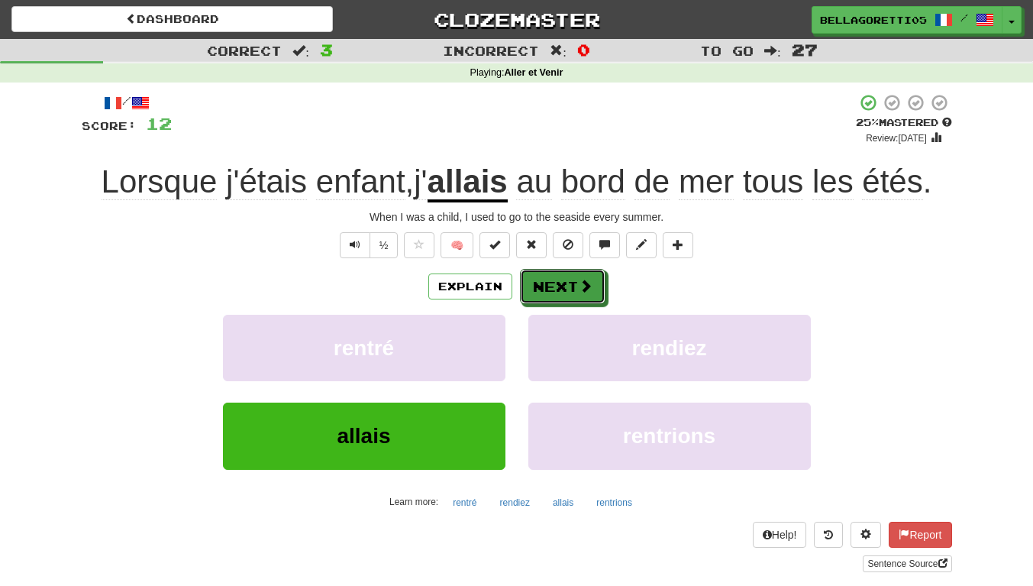
click at [522, 288] on button "Next" at bounding box center [563, 286] width 86 height 35
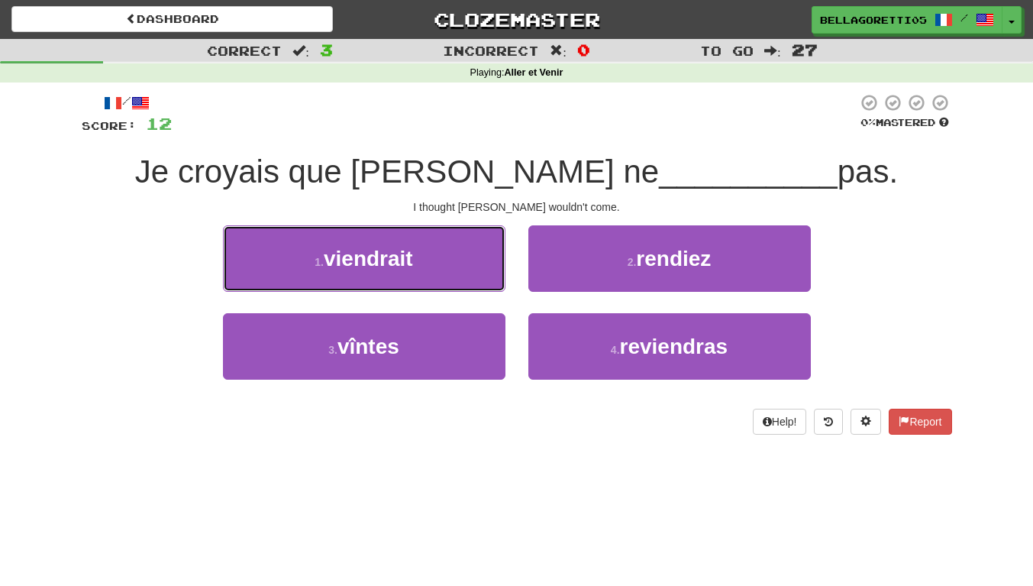
click at [500, 279] on button "1 . viendrait" at bounding box center [364, 258] width 283 height 66
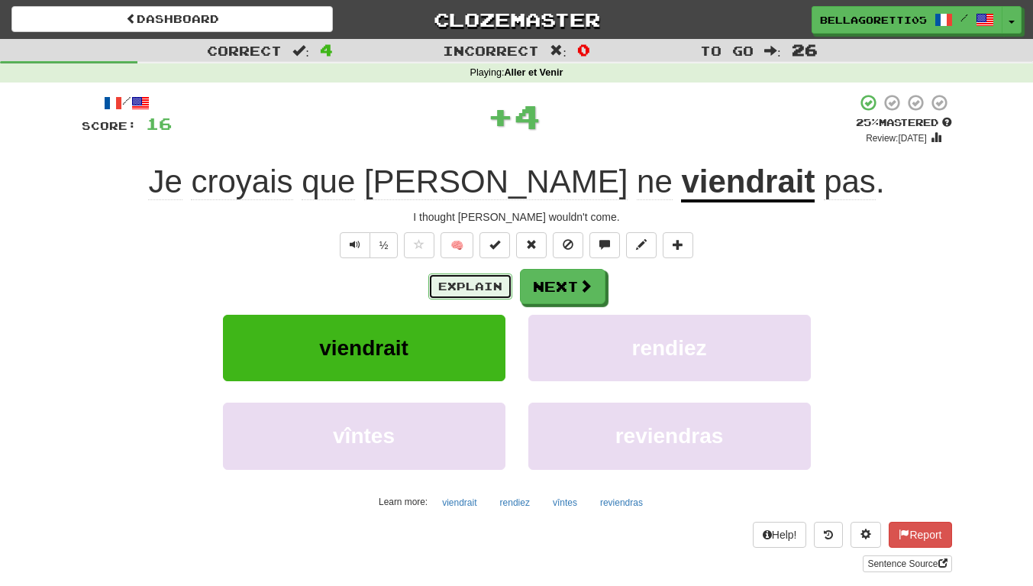
click at [496, 300] on div "Explain Next" at bounding box center [517, 286] width 871 height 35
click at [495, 295] on button "Explain" at bounding box center [470, 286] width 84 height 26
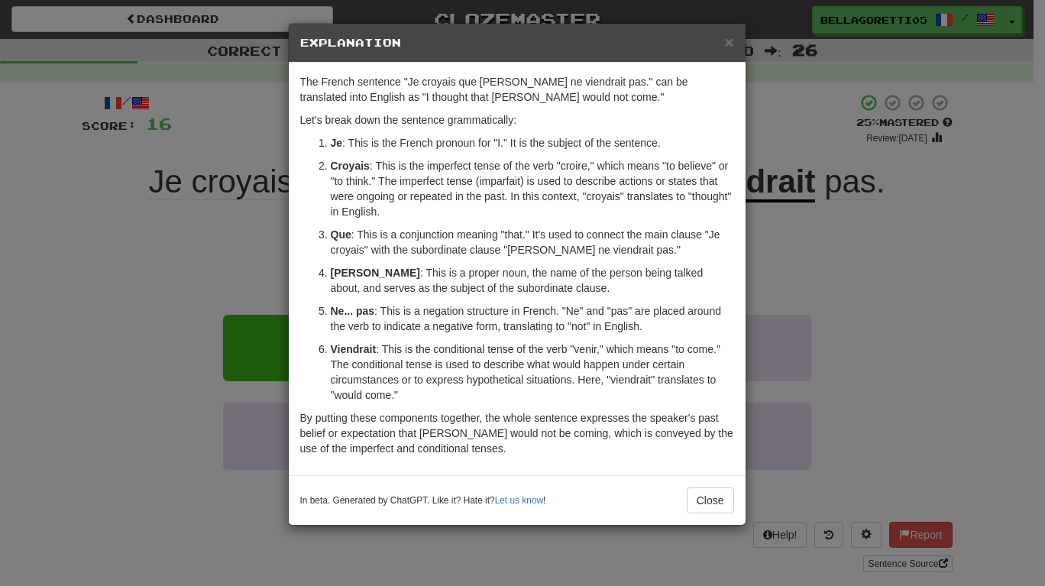
click at [917, 370] on div "× Explanation The French sentence "Je croyais que Tom ne viendrait pas." can be…" at bounding box center [522, 293] width 1045 height 586
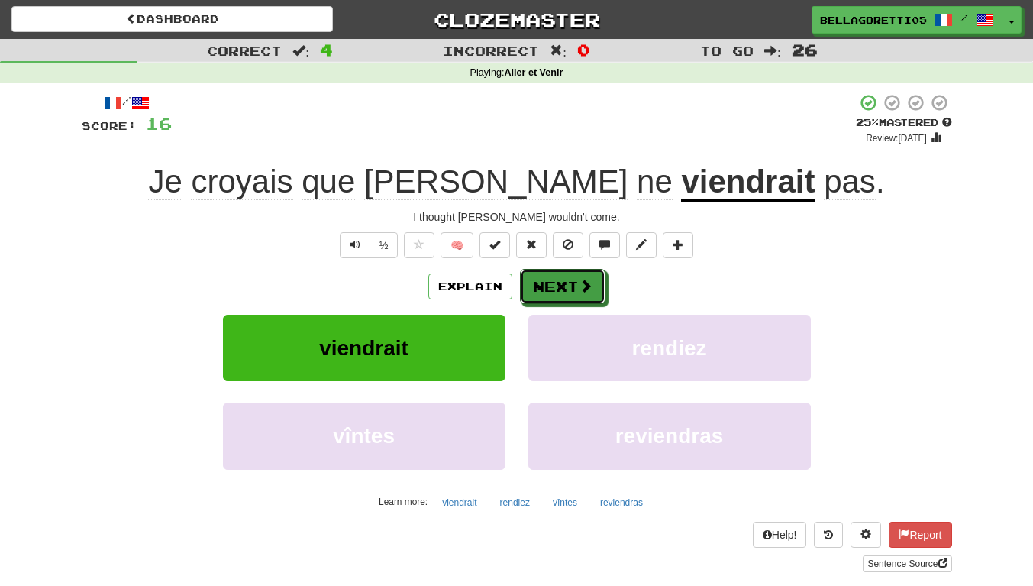
click at [596, 271] on button "Next" at bounding box center [563, 286] width 86 height 35
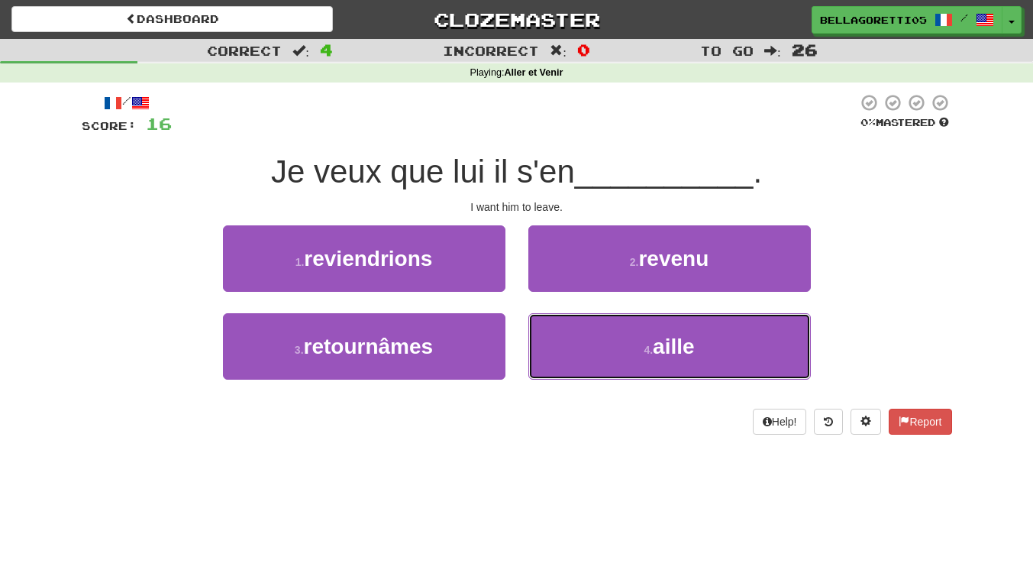
click at [540, 347] on button "4 . aille" at bounding box center [670, 346] width 283 height 66
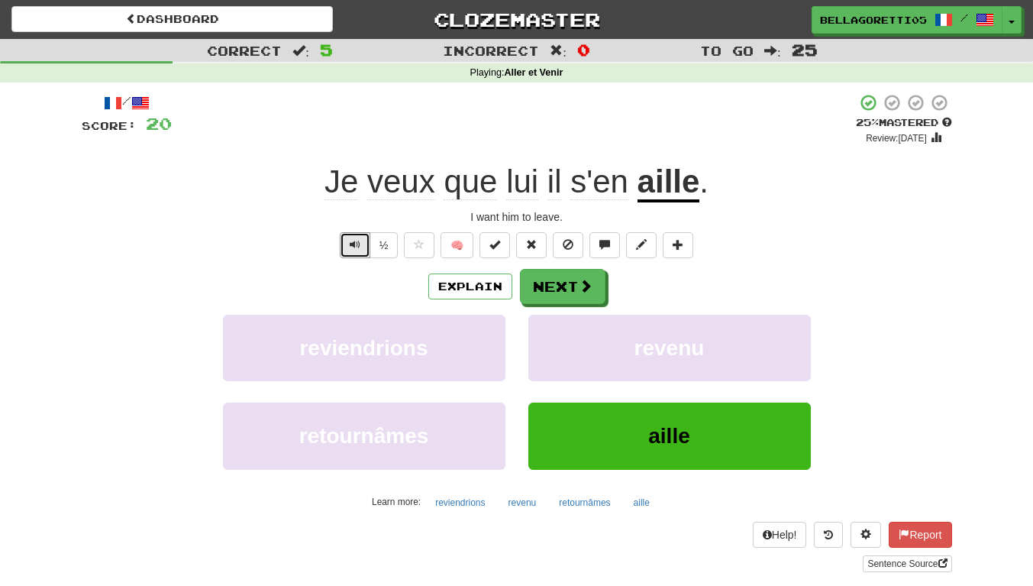
click at [365, 238] on button "Text-to-speech controls" at bounding box center [355, 245] width 31 height 26
click at [558, 280] on button "Next" at bounding box center [563, 286] width 86 height 35
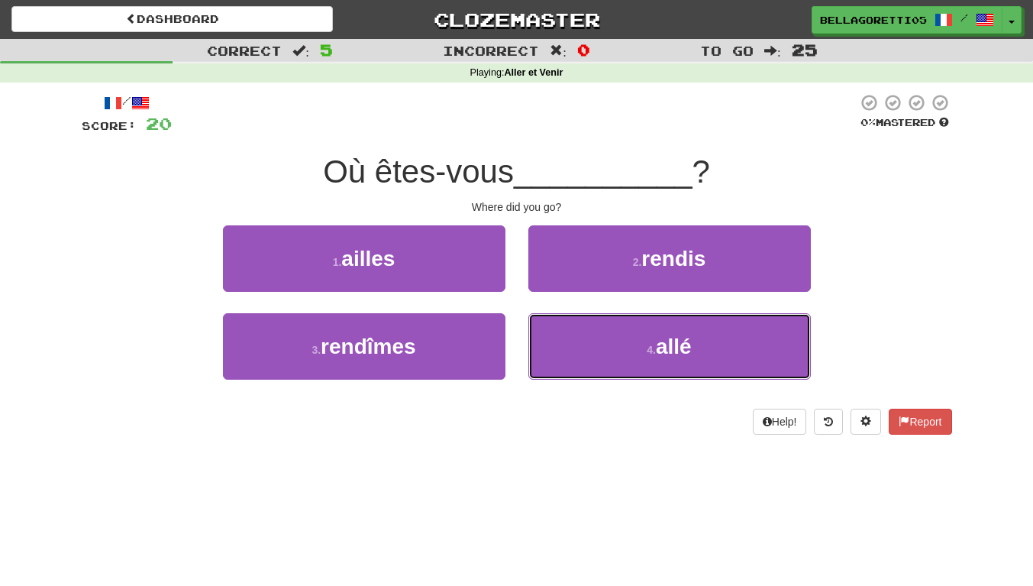
click at [538, 337] on button "4 . allé" at bounding box center [670, 346] width 283 height 66
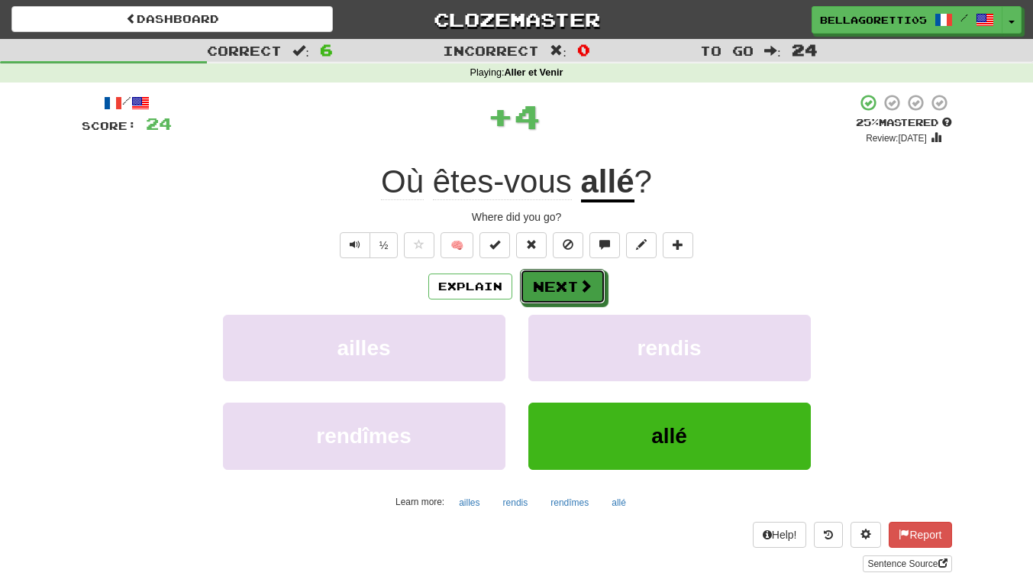
click at [551, 286] on button "Next" at bounding box center [563, 286] width 86 height 35
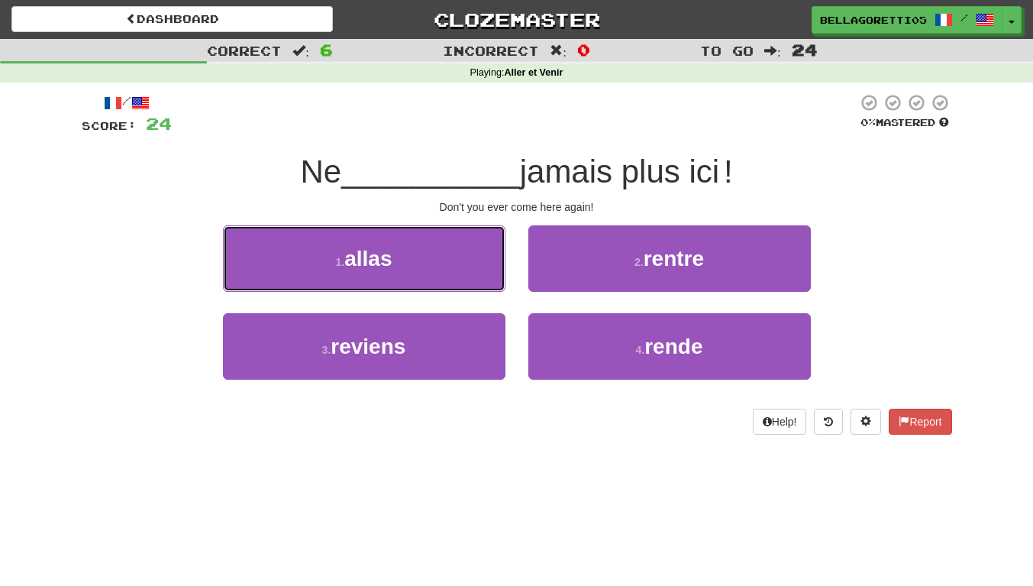
click at [429, 283] on button "1 . allas" at bounding box center [364, 258] width 283 height 66
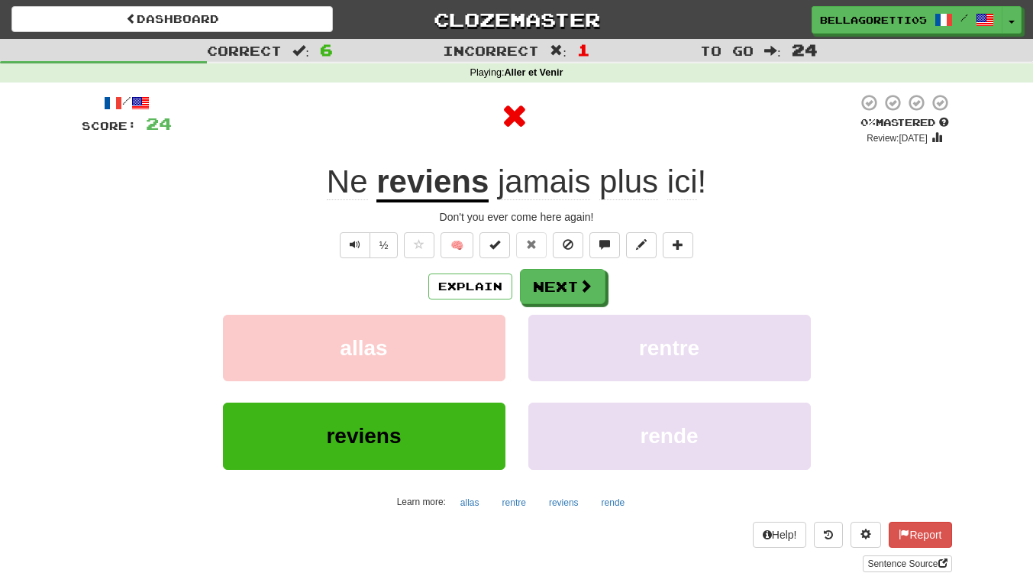
click at [483, 301] on div "Explain Next" at bounding box center [517, 286] width 871 height 35
click at [488, 291] on button "Explain" at bounding box center [470, 286] width 84 height 26
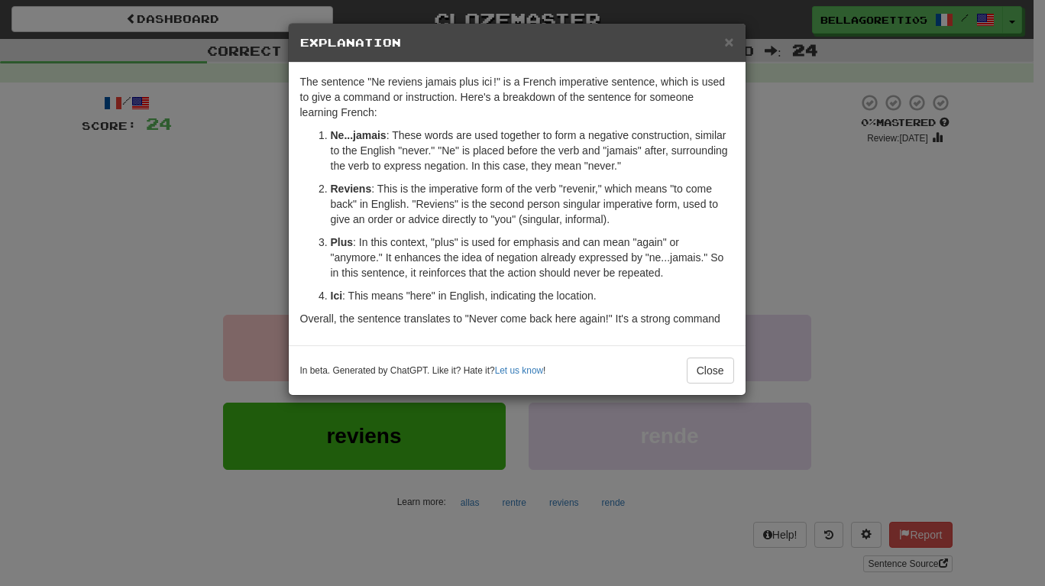
click at [940, 326] on div "× Explanation The sentence "Ne reviens jamais plus ici !" is a French imperativ…" at bounding box center [522, 293] width 1045 height 586
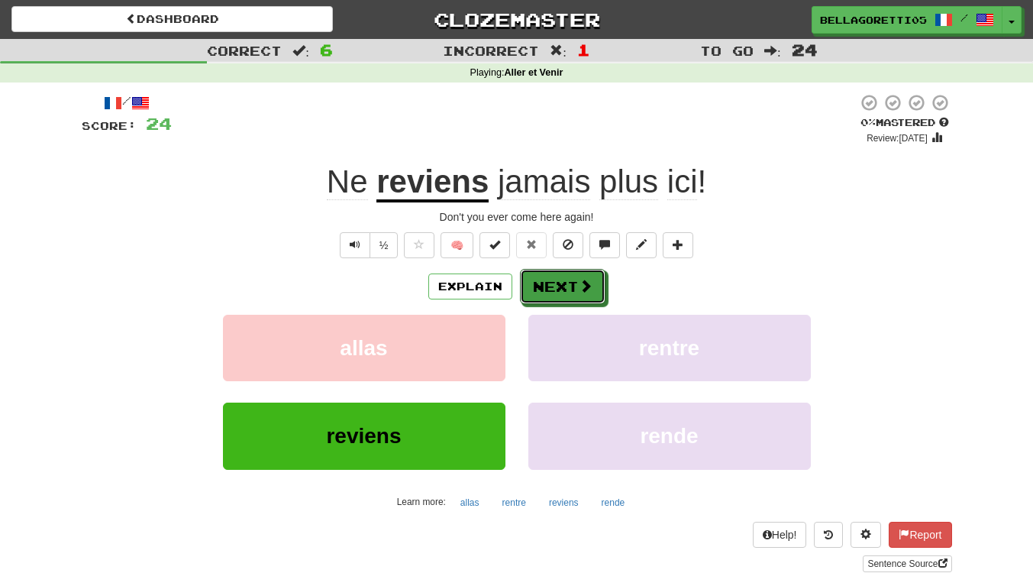
click at [556, 286] on button "Next" at bounding box center [563, 286] width 86 height 35
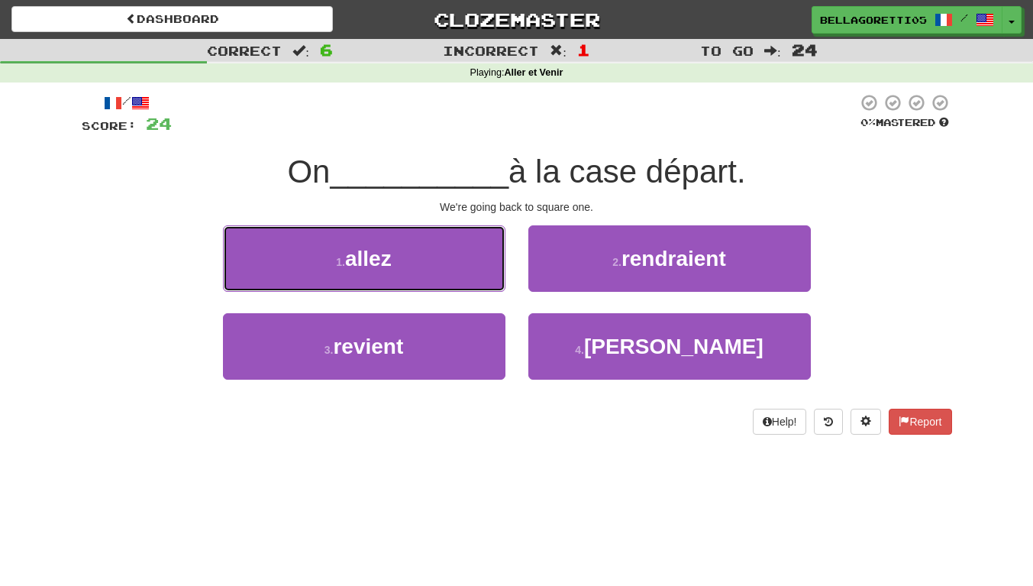
drag, startPoint x: 367, startPoint y: 263, endPoint x: 377, endPoint y: 268, distance: 10.6
click at [367, 263] on span "allez" at bounding box center [368, 259] width 47 height 24
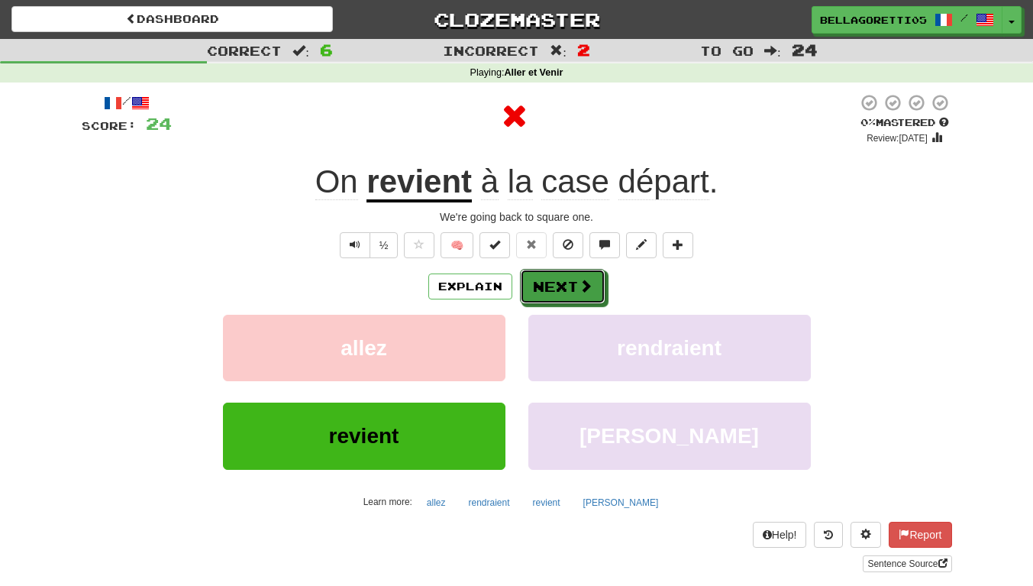
click at [567, 289] on button "Next" at bounding box center [563, 286] width 86 height 35
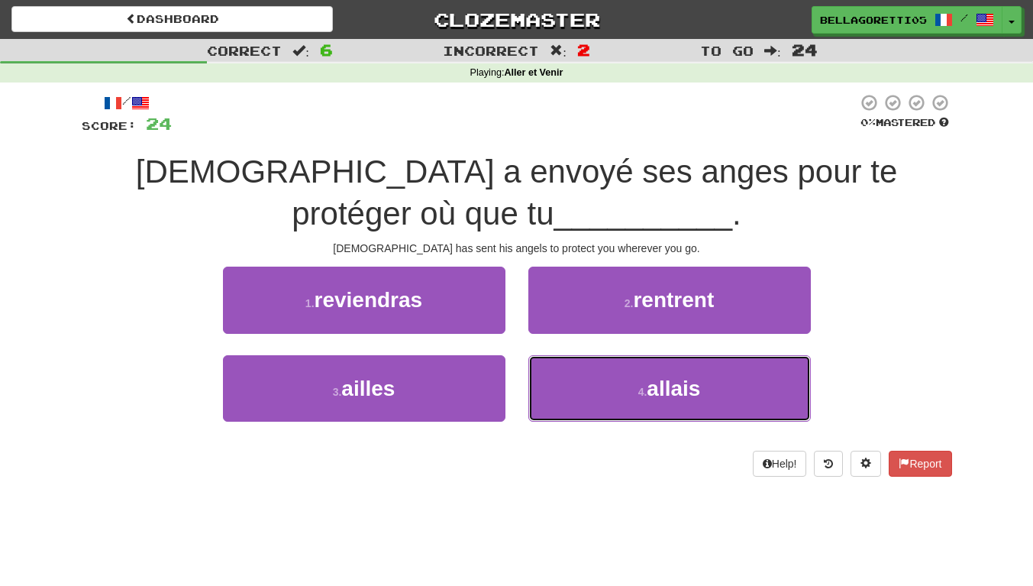
click at [619, 407] on button "4 . allais" at bounding box center [670, 388] width 283 height 66
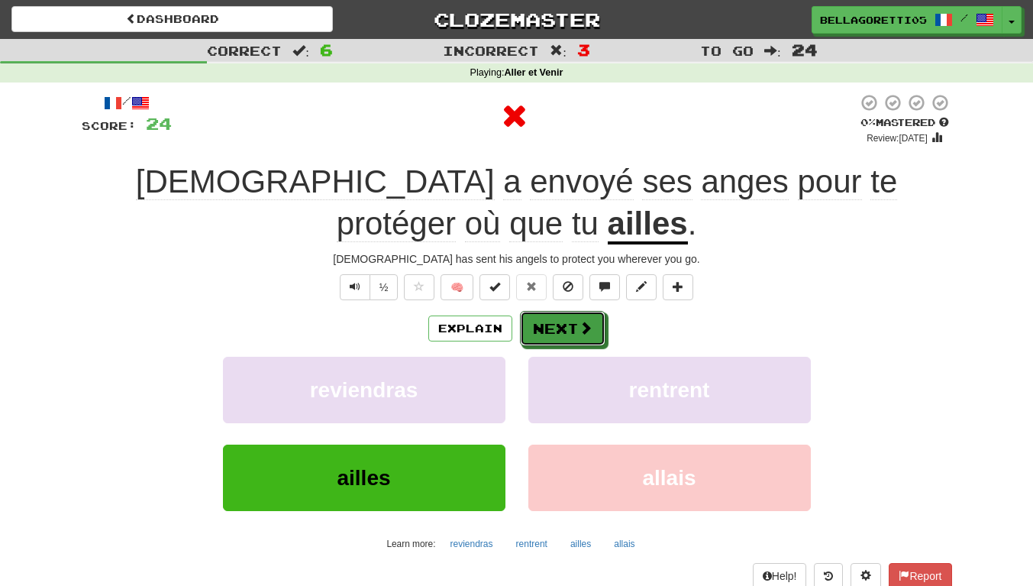
click at [556, 311] on button "Next" at bounding box center [563, 328] width 86 height 35
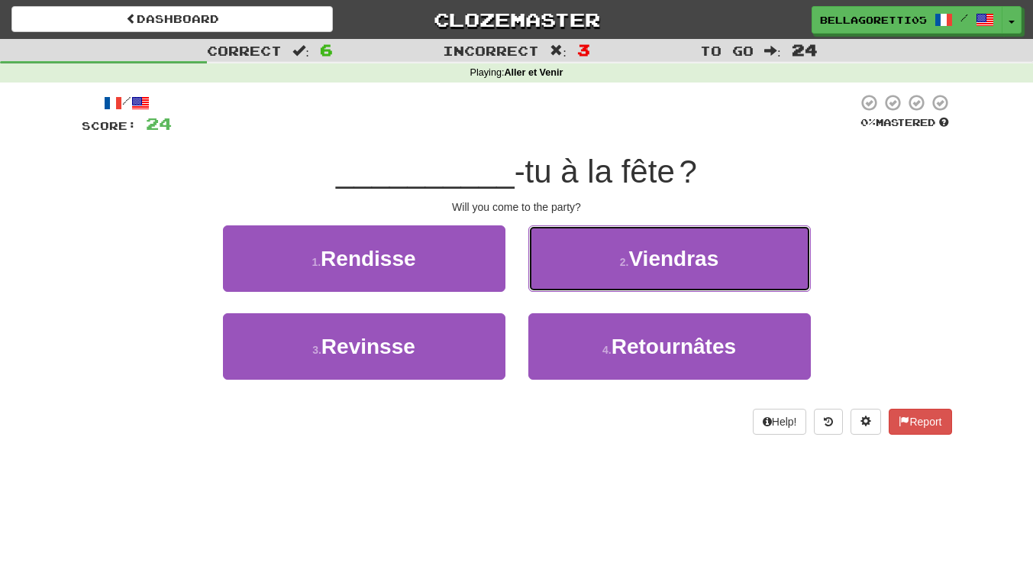
click at [577, 262] on button "2 . Viendras" at bounding box center [670, 258] width 283 height 66
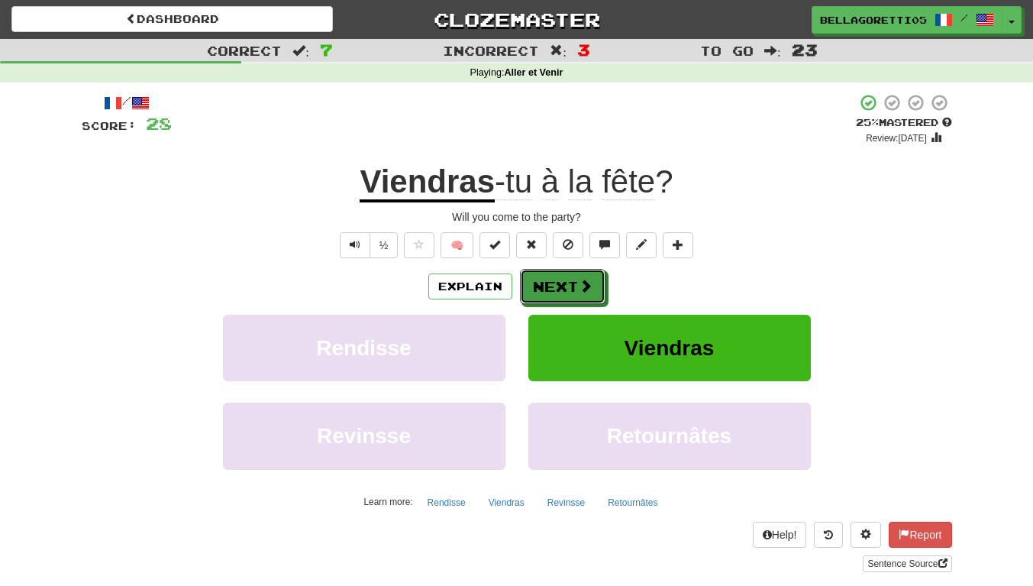
click at [563, 285] on button "Next" at bounding box center [563, 286] width 86 height 35
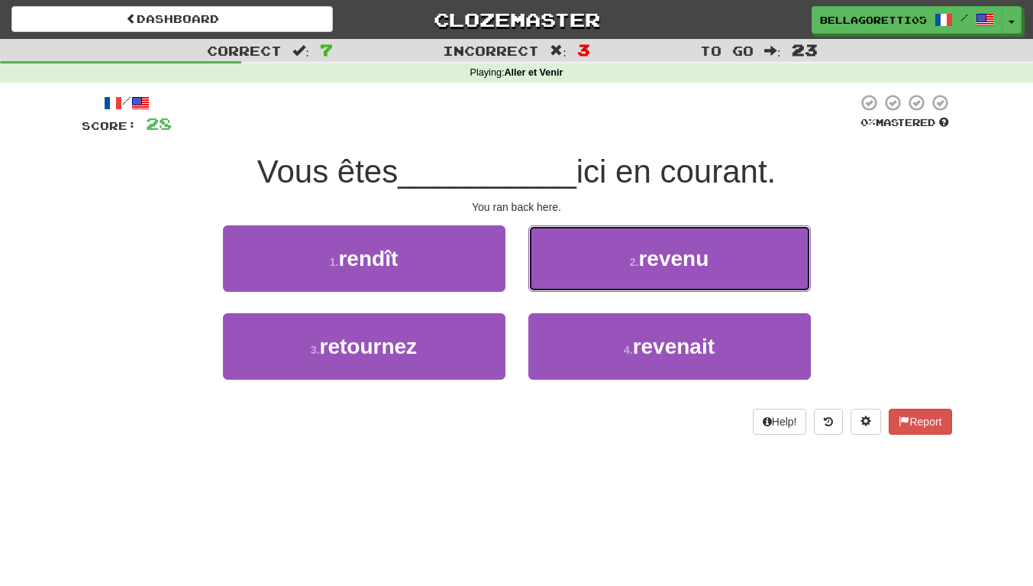
click at [583, 276] on button "2 . revenu" at bounding box center [670, 258] width 283 height 66
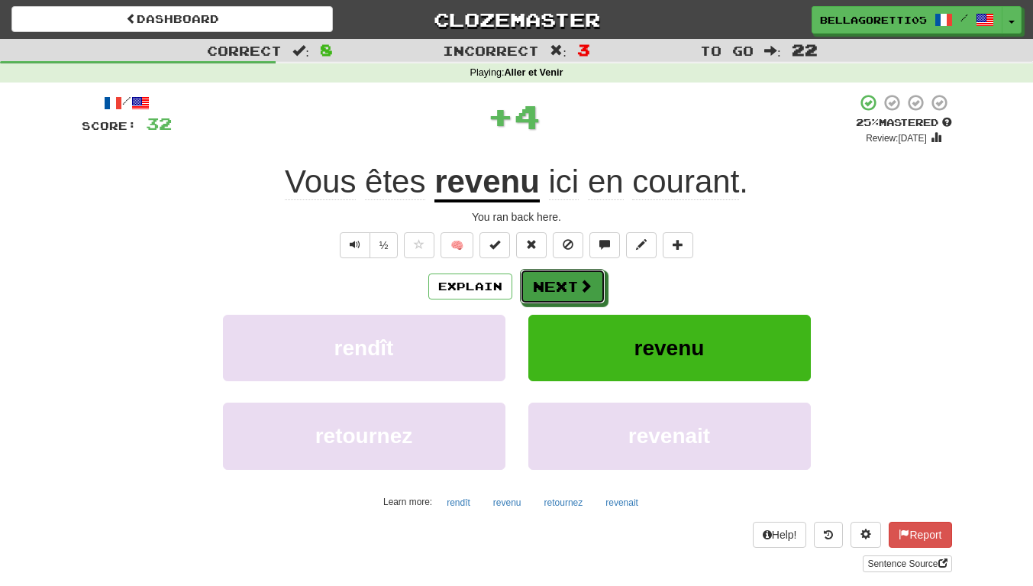
click at [576, 301] on button "Next" at bounding box center [563, 286] width 86 height 35
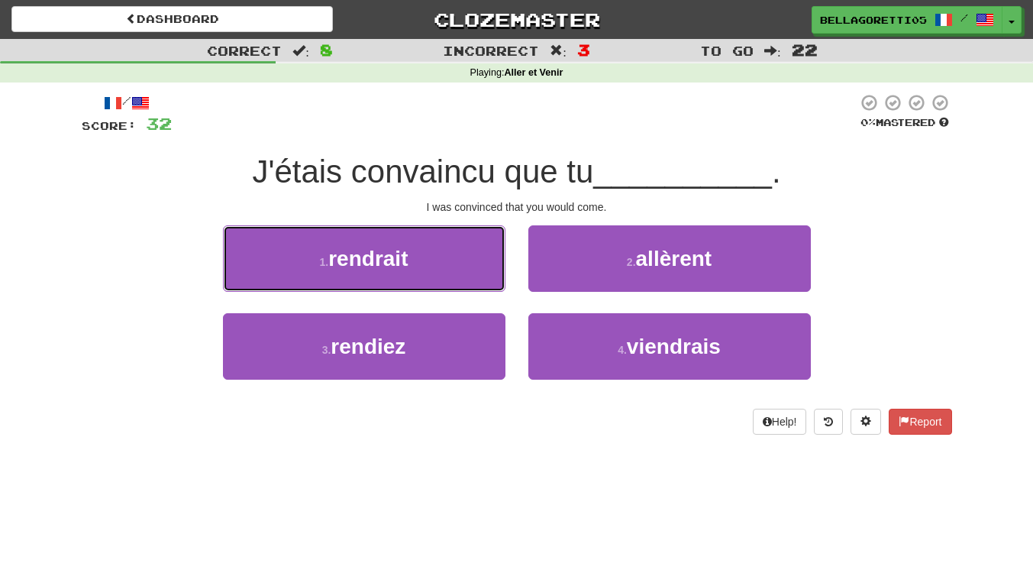
click at [388, 234] on button "1 . rendrait" at bounding box center [364, 258] width 283 height 66
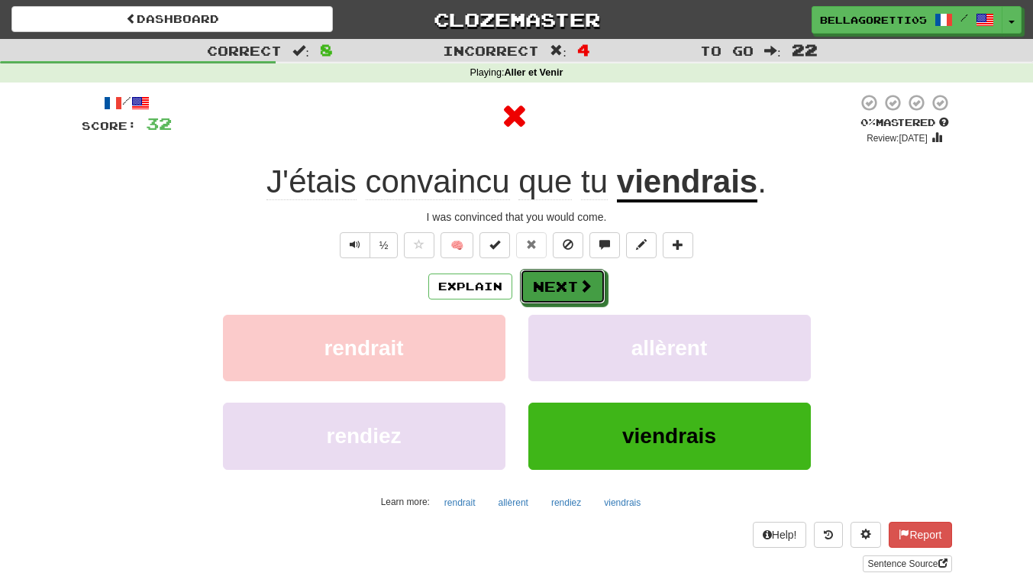
click at [573, 280] on button "Next" at bounding box center [563, 286] width 86 height 35
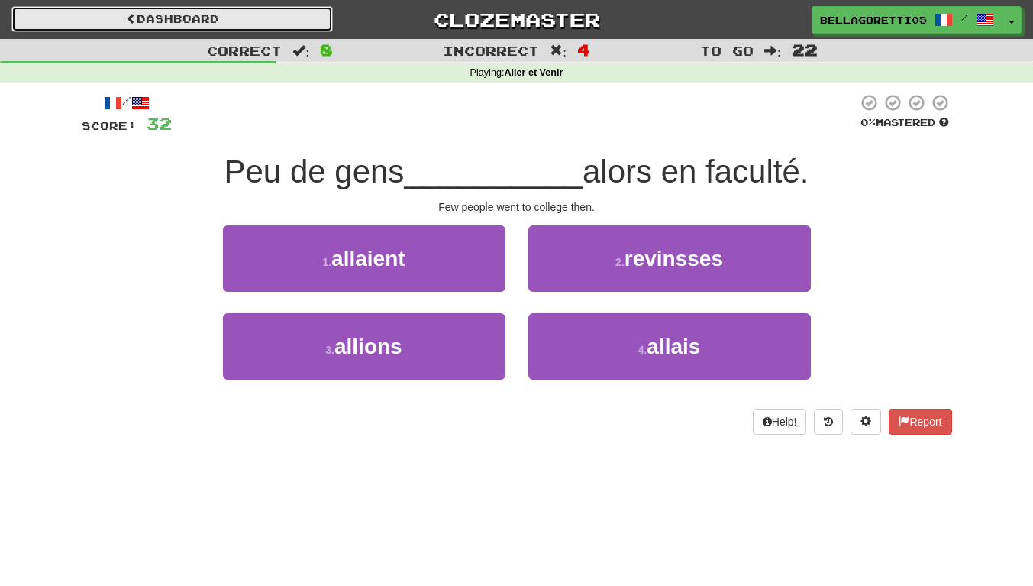
click at [227, 13] on link "Dashboard" at bounding box center [172, 19] width 322 height 26
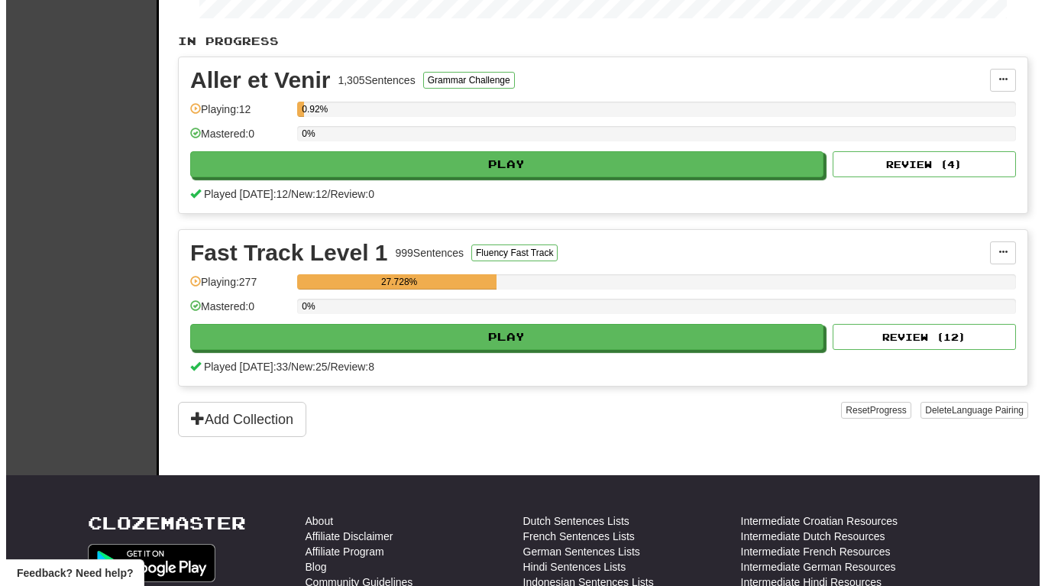
scroll to position [305, 0]
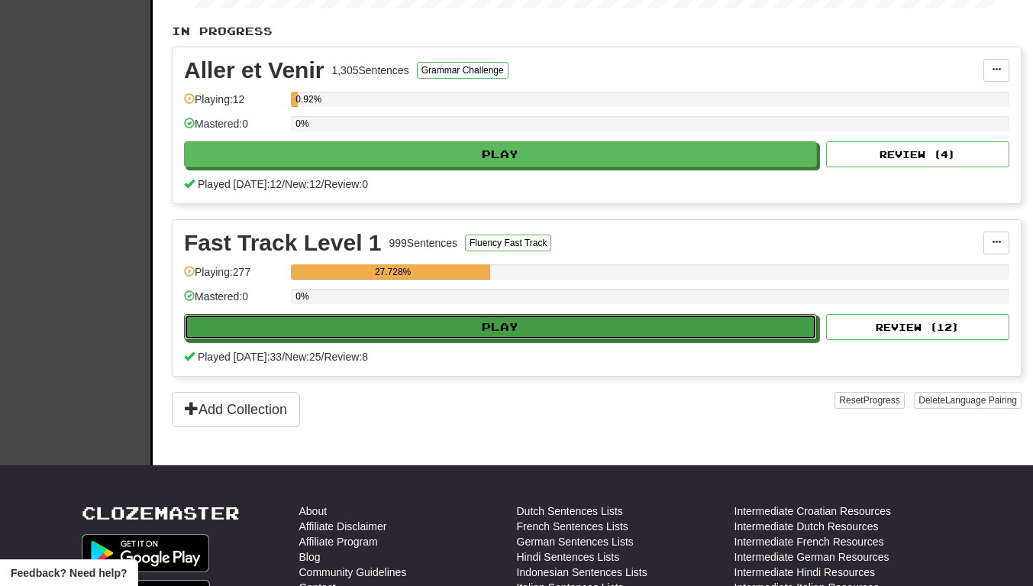
click at [505, 333] on button "Play" at bounding box center [500, 327] width 633 height 26
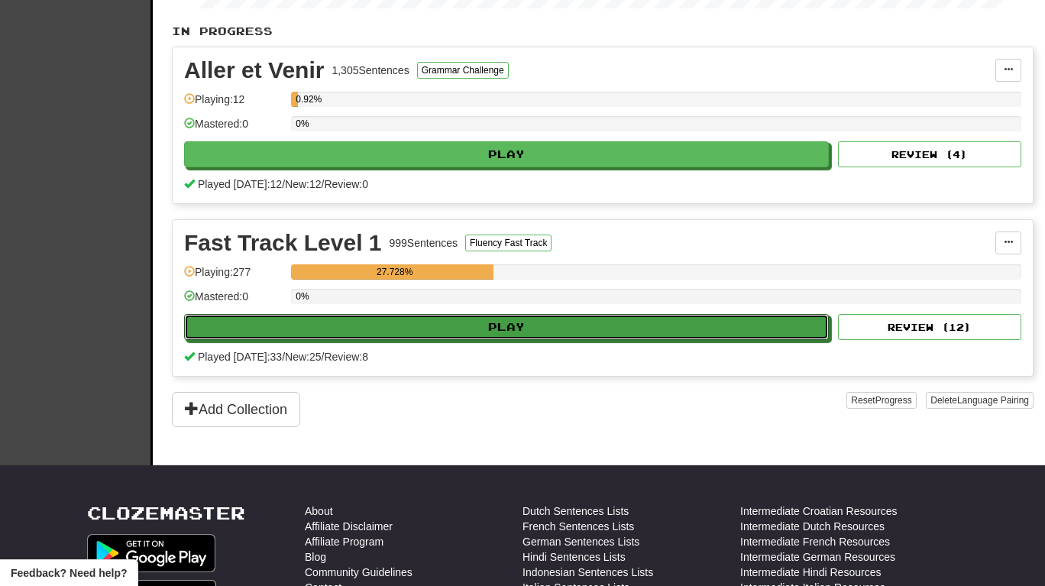
select select "**"
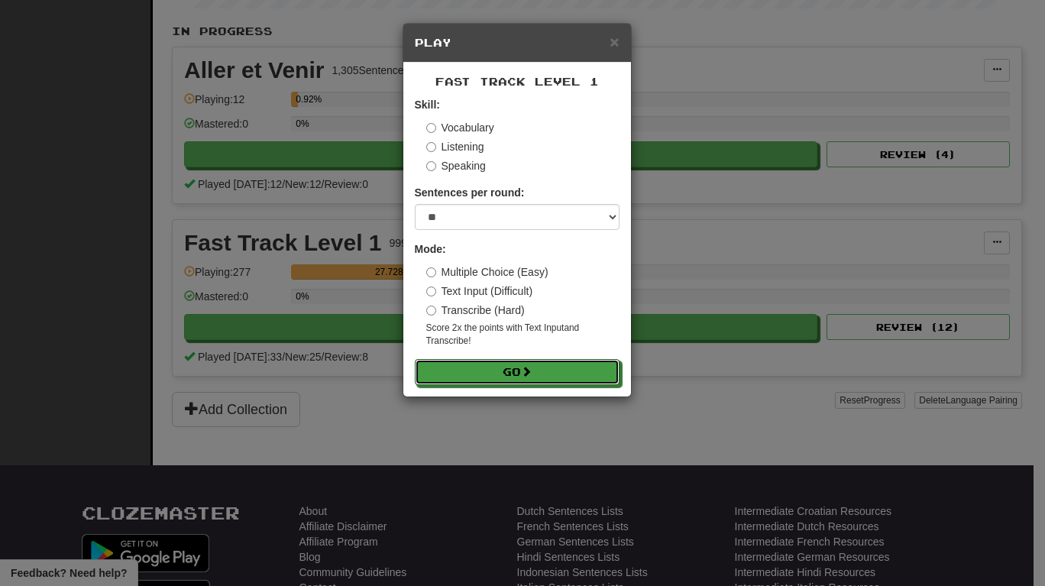
click at [516, 370] on button "Go" at bounding box center [517, 372] width 205 height 26
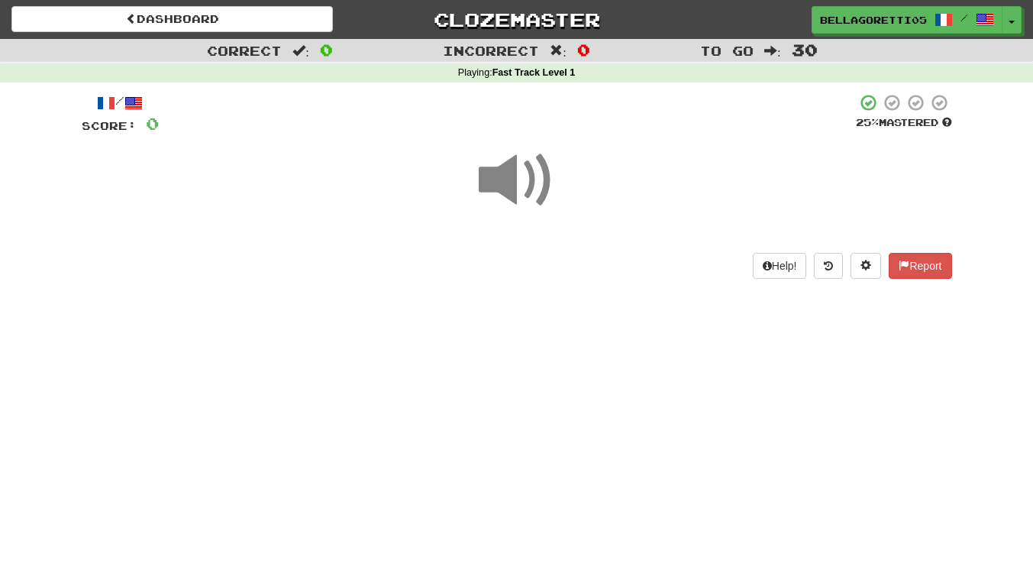
click at [524, 179] on span at bounding box center [517, 180] width 76 height 76
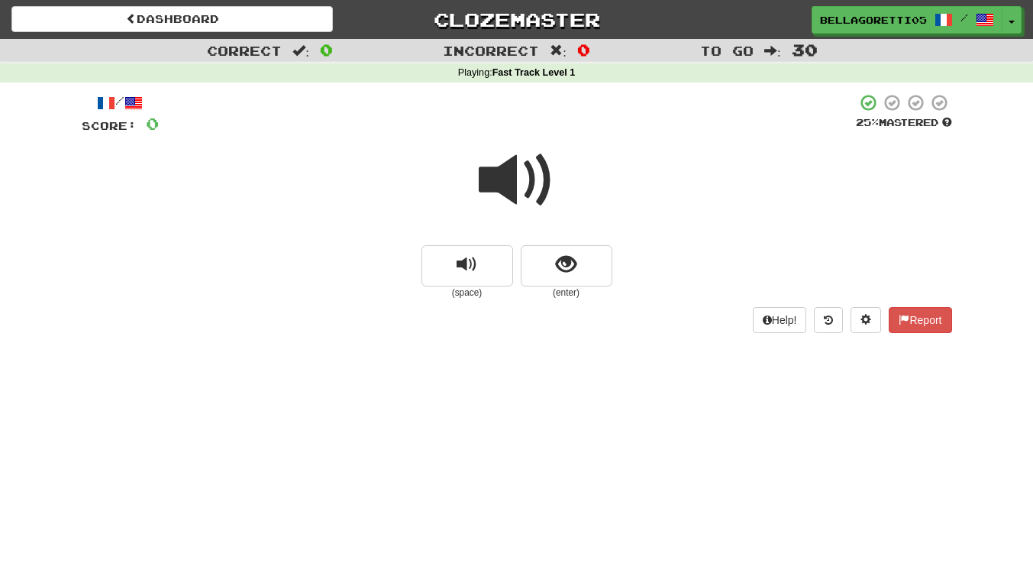
click at [583, 287] on small "(enter)" at bounding box center [567, 292] width 92 height 13
click at [568, 264] on span "show sentence" at bounding box center [566, 264] width 21 height 21
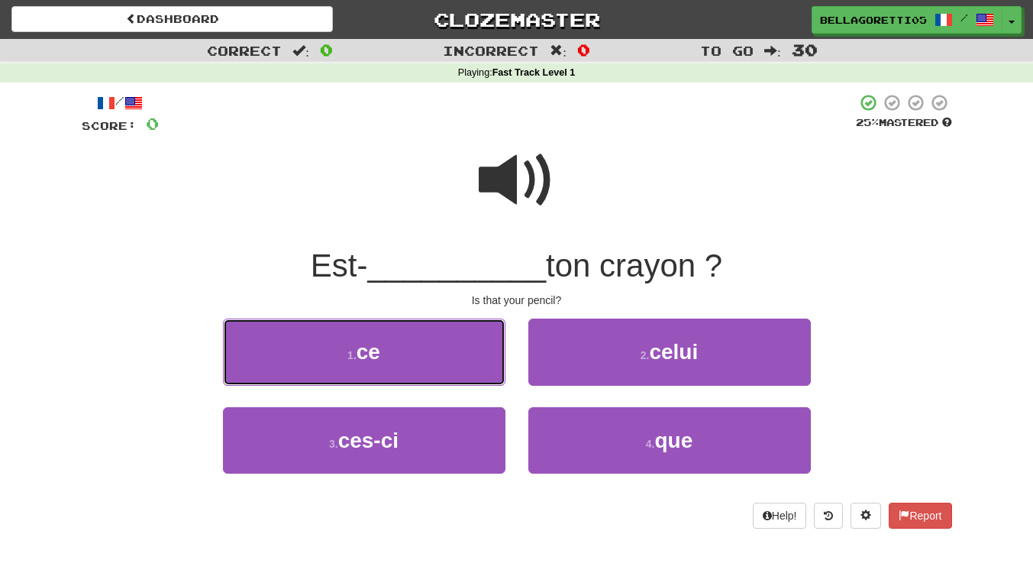
click at [460, 373] on button "1 . ce" at bounding box center [364, 351] width 283 height 66
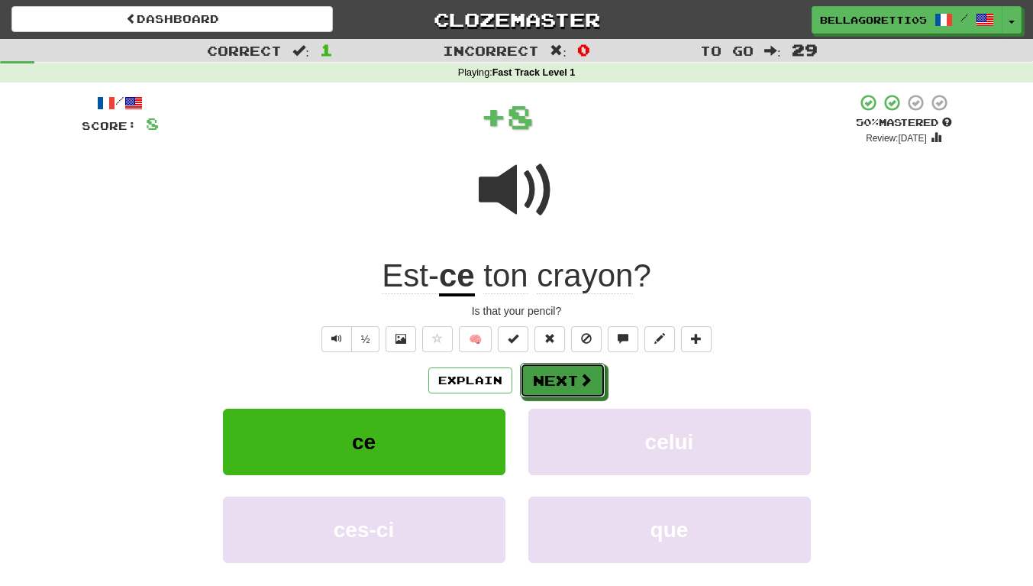
click at [587, 390] on button "Next" at bounding box center [563, 380] width 86 height 35
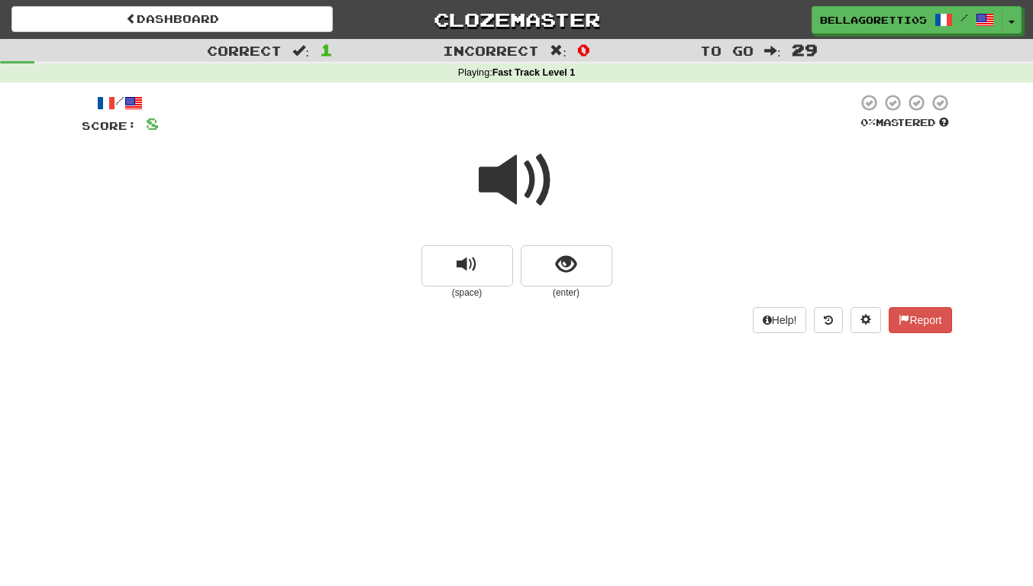
click at [525, 204] on span at bounding box center [517, 180] width 76 height 76
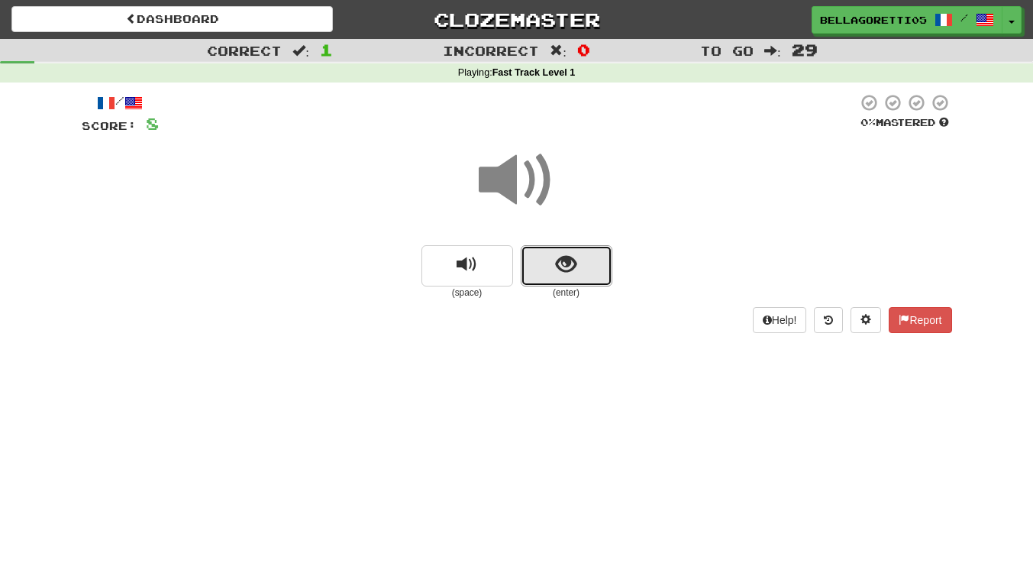
click at [564, 279] on button "show sentence" at bounding box center [567, 265] width 92 height 41
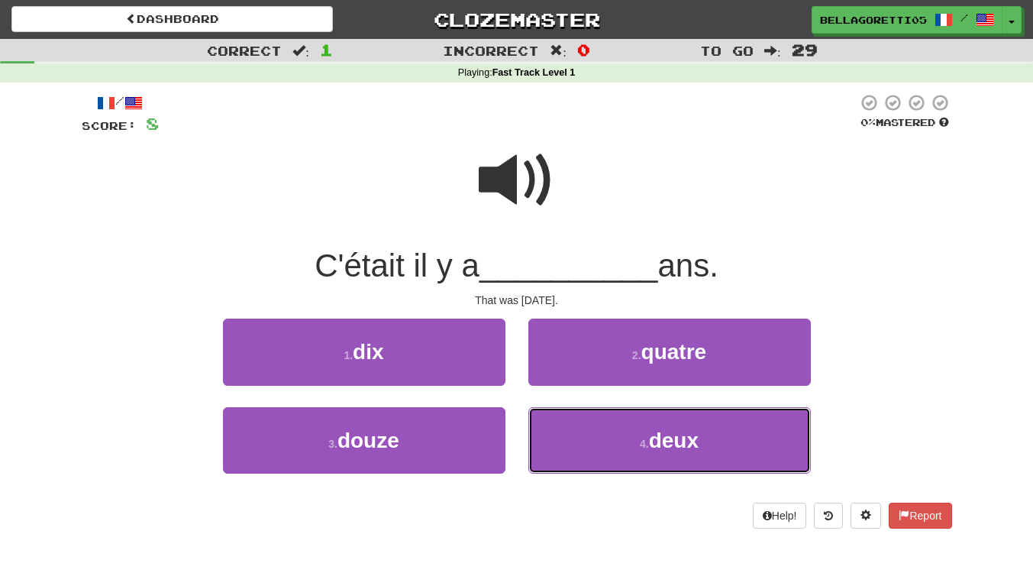
click at [652, 441] on span "deux" at bounding box center [674, 440] width 50 height 24
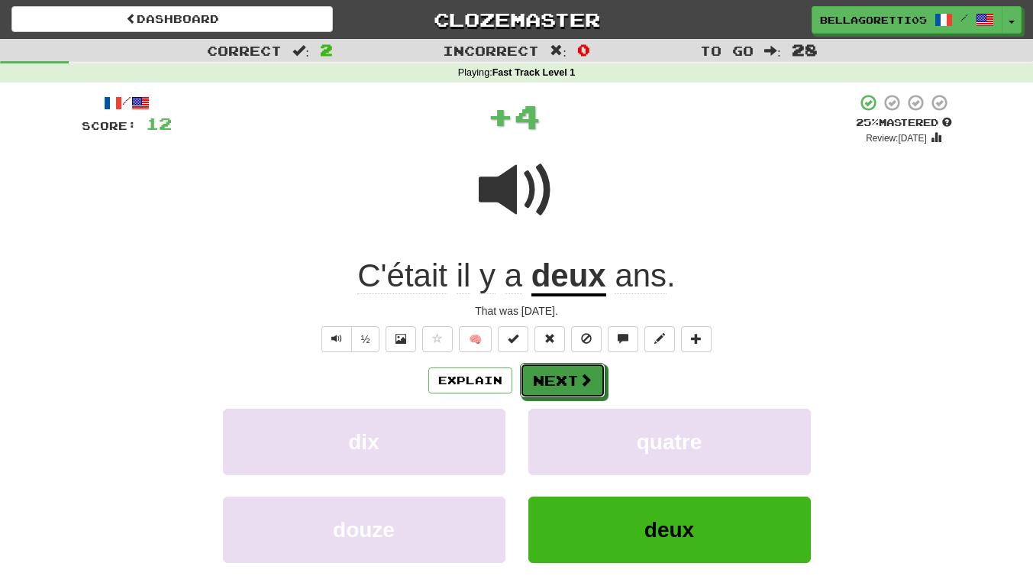
click at [567, 396] on button "Next" at bounding box center [563, 380] width 86 height 35
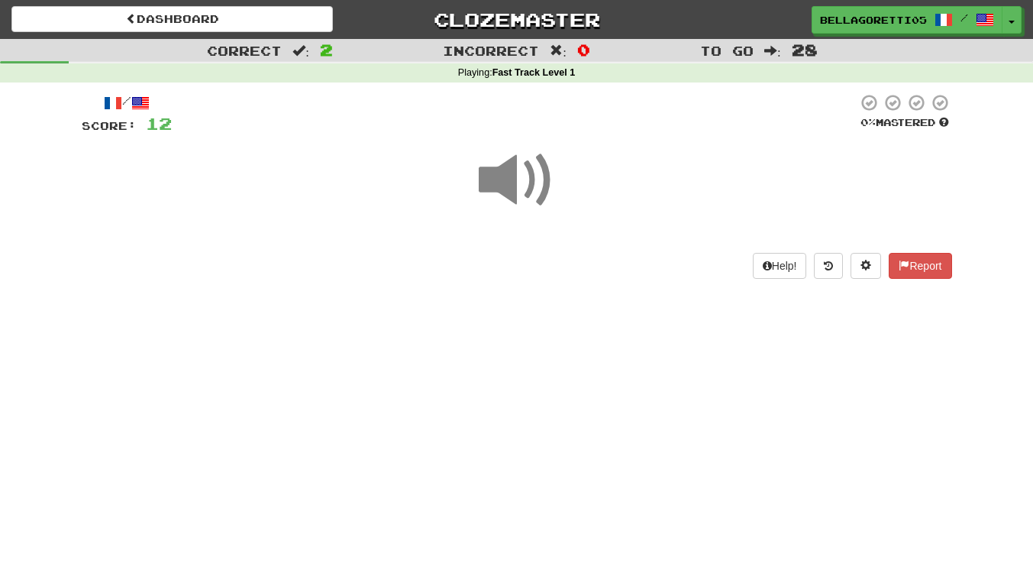
drag, startPoint x: 529, startPoint y: 172, endPoint x: 519, endPoint y: 196, distance: 26.1
click at [529, 173] on span at bounding box center [517, 180] width 76 height 76
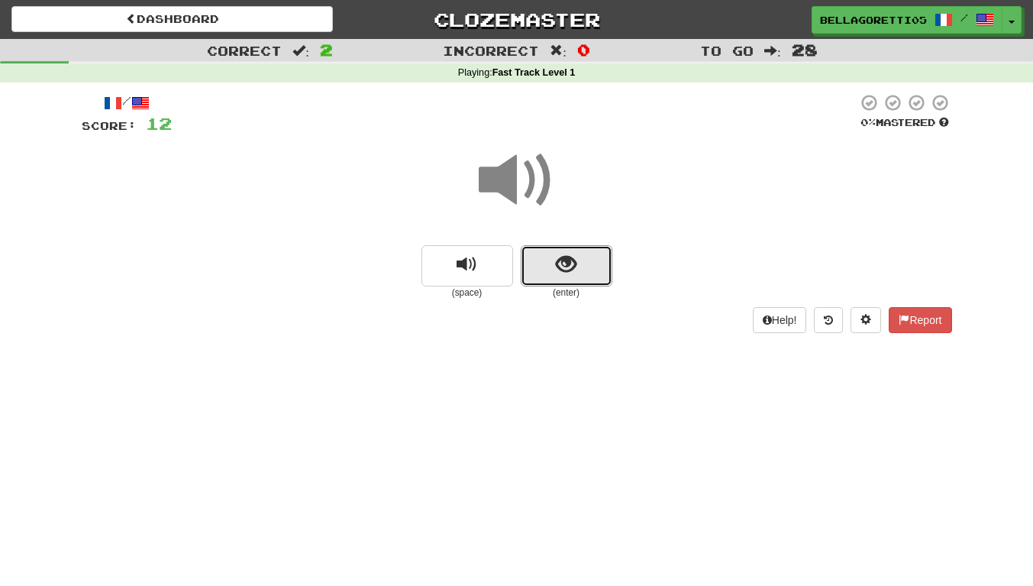
click at [563, 254] on span "show sentence" at bounding box center [566, 264] width 21 height 21
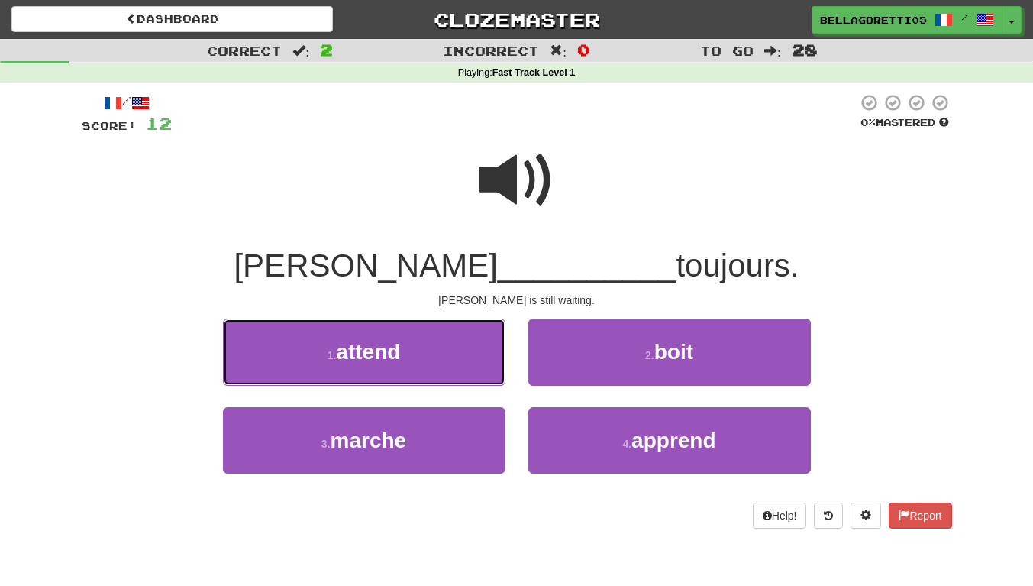
click at [467, 333] on button "1 . attend" at bounding box center [364, 351] width 283 height 66
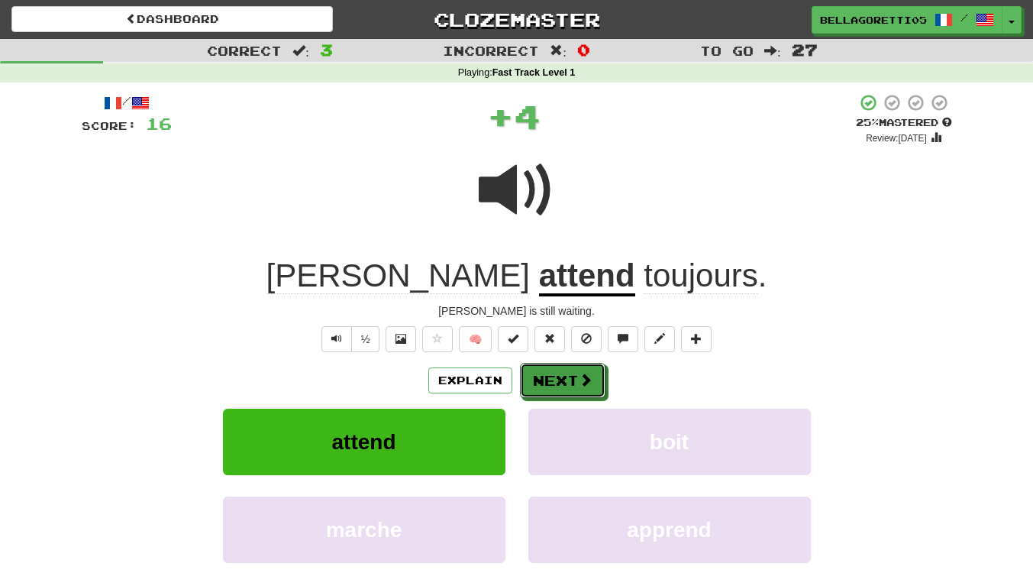
click at [553, 379] on button "Next" at bounding box center [563, 380] width 86 height 35
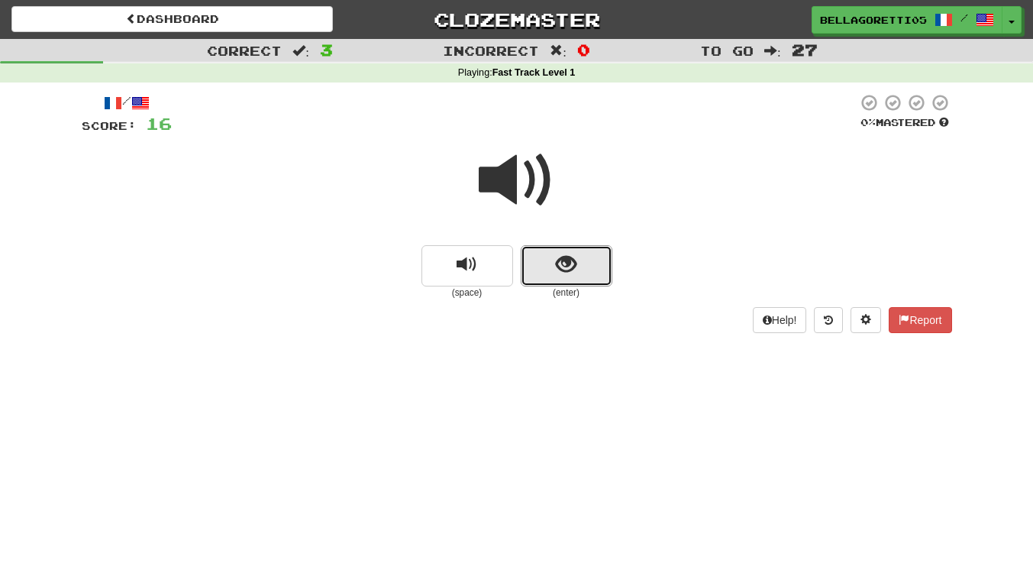
click at [554, 270] on button "show sentence" at bounding box center [567, 265] width 92 height 41
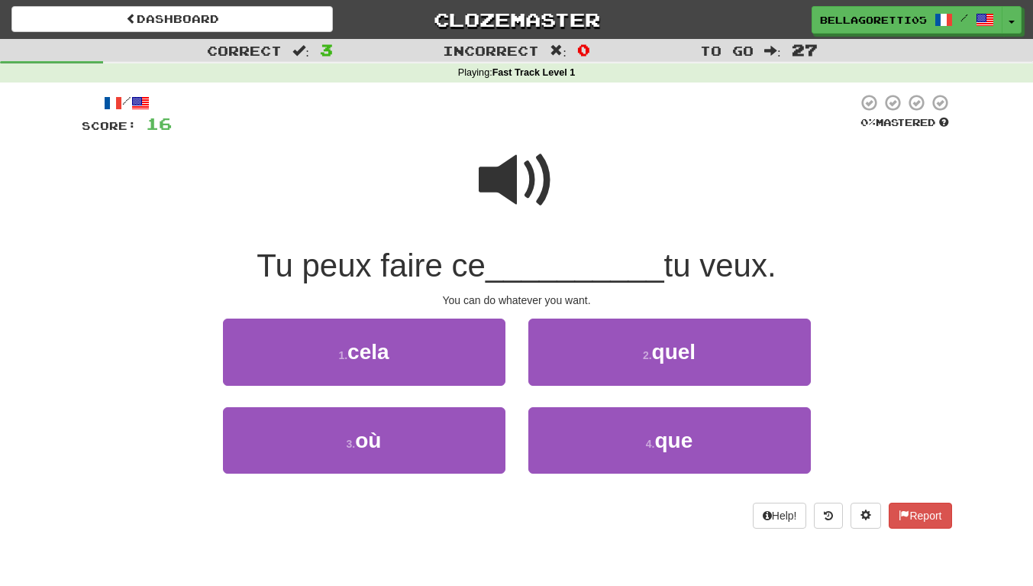
click at [511, 193] on span at bounding box center [517, 180] width 76 height 76
click at [602, 428] on button "4 . que" at bounding box center [670, 440] width 283 height 66
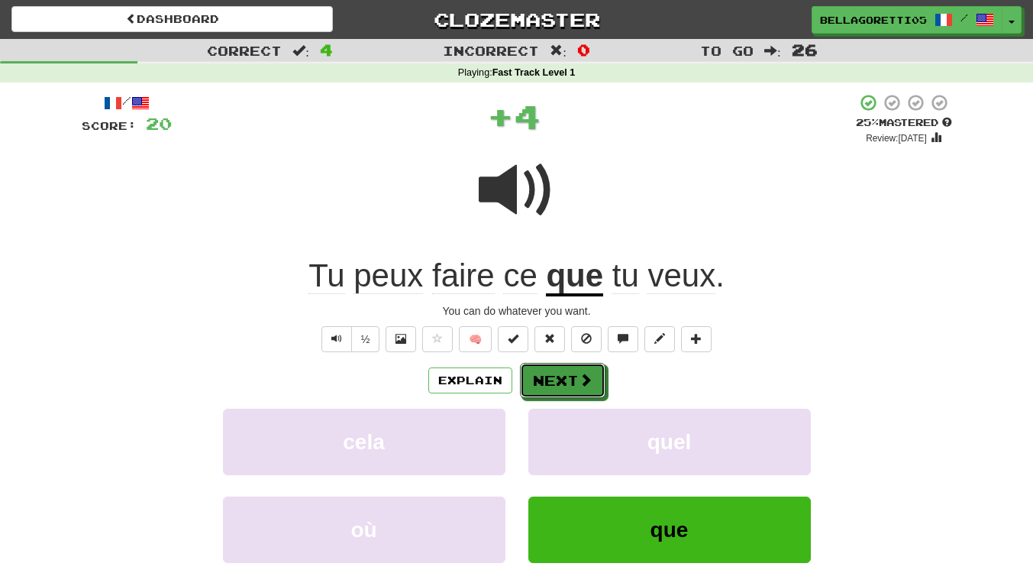
click at [593, 384] on button "Next" at bounding box center [563, 380] width 86 height 35
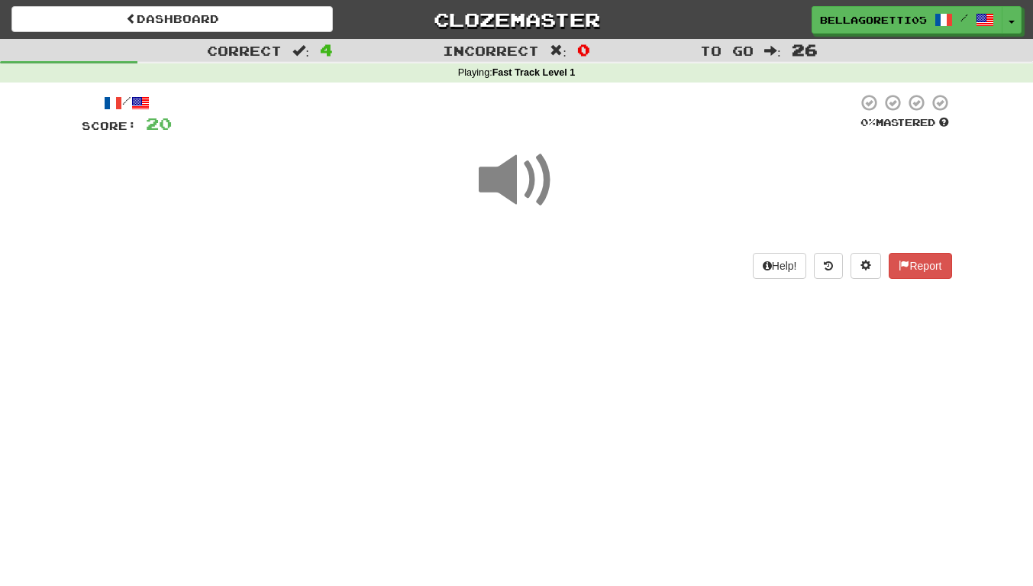
click at [529, 194] on span at bounding box center [517, 180] width 76 height 76
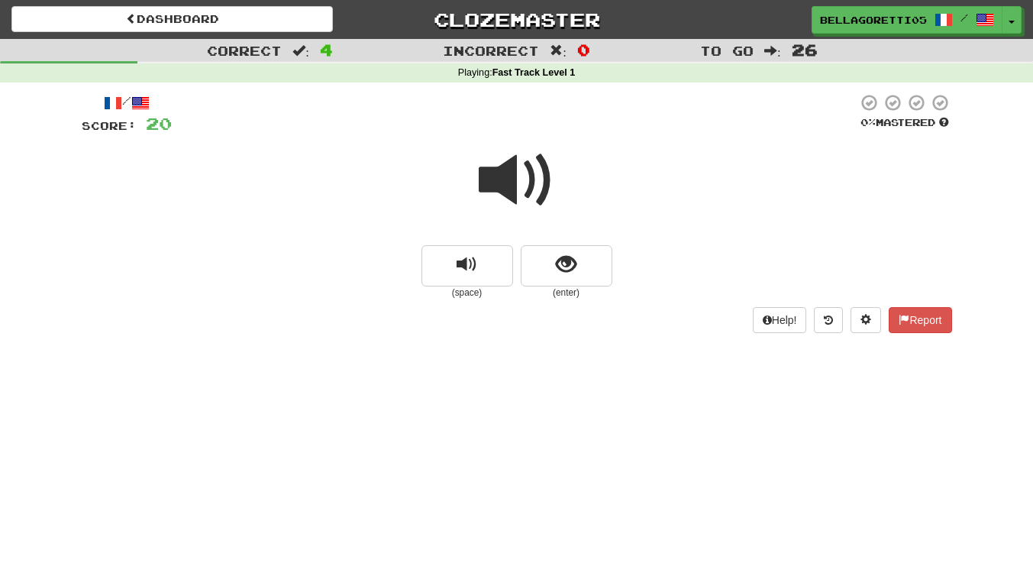
click at [565, 293] on small "(enter)" at bounding box center [567, 292] width 92 height 13
click at [576, 255] on span "show sentence" at bounding box center [566, 264] width 21 height 21
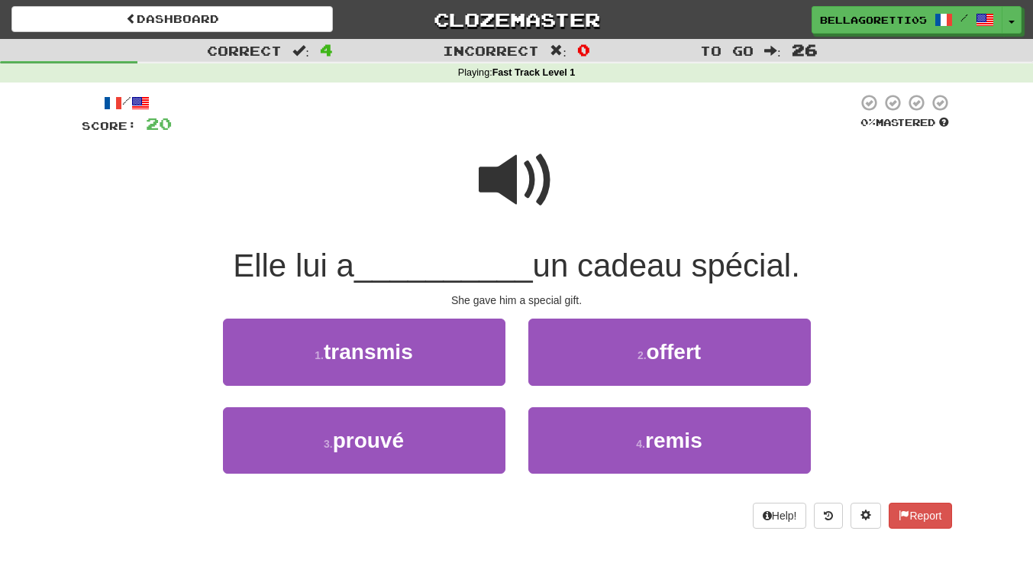
click at [526, 170] on span at bounding box center [517, 180] width 76 height 76
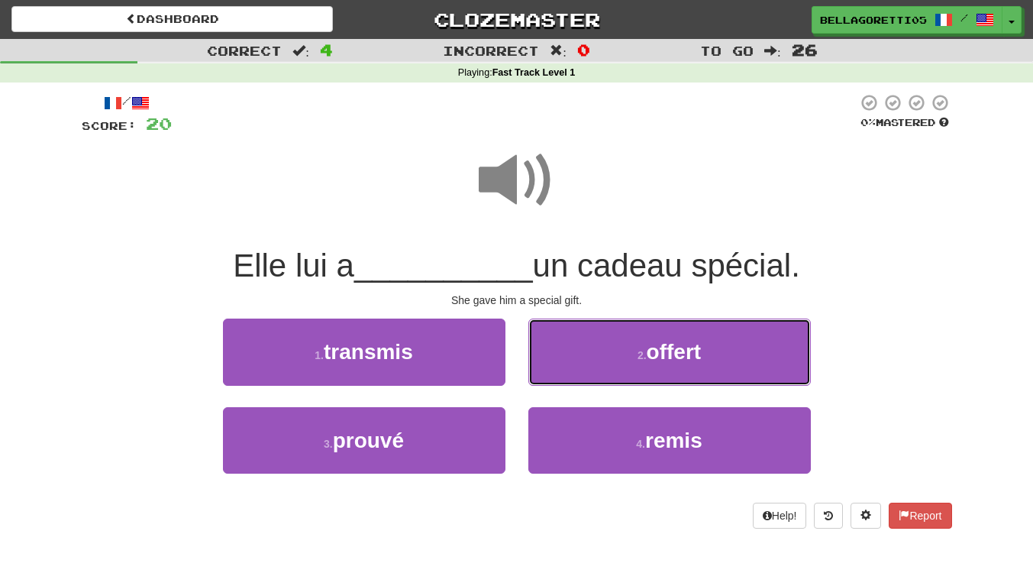
click at [609, 368] on button "2 . offert" at bounding box center [670, 351] width 283 height 66
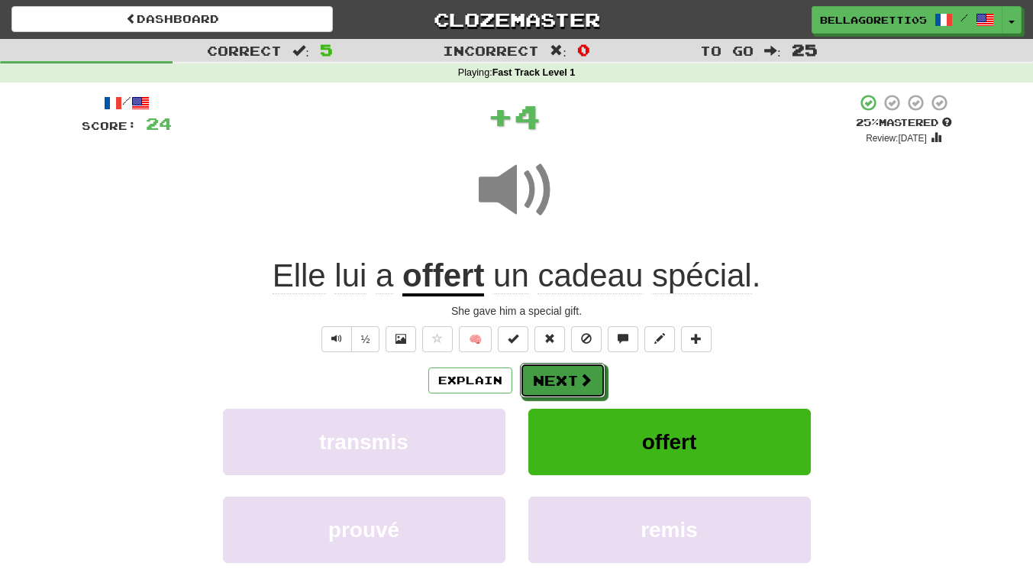
click at [571, 379] on button "Next" at bounding box center [563, 380] width 86 height 35
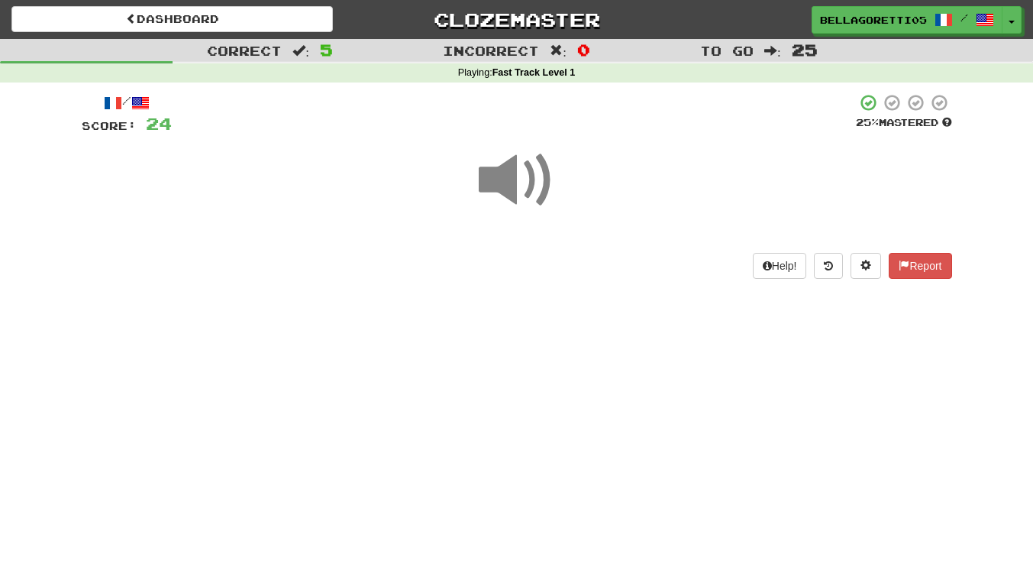
click at [525, 203] on span at bounding box center [517, 180] width 76 height 76
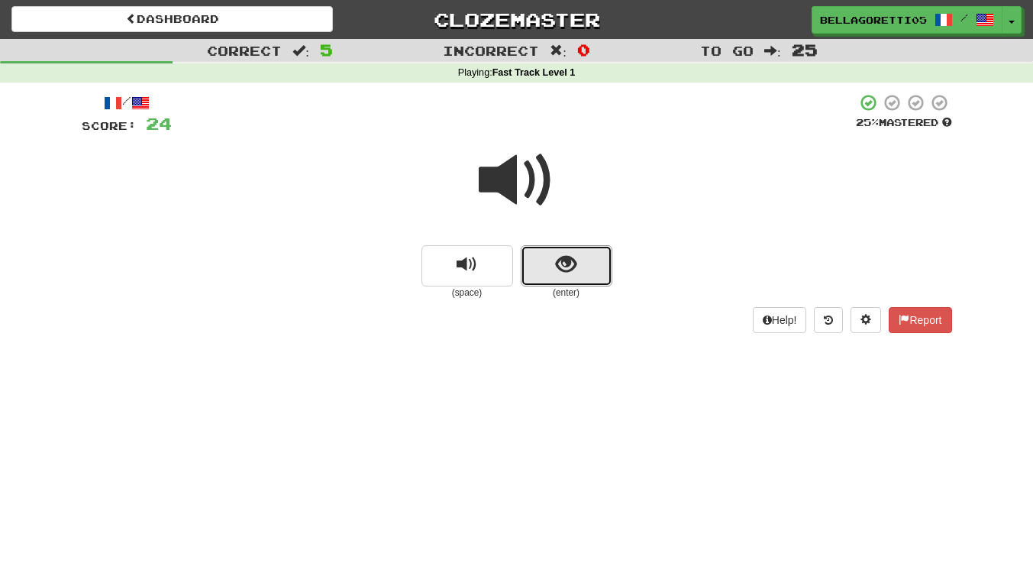
click at [564, 258] on span "show sentence" at bounding box center [566, 264] width 21 height 21
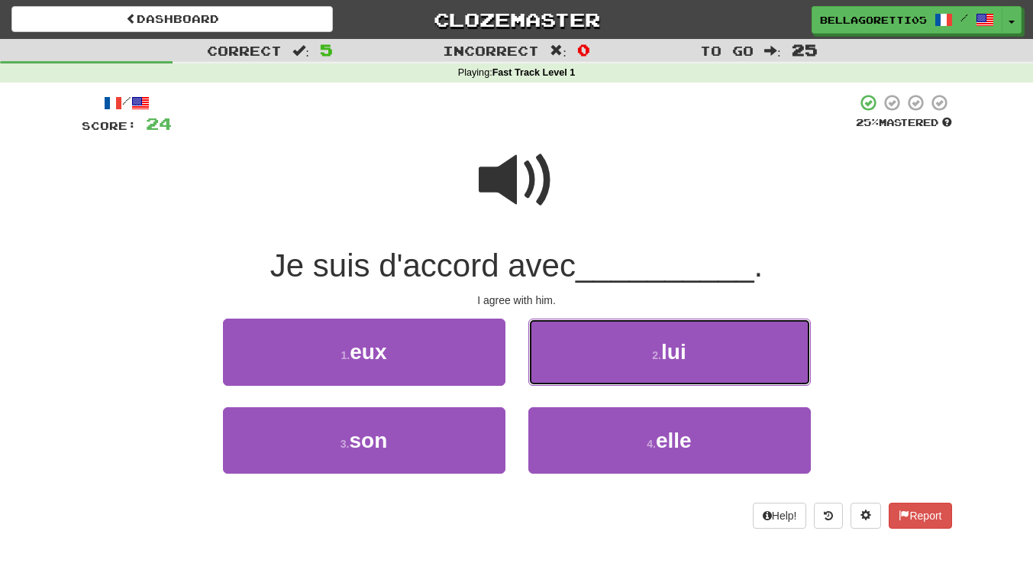
click at [583, 339] on button "2 . lui" at bounding box center [670, 351] width 283 height 66
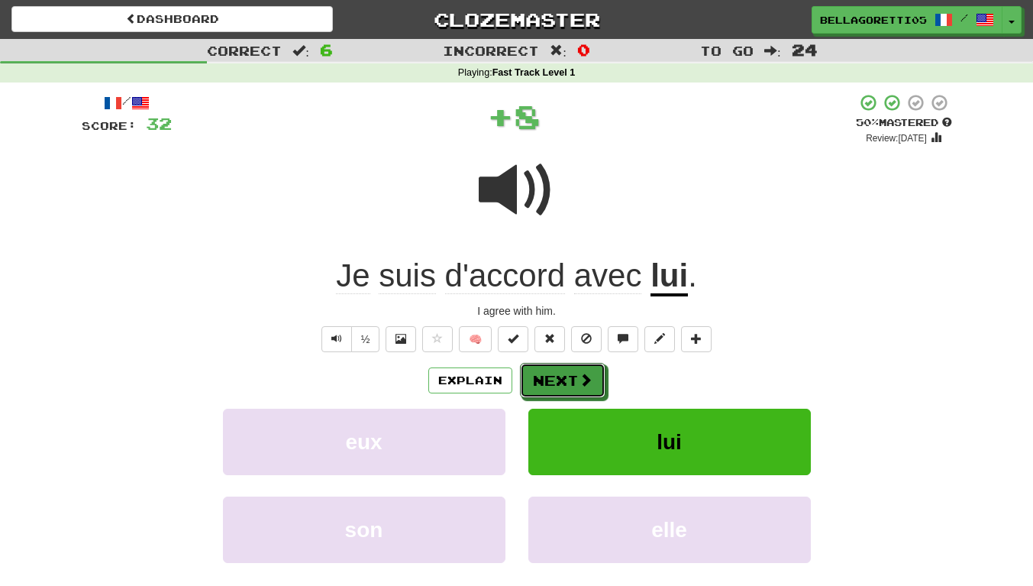
click at [569, 364] on button "Next" at bounding box center [563, 380] width 86 height 35
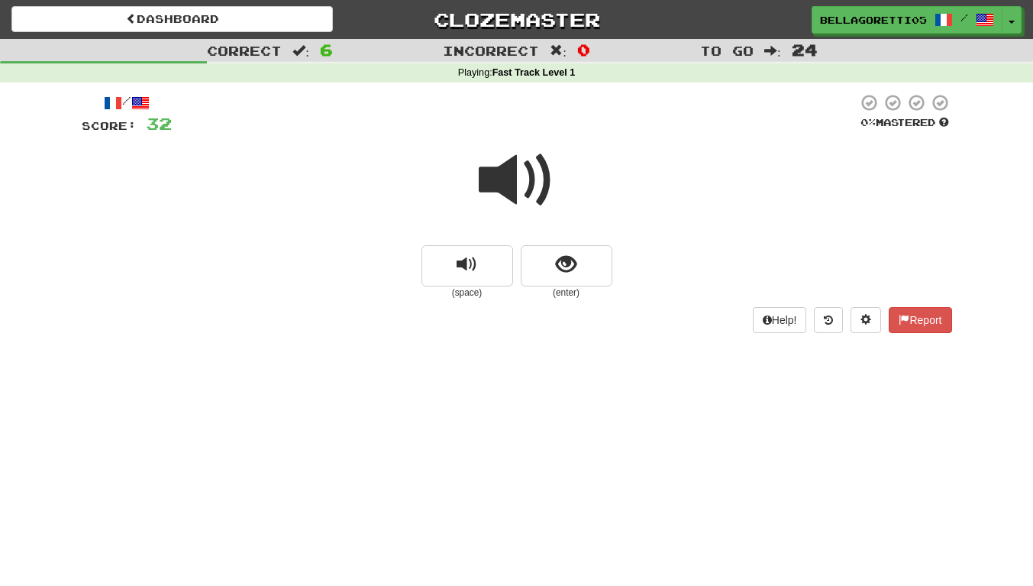
click at [561, 240] on div at bounding box center [517, 190] width 871 height 109
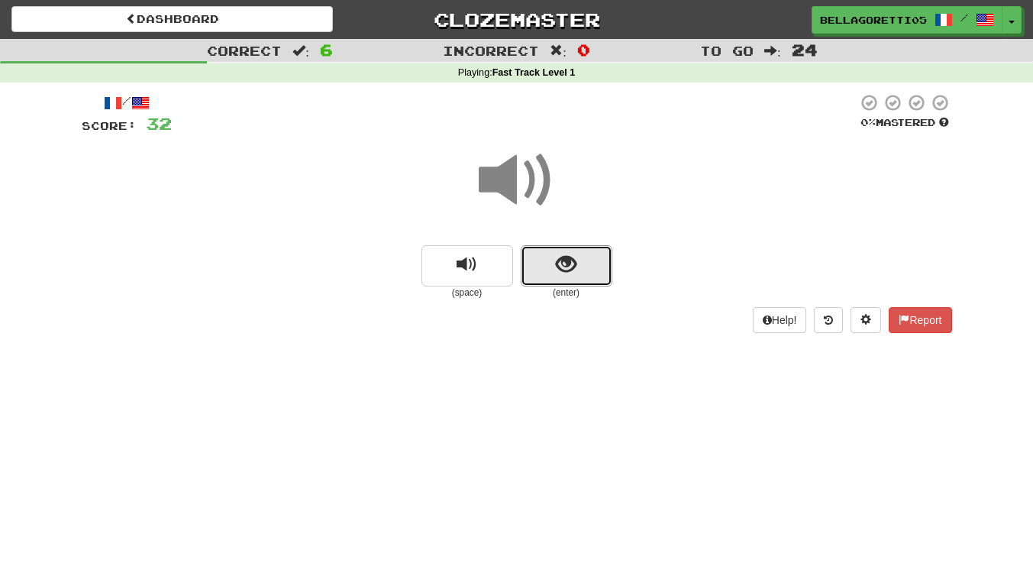
click at [552, 263] on button "show sentence" at bounding box center [567, 265] width 92 height 41
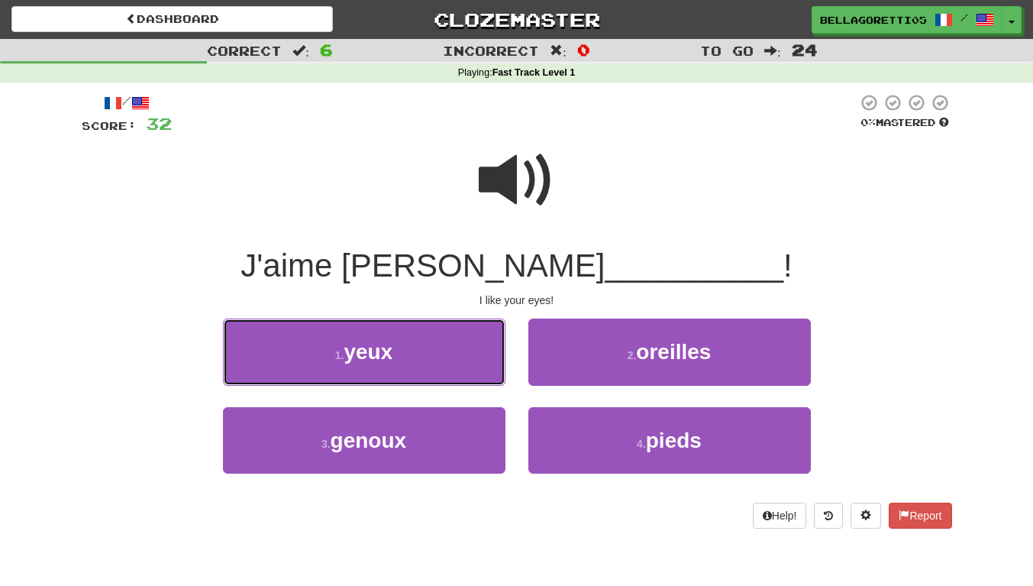
click at [455, 370] on button "1 . yeux" at bounding box center [364, 351] width 283 height 66
